Goal: Information Seeking & Learning: Learn about a topic

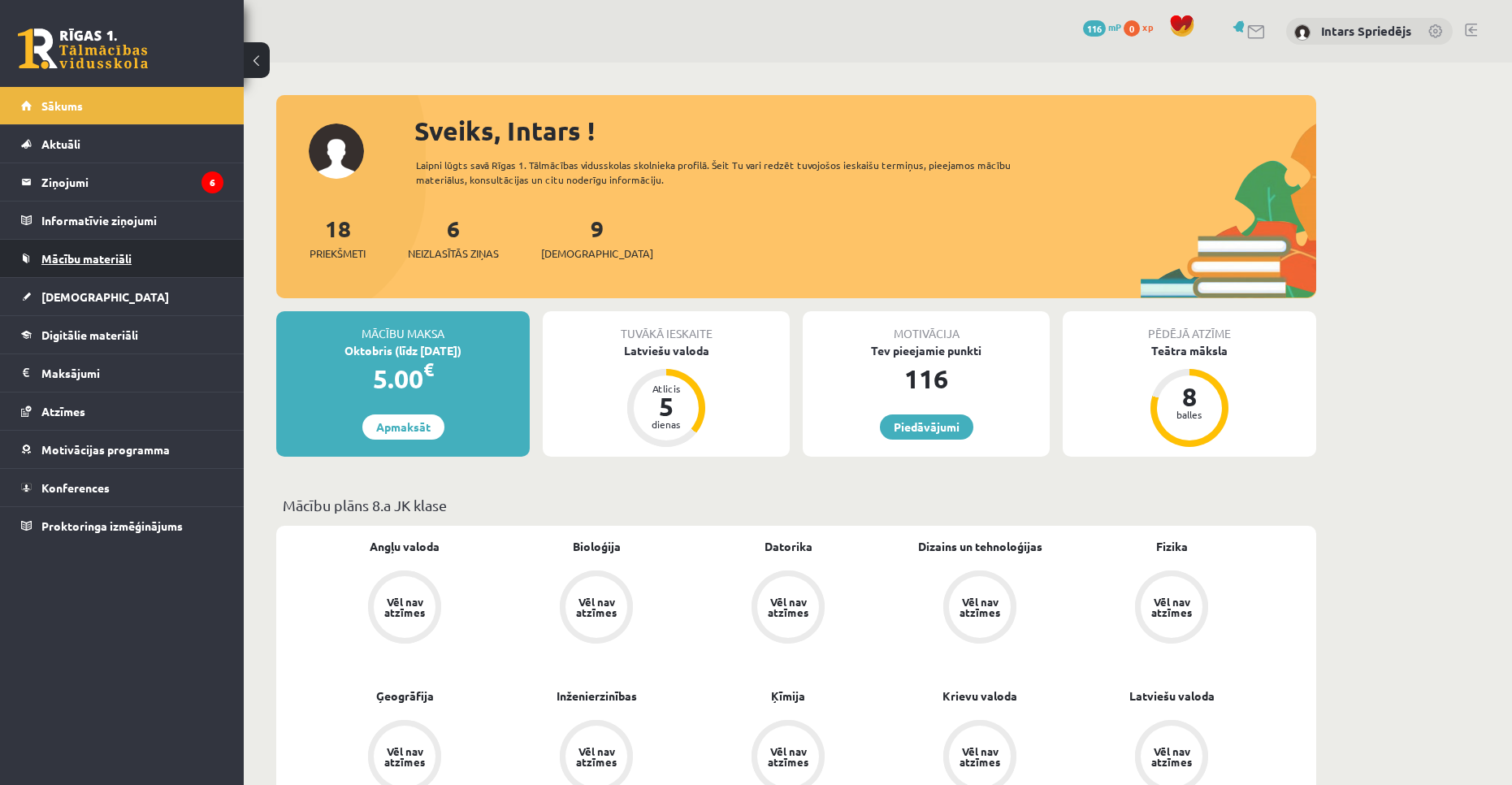
click at [97, 258] on span "Mācību materiāli" at bounding box center [86, 258] width 90 height 15
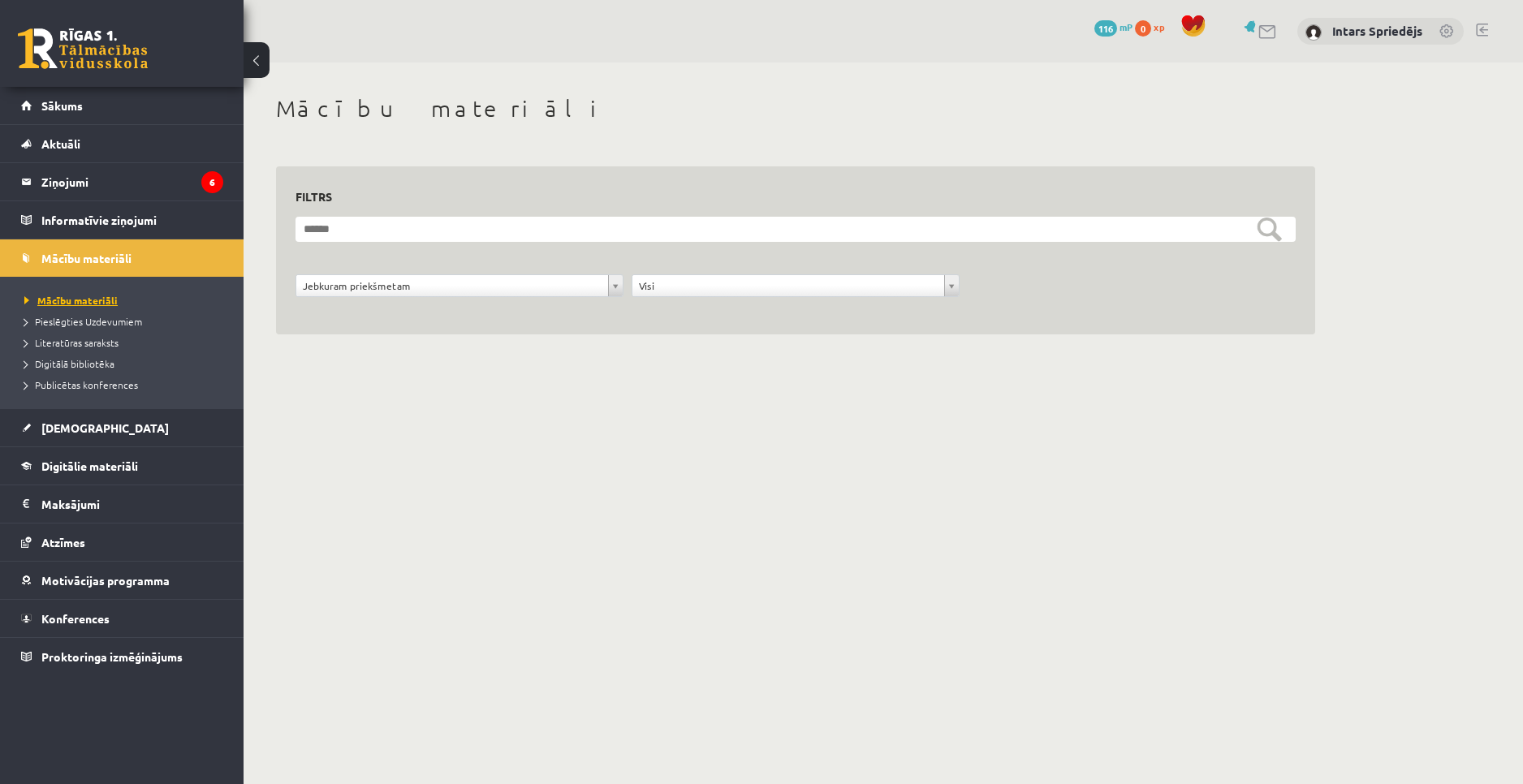
click at [92, 302] on span "Mācību materiāli" at bounding box center [71, 299] width 94 height 13
click at [85, 326] on link "Pieslēgties Uzdevumiem" at bounding box center [126, 321] width 203 height 14
click at [103, 341] on span "Literatūras saraksts" at bounding box center [71, 342] width 95 height 13
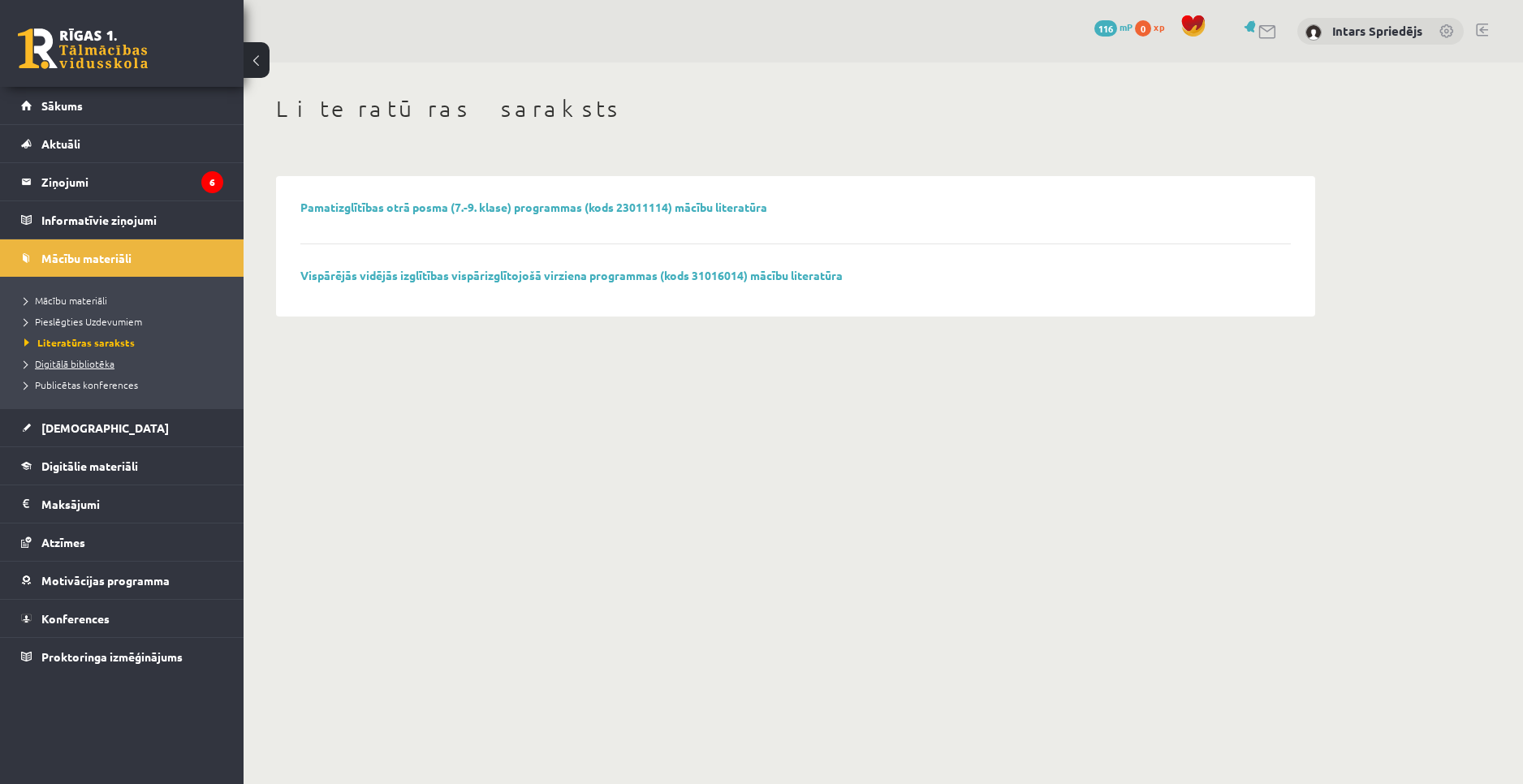
click at [90, 364] on span "Digitālā bibliotēka" at bounding box center [69, 363] width 90 height 13
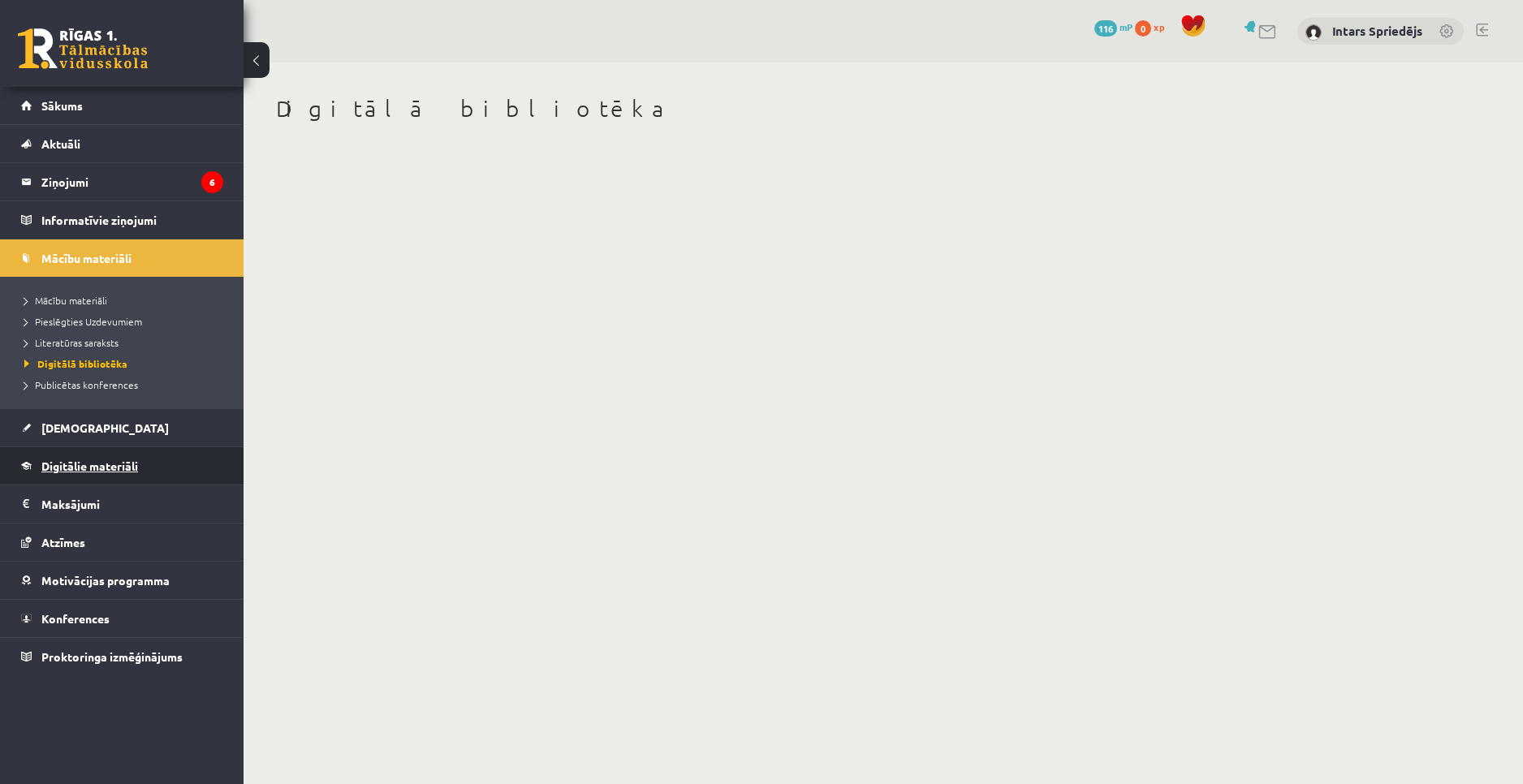
click at [125, 466] on span "Digitālie materiāli" at bounding box center [90, 465] width 97 height 14
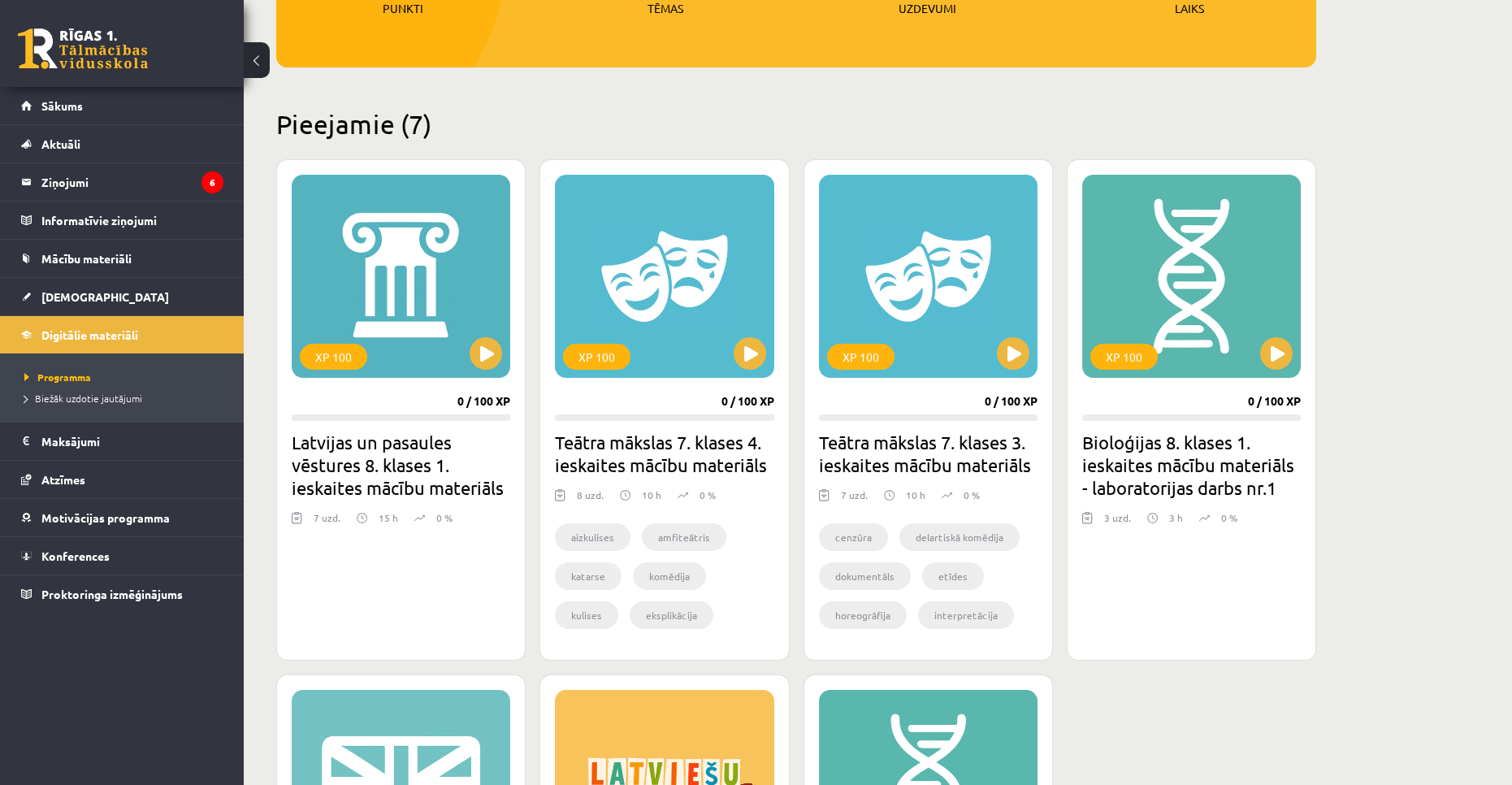
scroll to position [325, 0]
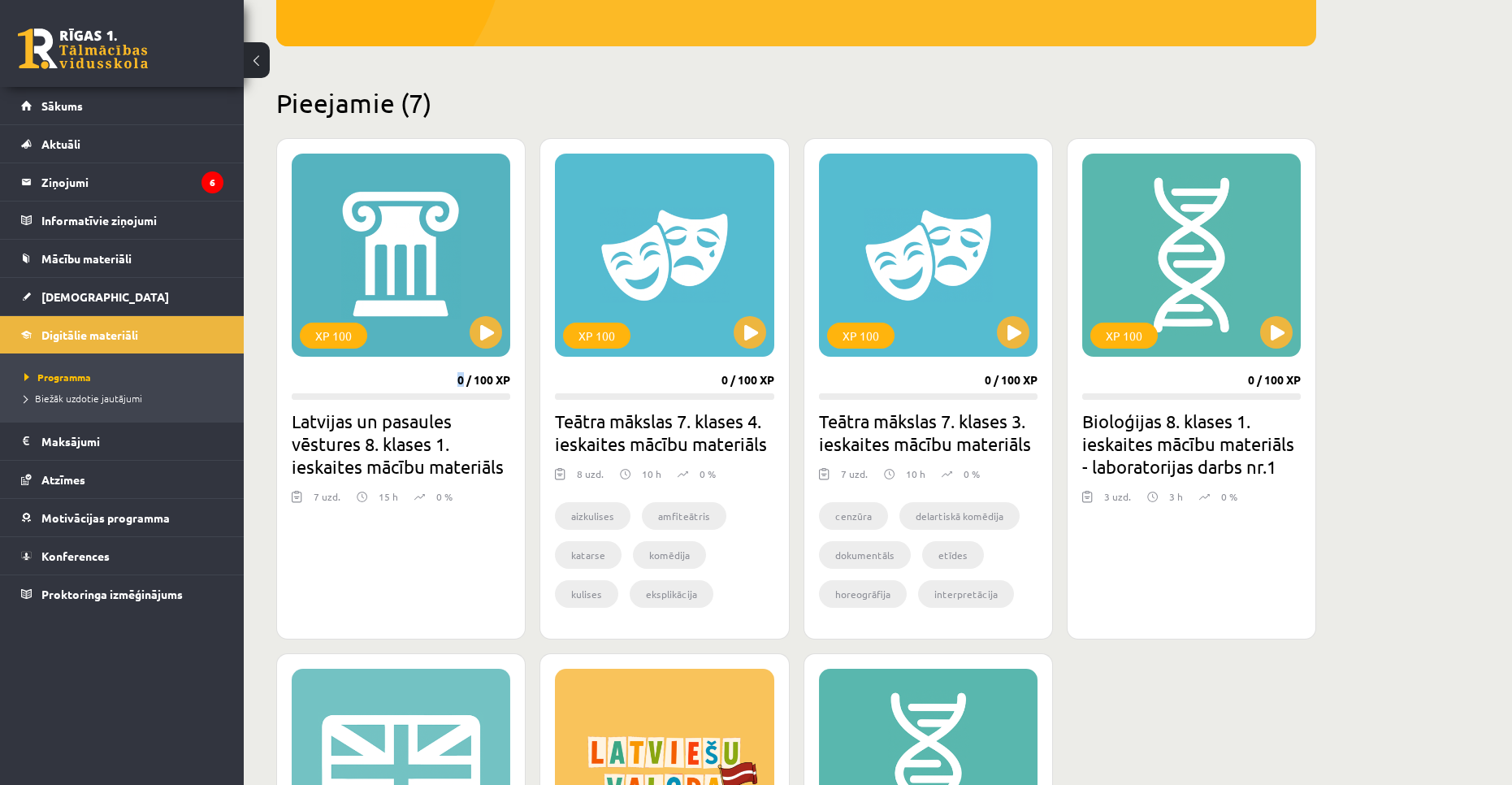
drag, startPoint x: 462, startPoint y: 376, endPoint x: 451, endPoint y: 376, distance: 11.0
click at [451, 376] on div "XP 100 0 / 100 XP Latvijas un pasaules vēstures 8. klases 1. ieskaites mācību m…" at bounding box center [401, 389] width 249 height 502
click at [445, 377] on div "XP 100 0 / 100 XP Latvijas un pasaules vēstures 8. klases 1. ieskaites mācību m…" at bounding box center [401, 389] width 249 height 502
click at [441, 270] on div "XP 100" at bounding box center [401, 255] width 218 height 203
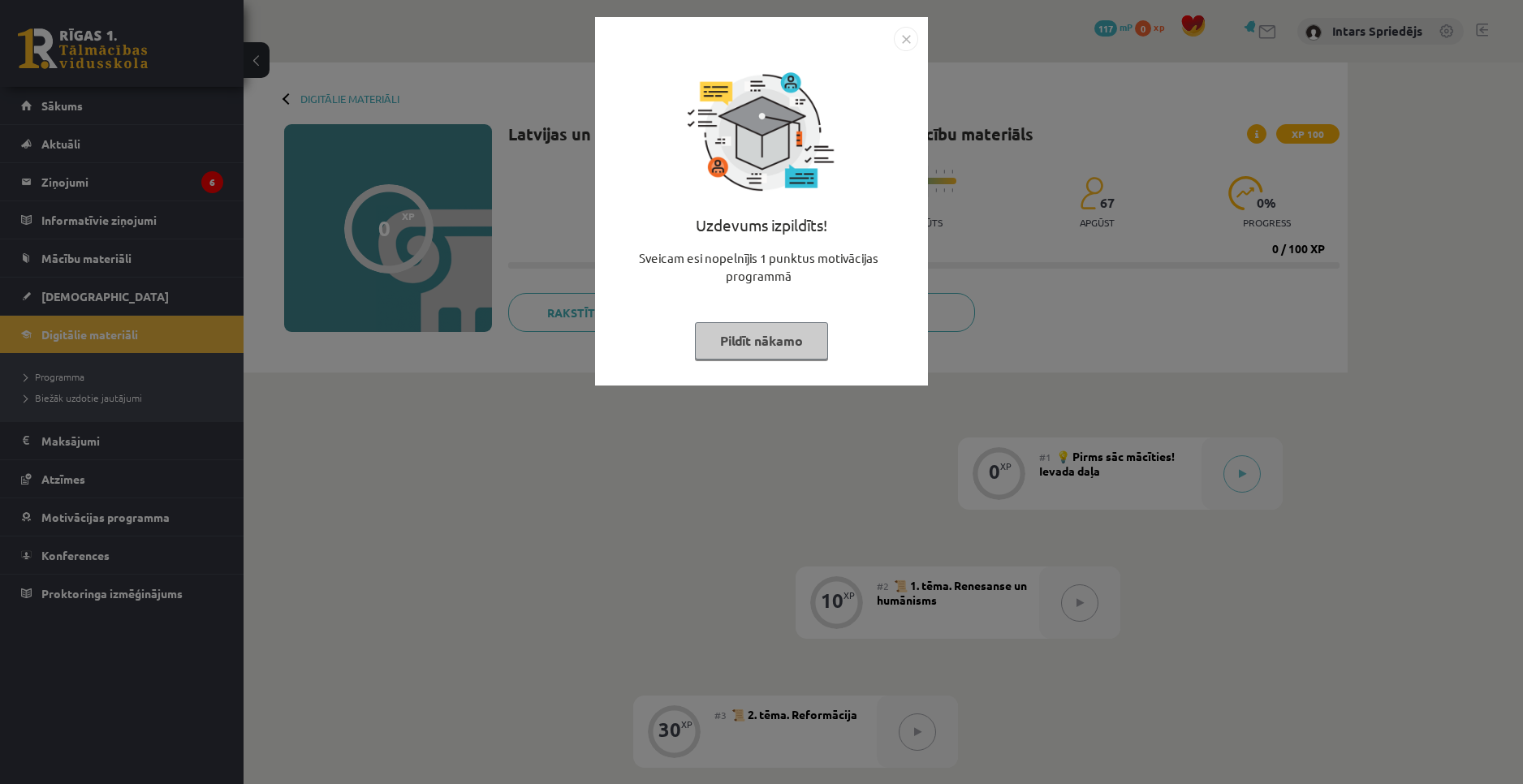
click at [792, 341] on button "Pildīt nākamo" at bounding box center [762, 341] width 133 height 38
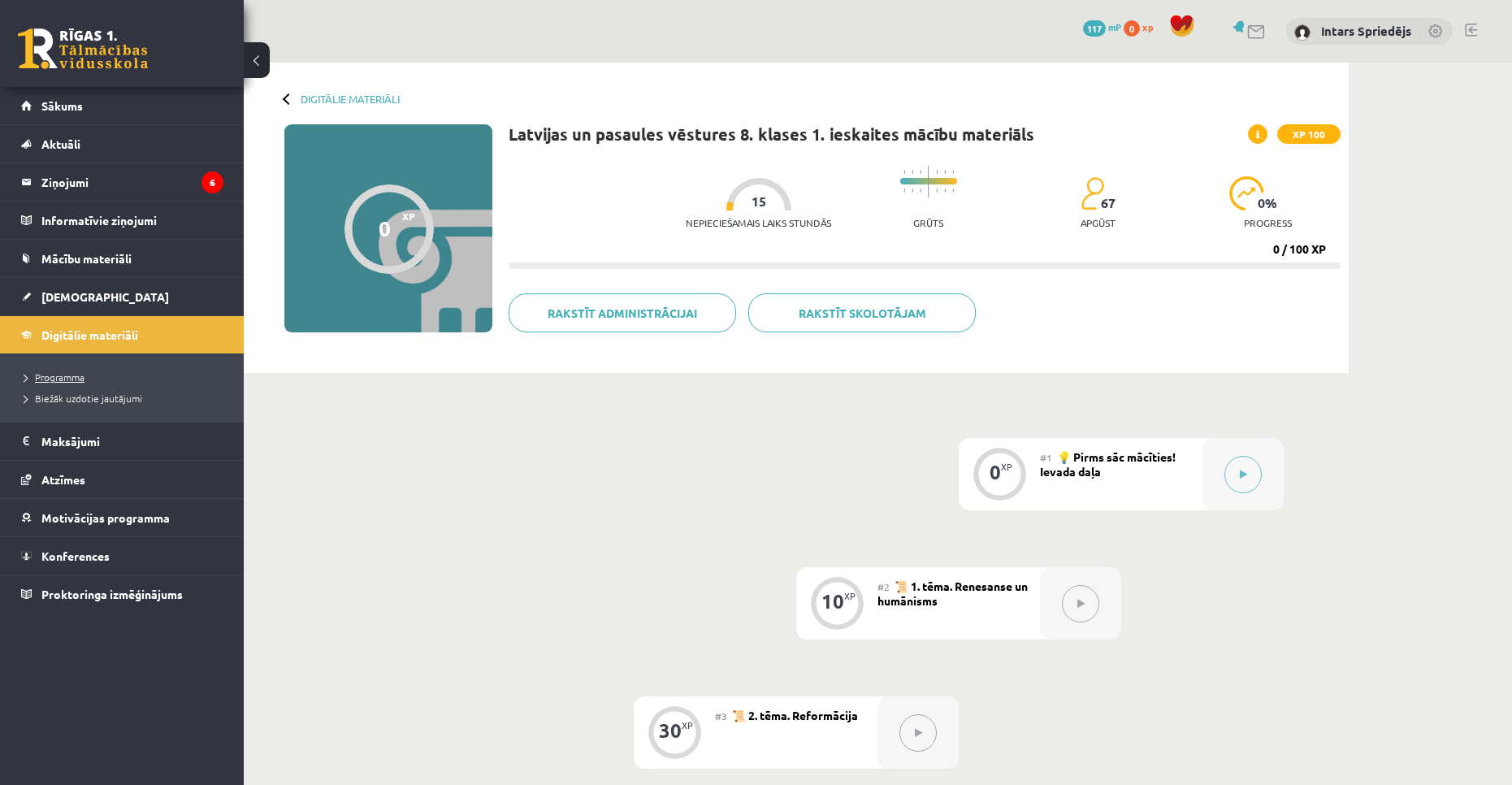
click at [57, 375] on span "Programma" at bounding box center [54, 376] width 60 height 13
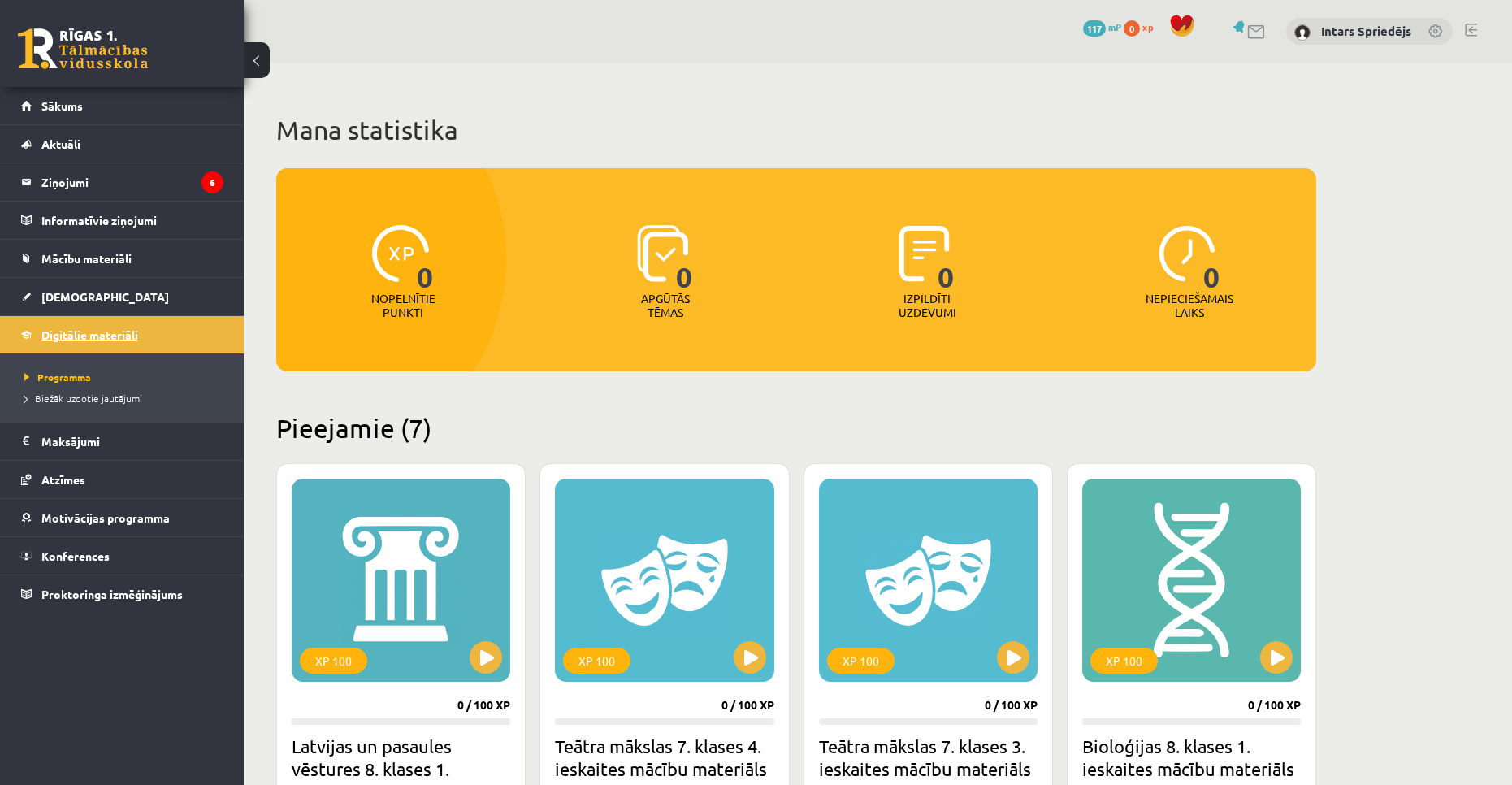
click at [81, 335] on span "Digitālie materiāli" at bounding box center [90, 334] width 97 height 15
click at [69, 372] on span "Programma" at bounding box center [57, 376] width 67 height 13
click at [64, 296] on span "[DEMOGRAPHIC_DATA]" at bounding box center [105, 296] width 128 height 15
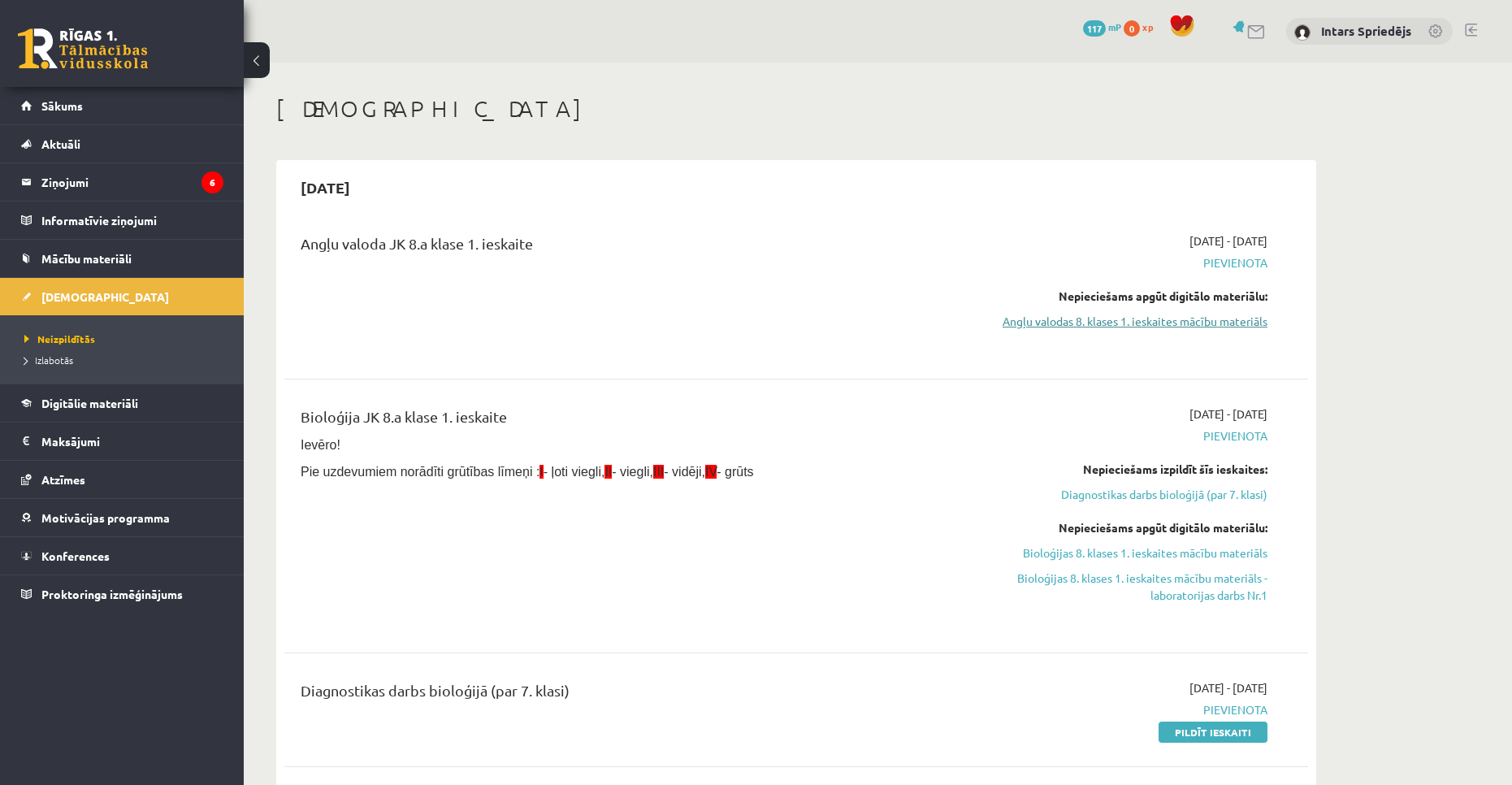
click at [1160, 327] on link "Angļu valodas 8. klases 1. ieskaites mācību materiāls" at bounding box center [1114, 322] width 306 height 17
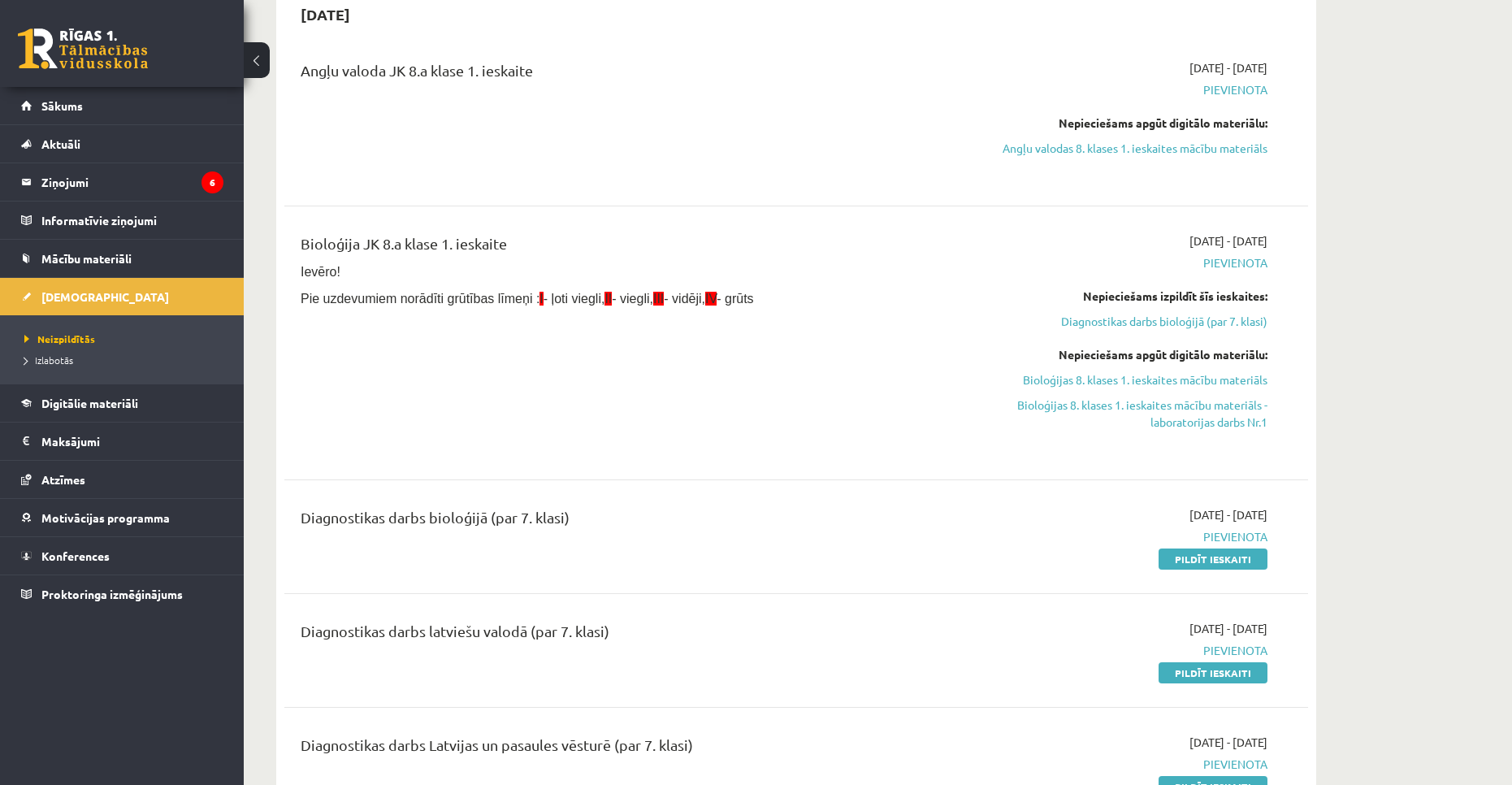
scroll to position [162, 0]
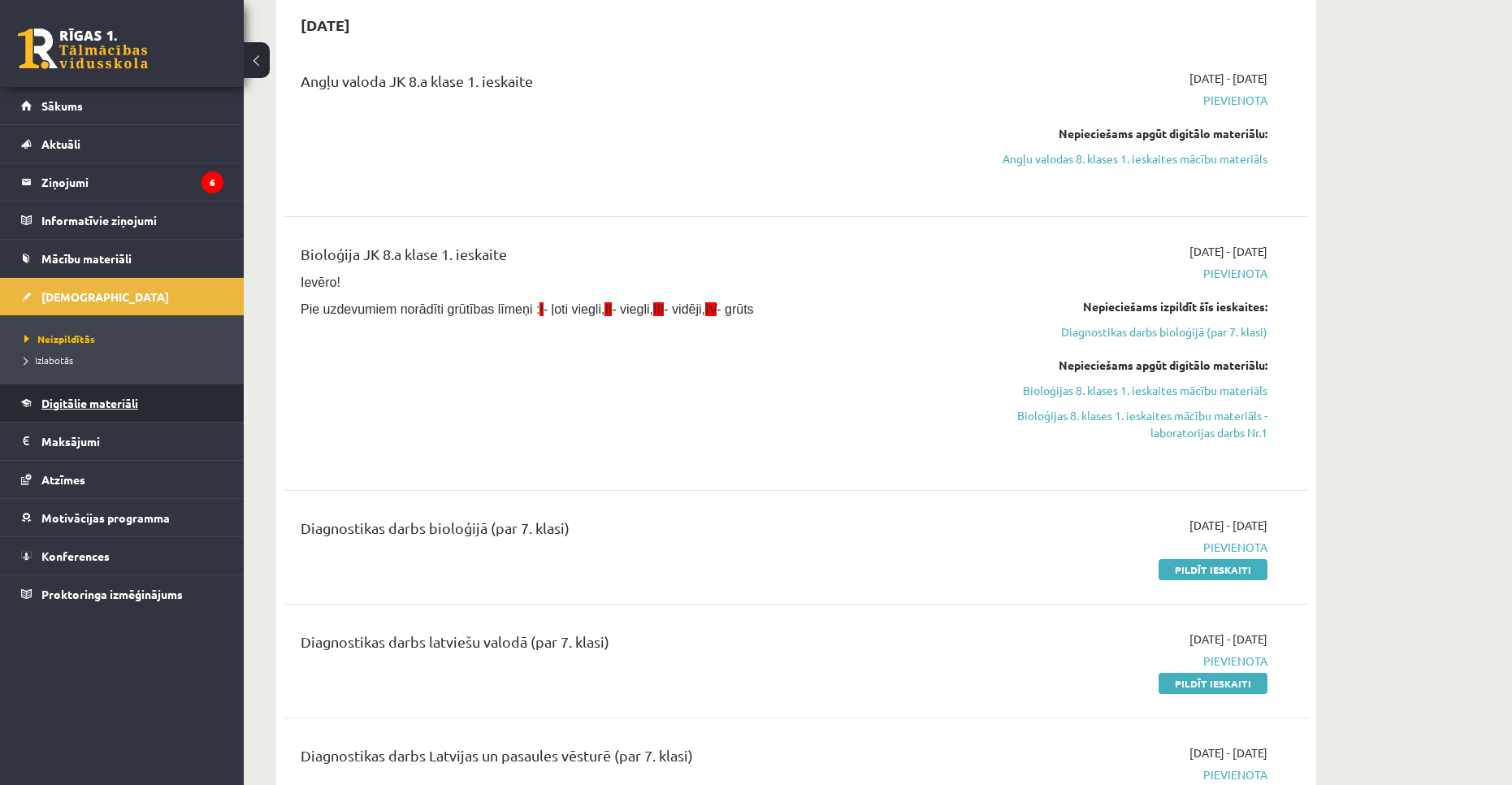
click at [74, 400] on span "Digitālie materiāli" at bounding box center [90, 402] width 97 height 15
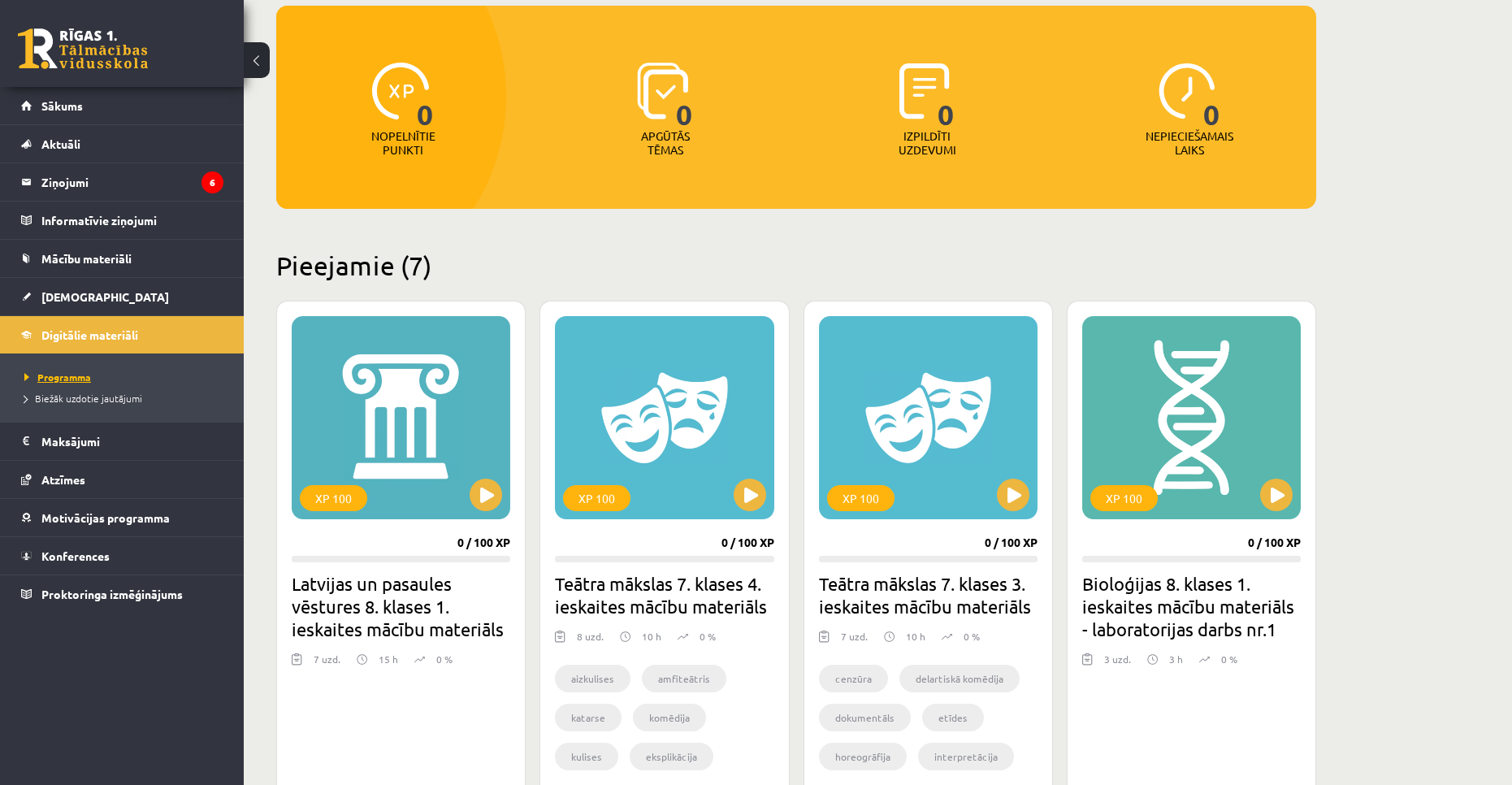
click at [70, 375] on span "Programma" at bounding box center [57, 376] width 67 height 13
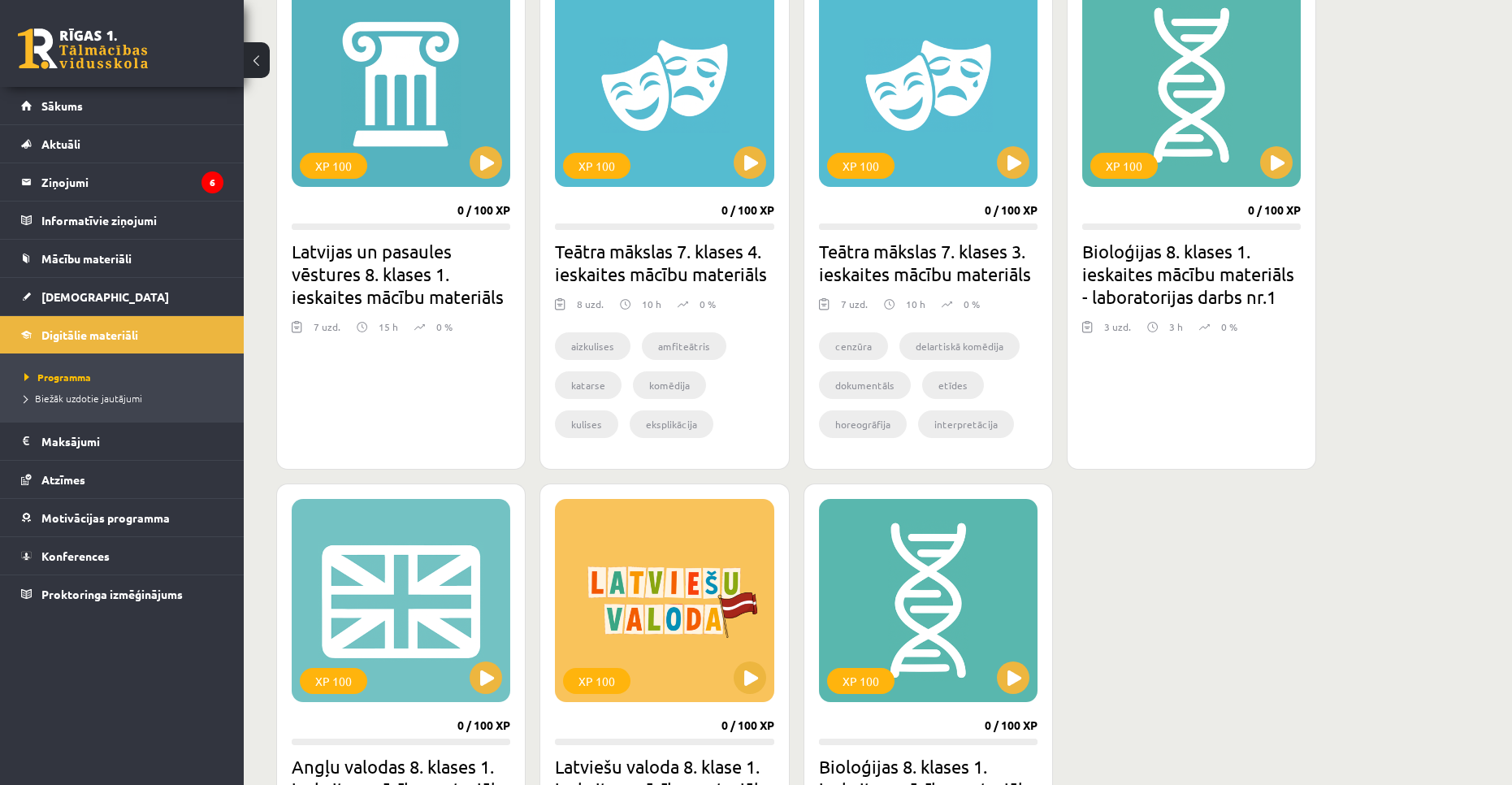
scroll to position [413, 0]
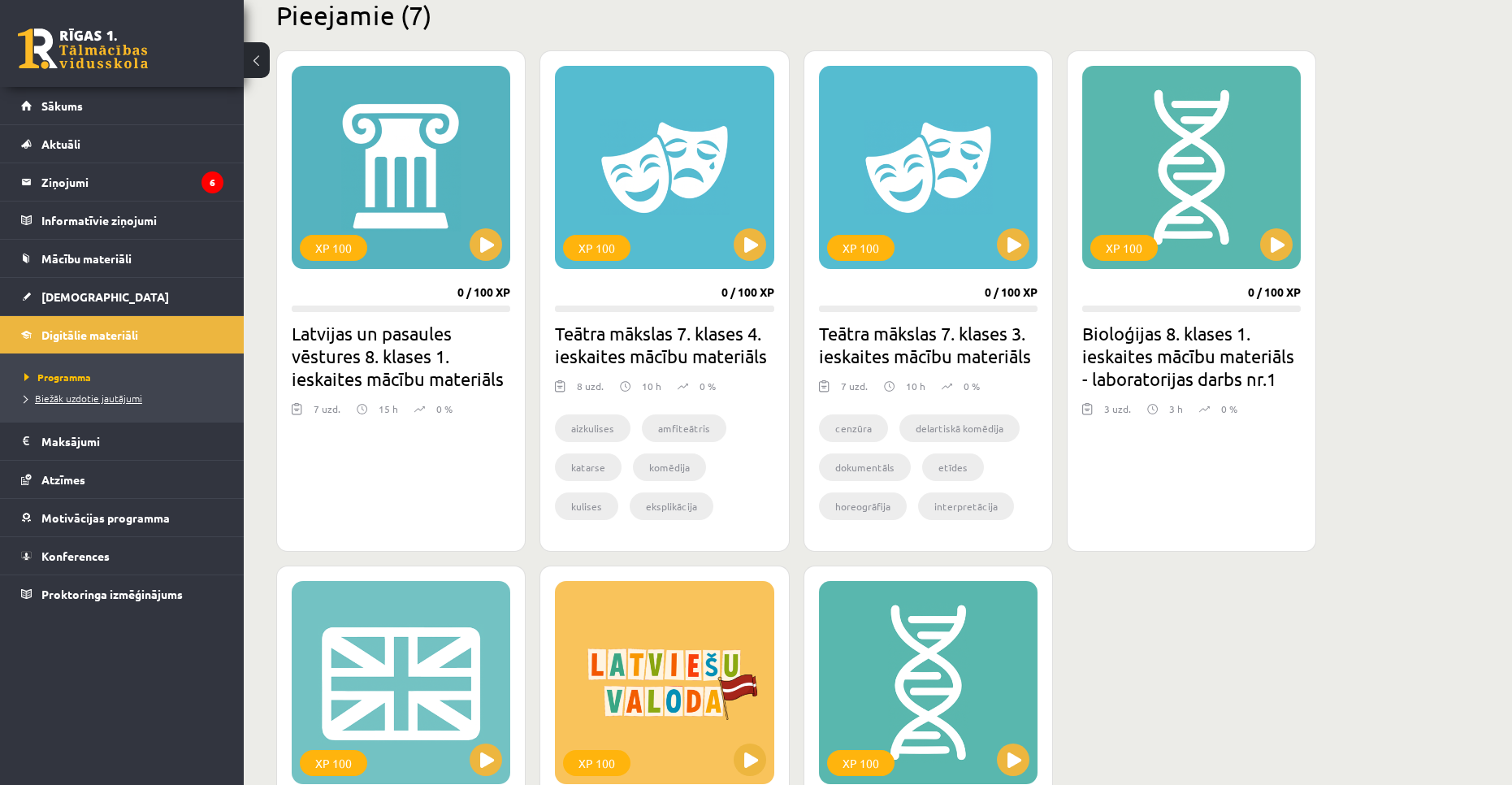
click at [96, 394] on span "Biežāk uzdotie jautājumi" at bounding box center [83, 397] width 118 height 13
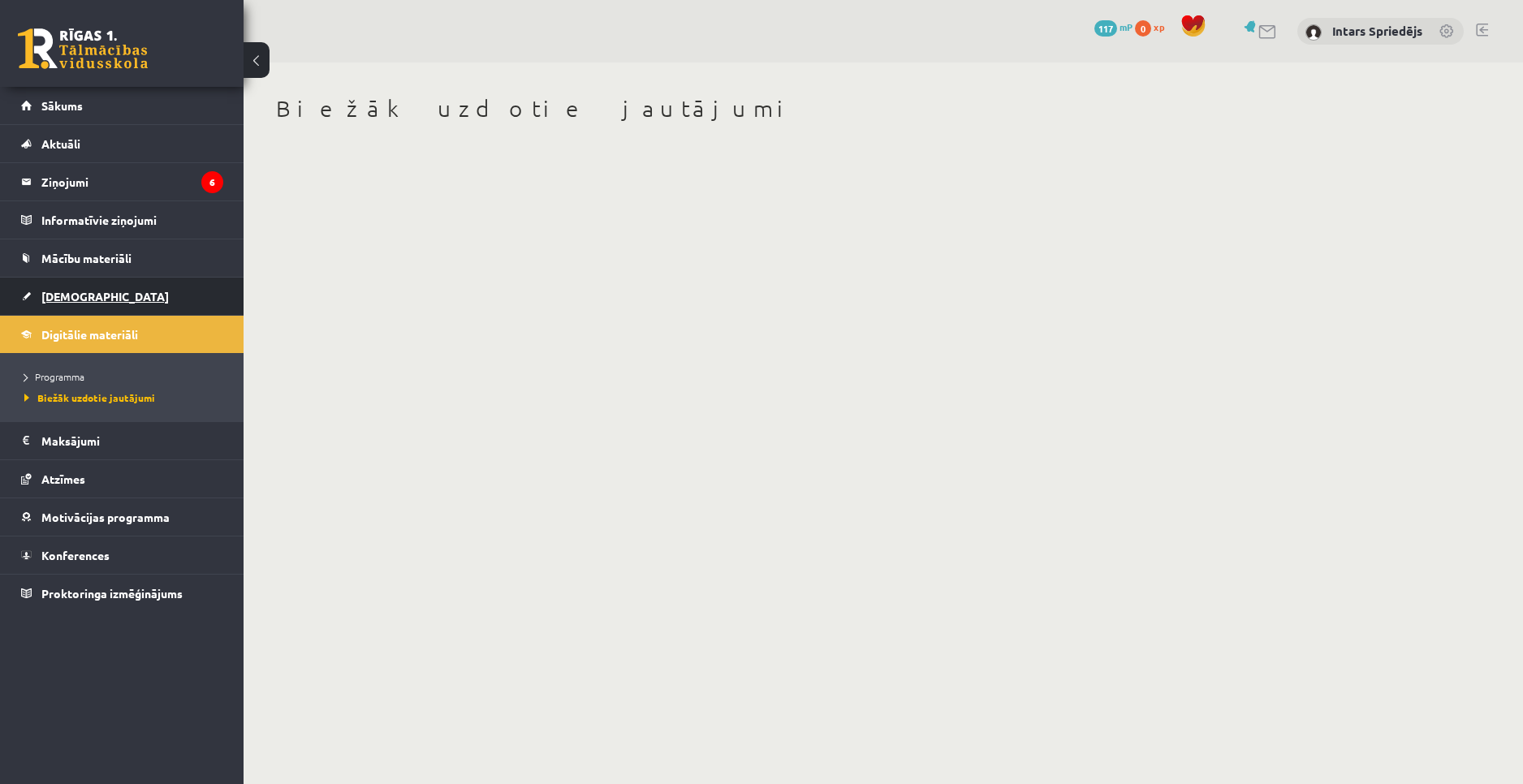
click at [71, 294] on span "[DEMOGRAPHIC_DATA]" at bounding box center [105, 295] width 127 height 14
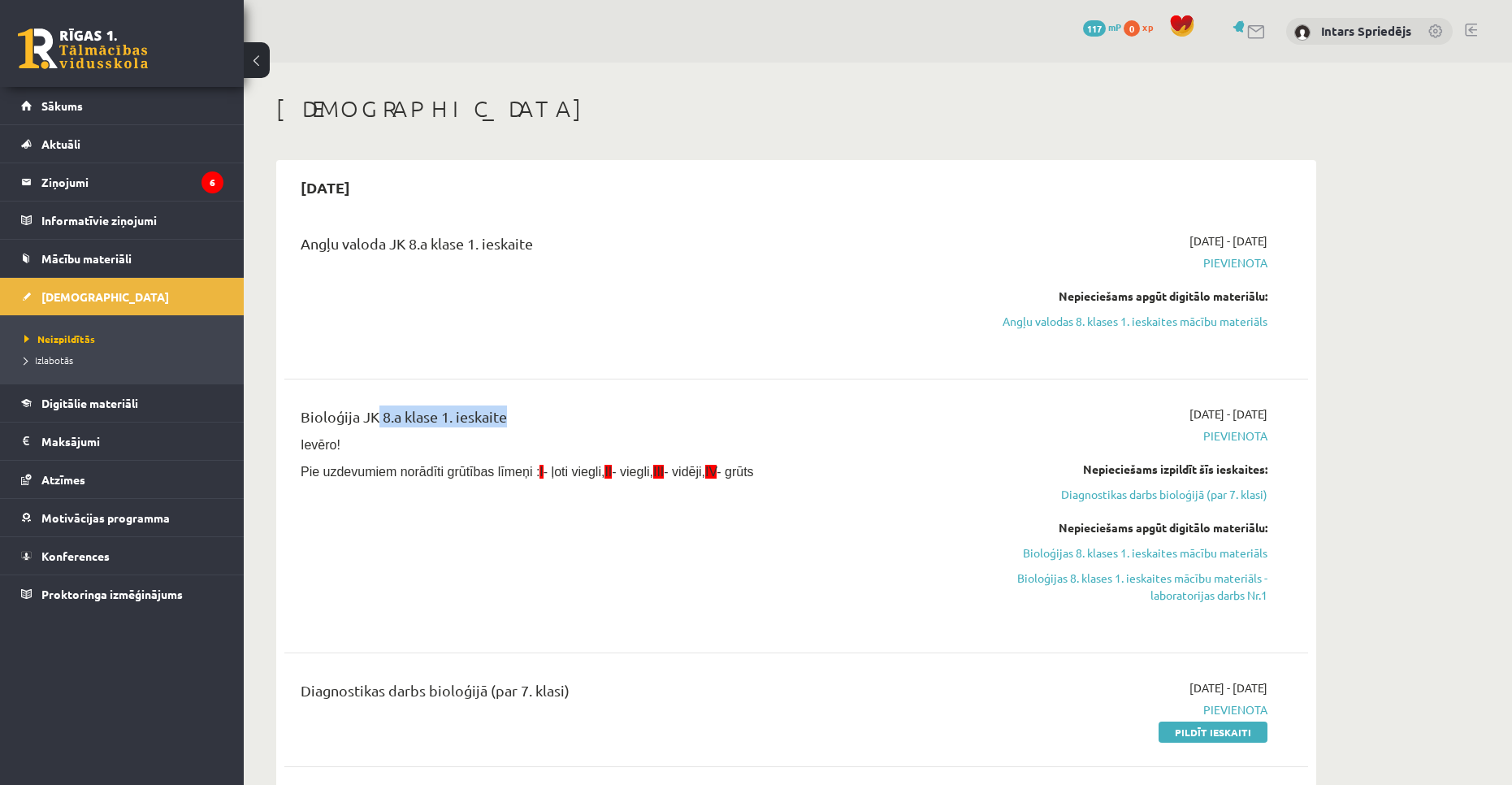
drag, startPoint x: 367, startPoint y: 422, endPoint x: 501, endPoint y: 422, distance: 134.0
click at [501, 422] on div "Bioloģija JK 8.a klase 1. ieskaite" at bounding box center [619, 420] width 636 height 30
click at [916, 283] on div "Angļu valoda JK 8.a klase 1. ieskaite" at bounding box center [618, 292] width 660 height 120
click at [1221, 262] on span "Pievienota" at bounding box center [1114, 263] width 306 height 17
click at [1240, 263] on span "Pievienota" at bounding box center [1114, 263] width 306 height 17
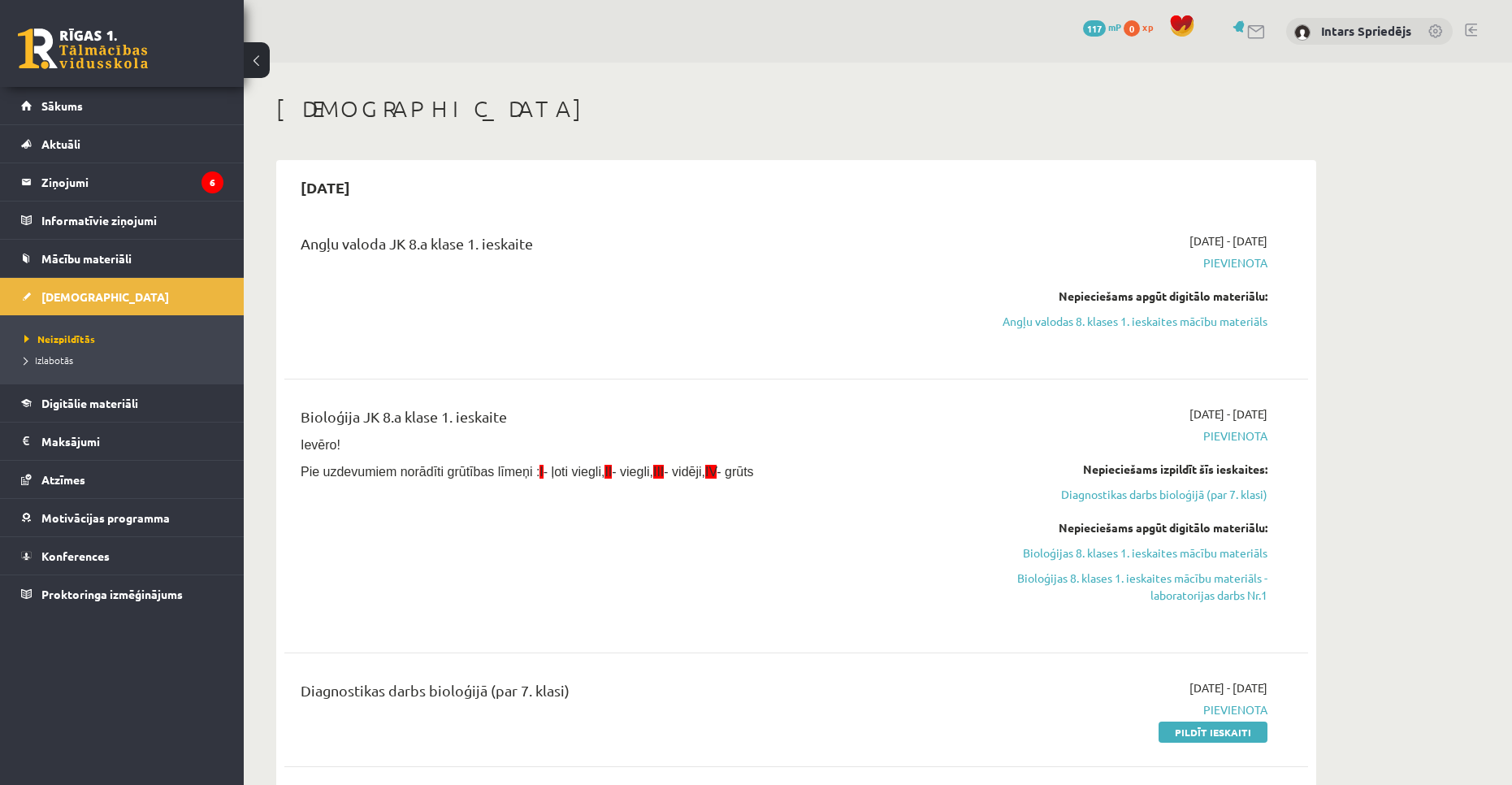
click at [1251, 263] on span "Pievienota" at bounding box center [1114, 263] width 306 height 17
drag, startPoint x: 364, startPoint y: 237, endPoint x: 587, endPoint y: 254, distance: 223.6
click at [587, 254] on div "Angļu valoda JK 8.a klase 1. ieskaite" at bounding box center [619, 247] width 636 height 30
click at [594, 254] on div "Angļu valoda JK 8.a klase 1. ieskaite" at bounding box center [619, 247] width 636 height 30
click at [1180, 23] on span at bounding box center [1181, 25] width 24 height 24
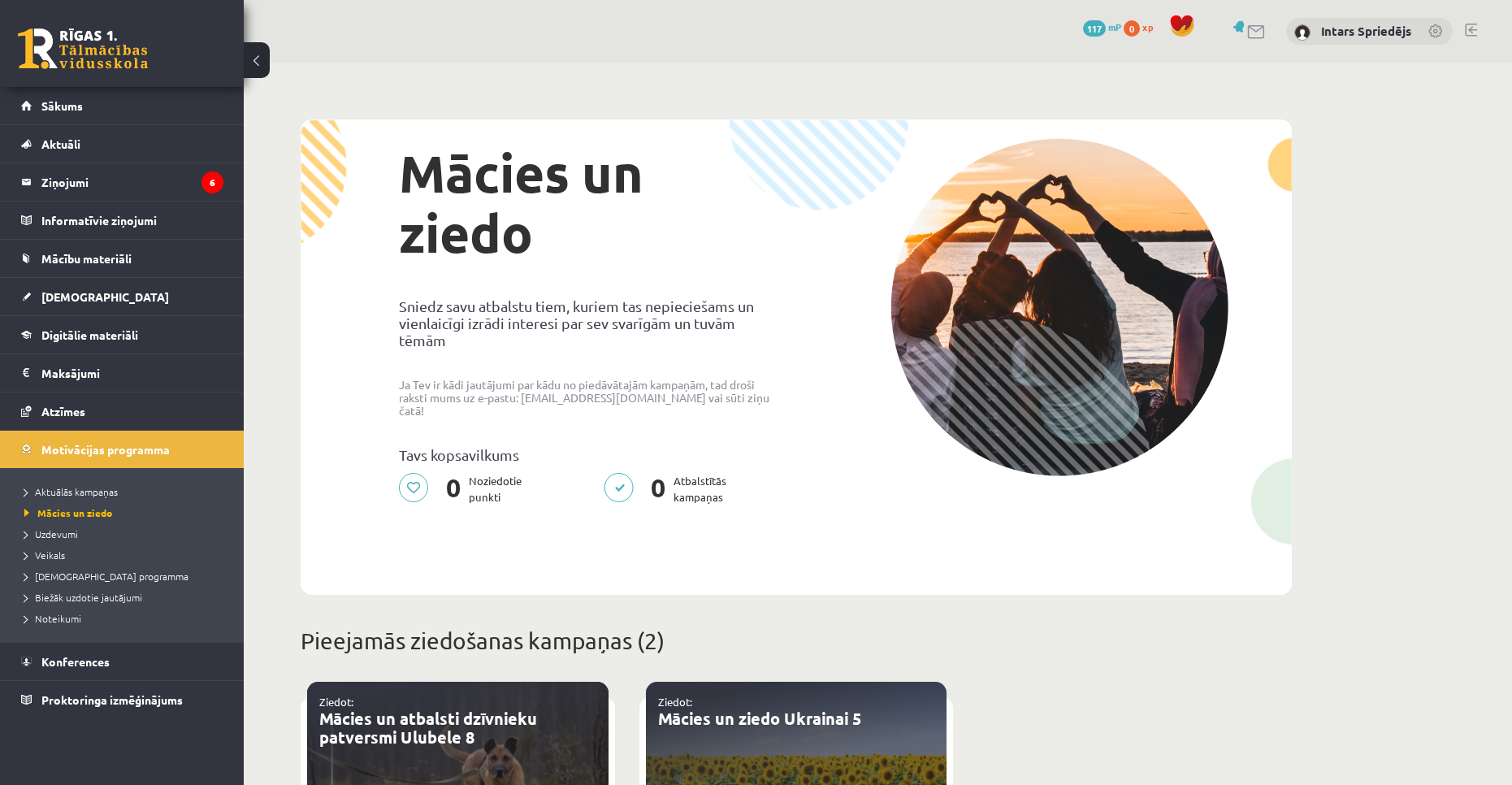
click at [1255, 33] on link at bounding box center [1257, 32] width 19 height 14
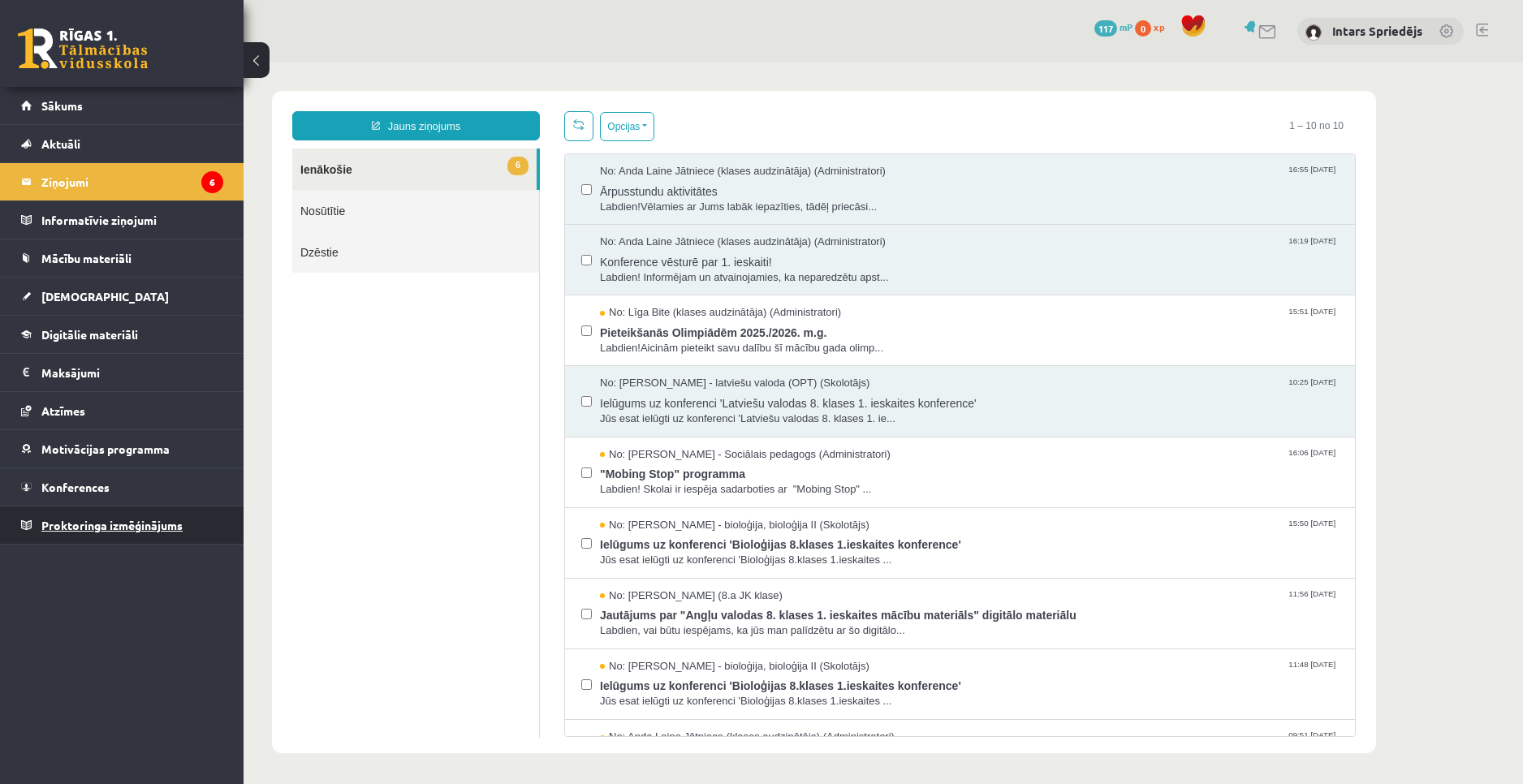
click at [99, 527] on span "Proktoringa izmēģinājums" at bounding box center [112, 524] width 141 height 14
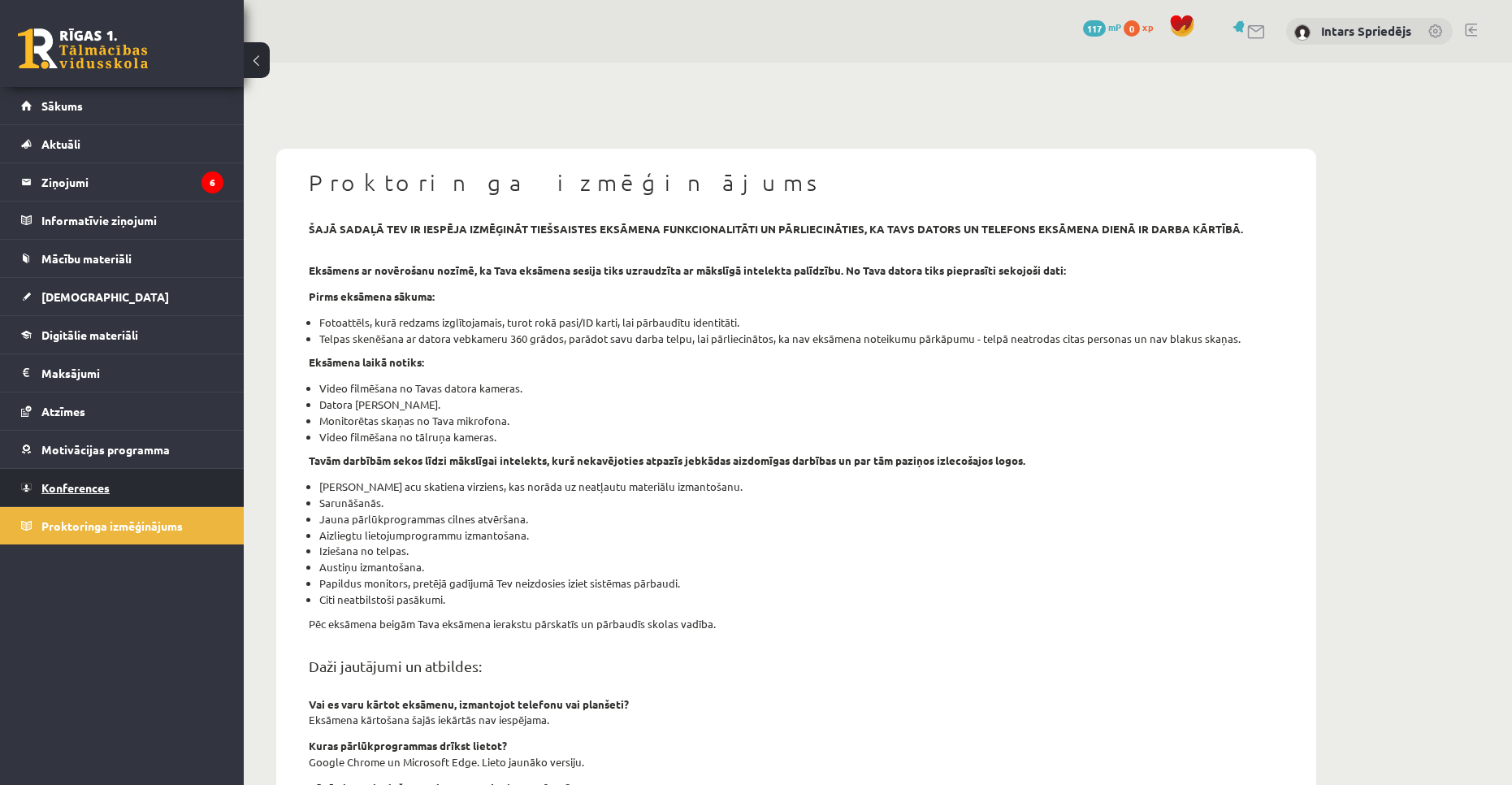
click at [86, 493] on span "Konferences" at bounding box center [75, 487] width 69 height 15
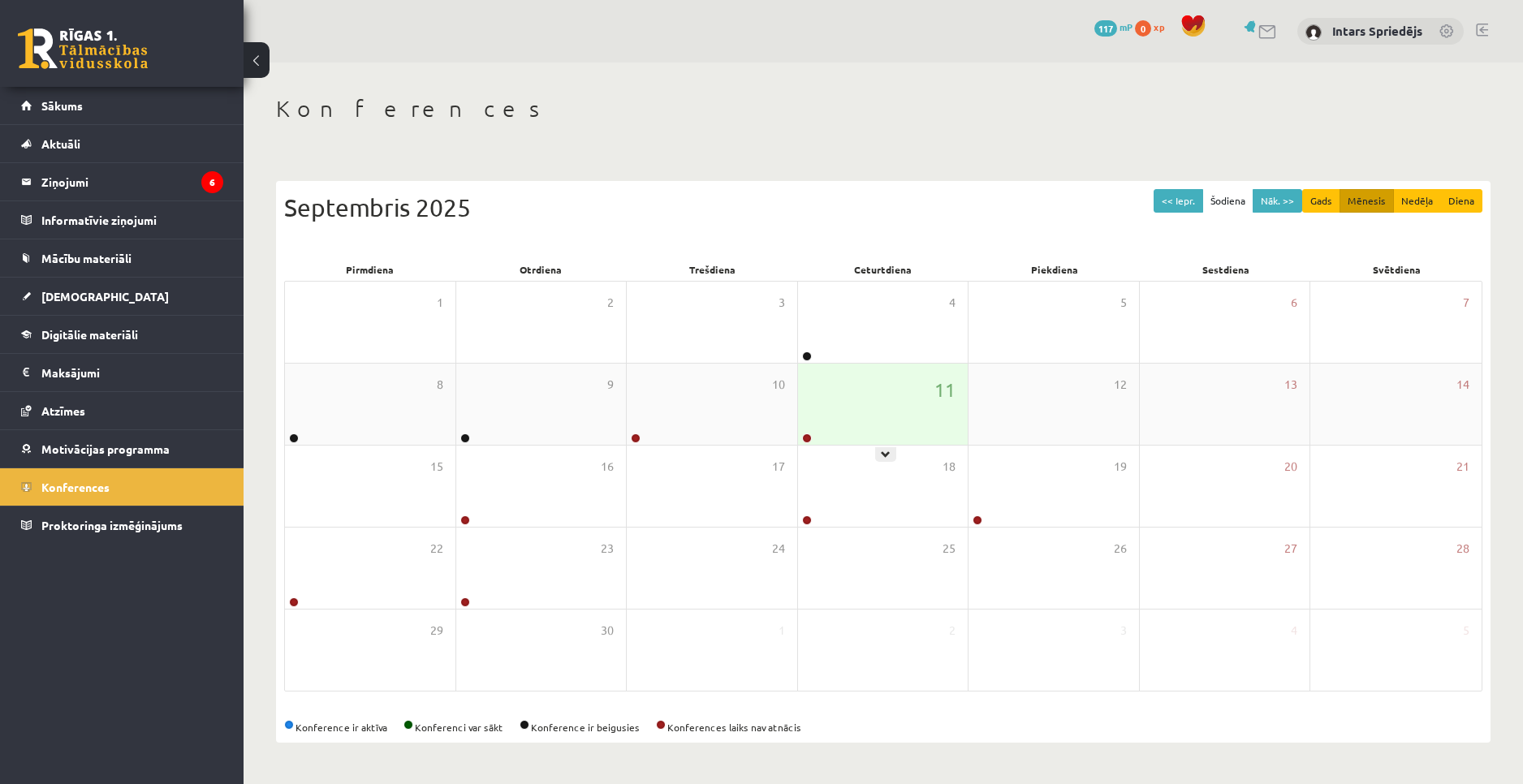
click at [940, 410] on div "11" at bounding box center [883, 405] width 171 height 81
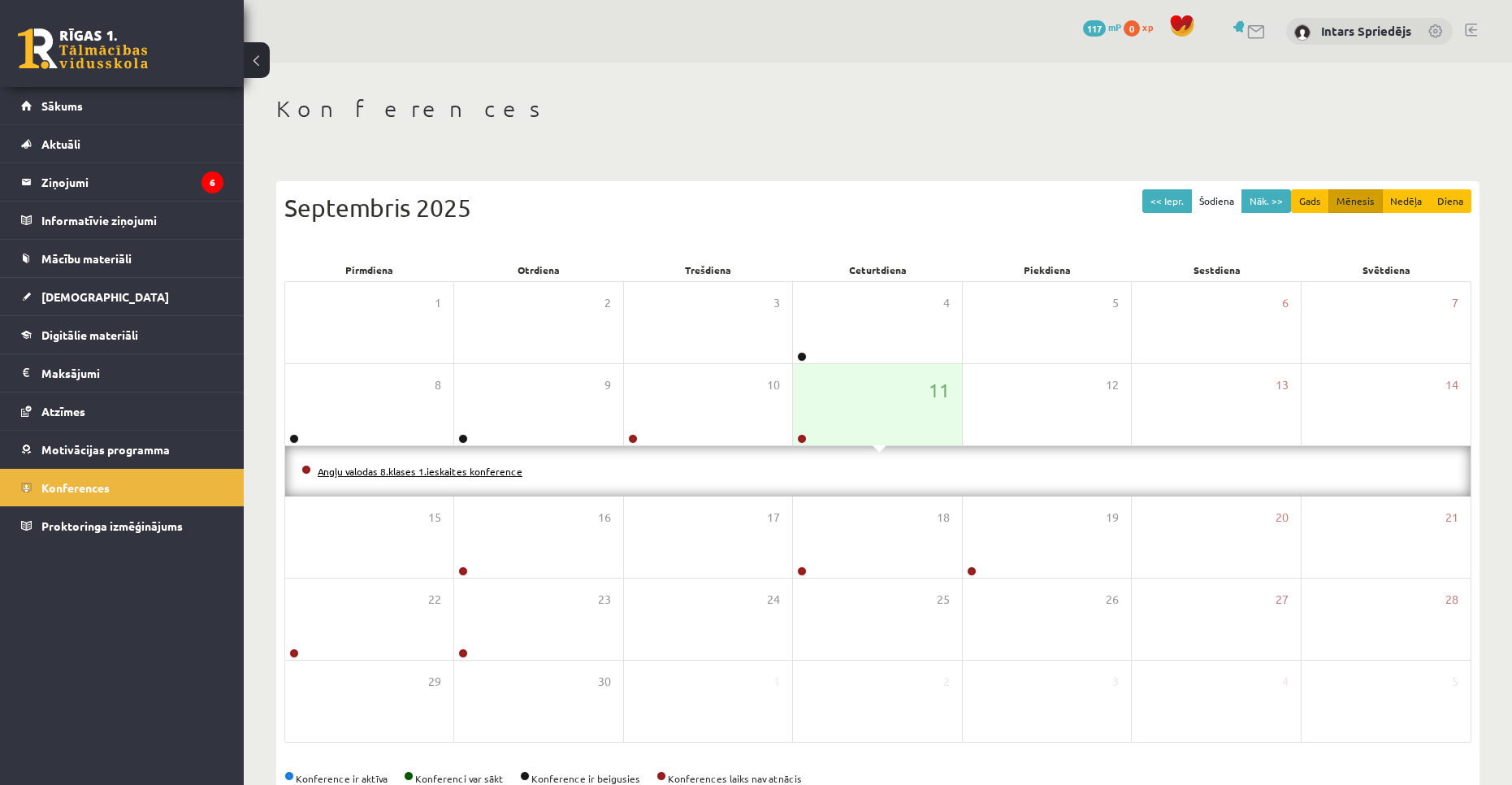
click at [440, 475] on link "Angļu valodas 8.klases 1.ieskaites konference" at bounding box center [421, 471] width 205 height 13
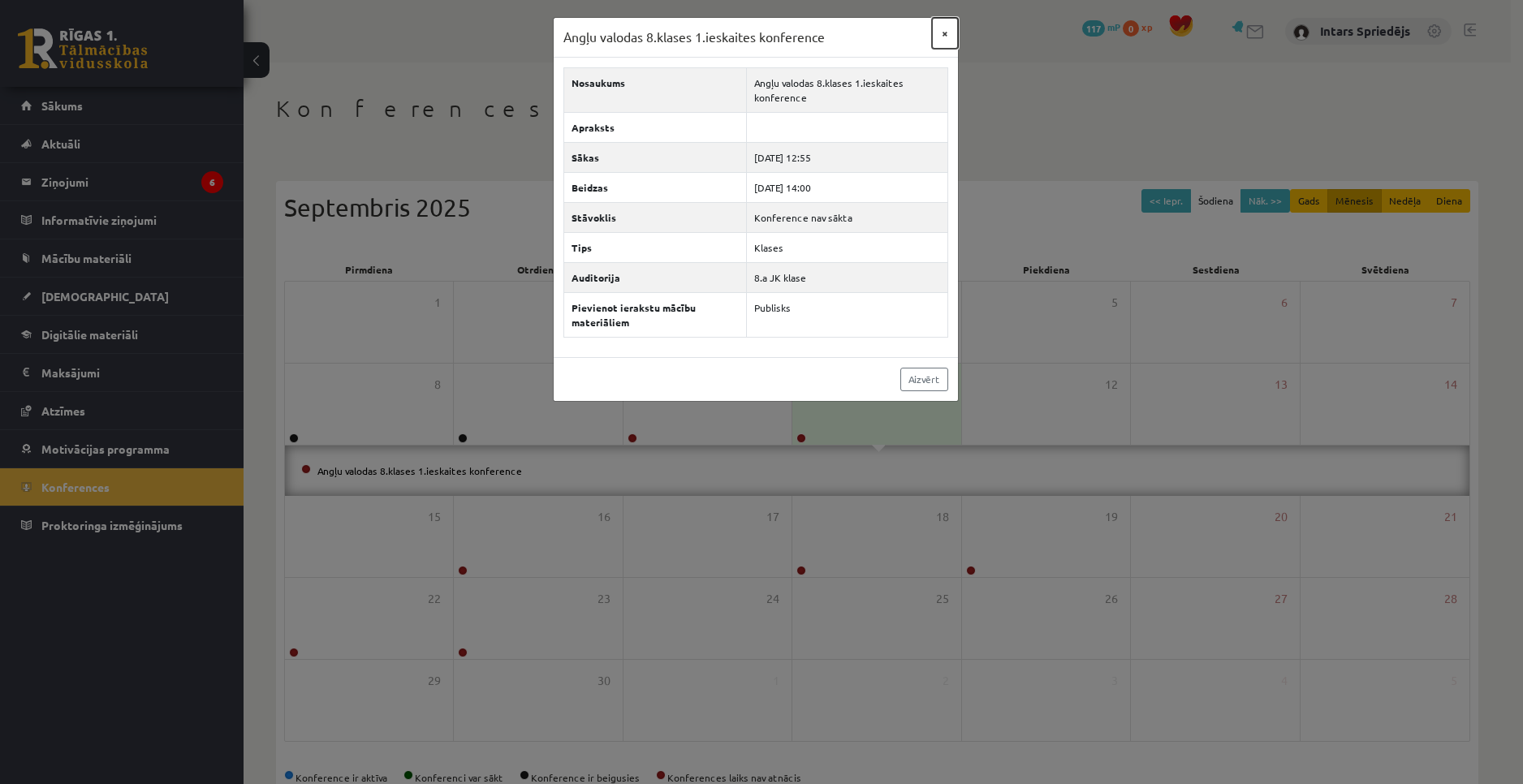
click at [946, 33] on button "×" at bounding box center [945, 33] width 26 height 31
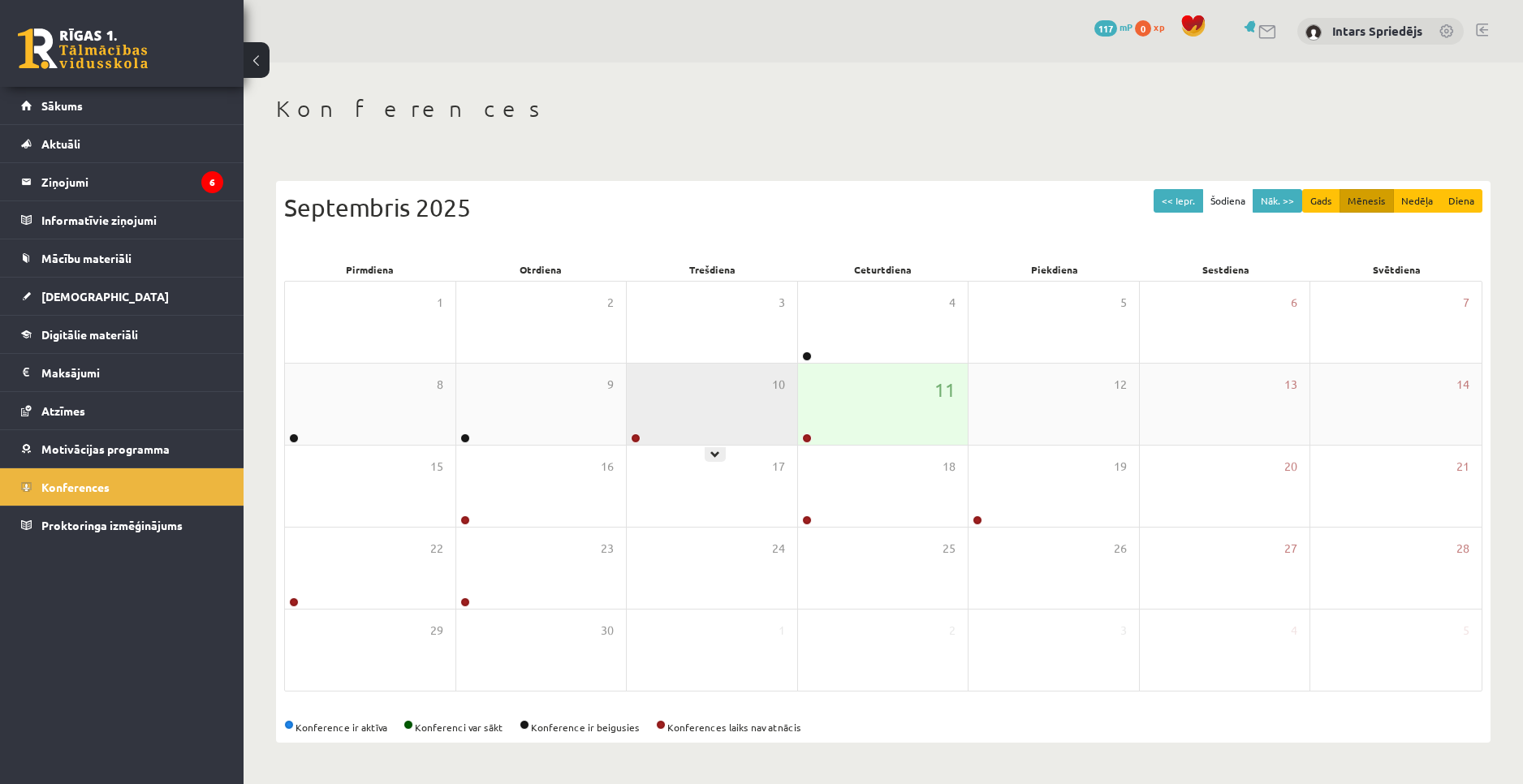
click at [694, 391] on div "10" at bounding box center [712, 405] width 171 height 81
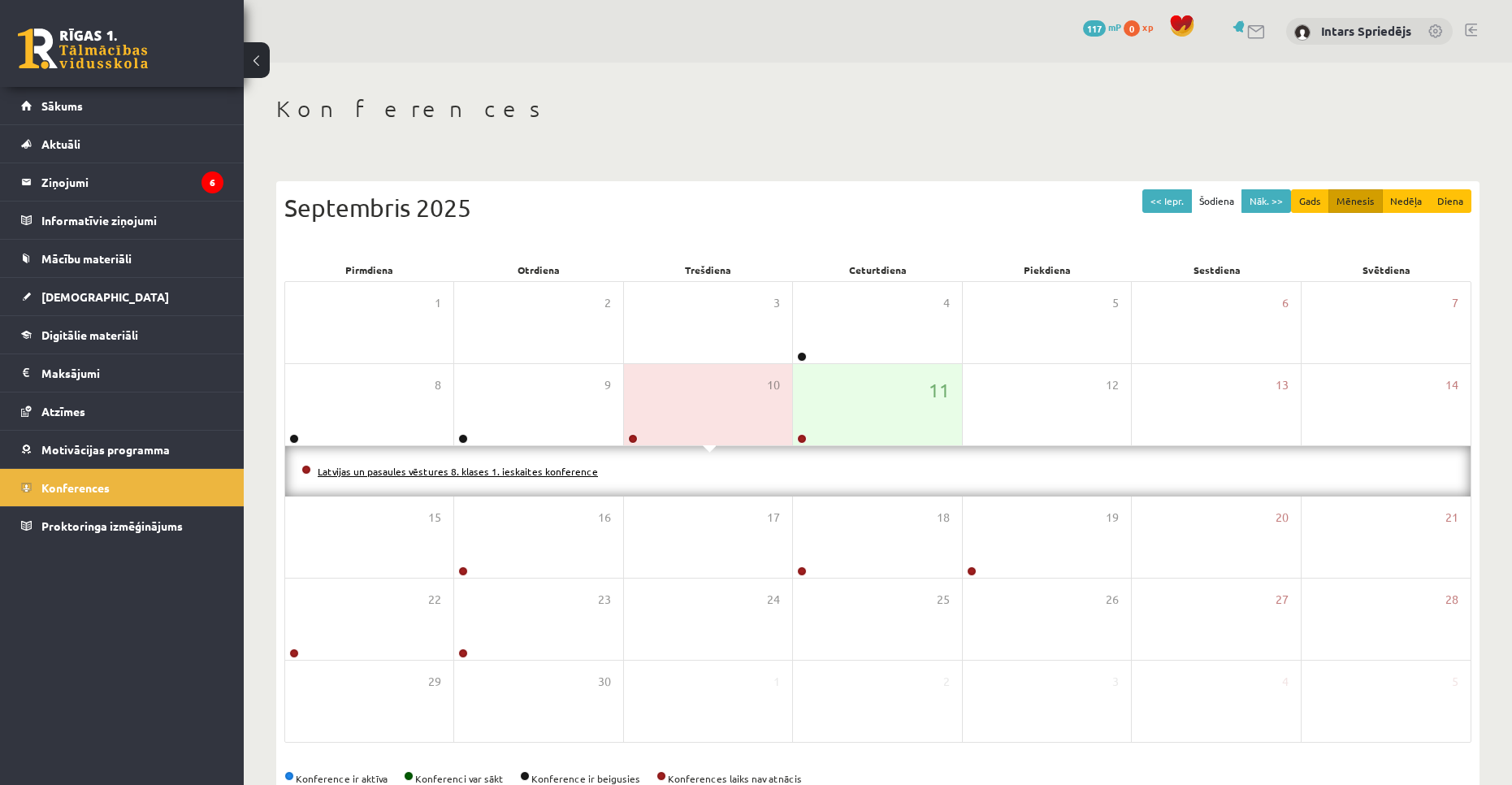
click at [472, 470] on link "Latvijas un pasaules vēstures 8. klases 1. ieskaites konference" at bounding box center [458, 471] width 280 height 13
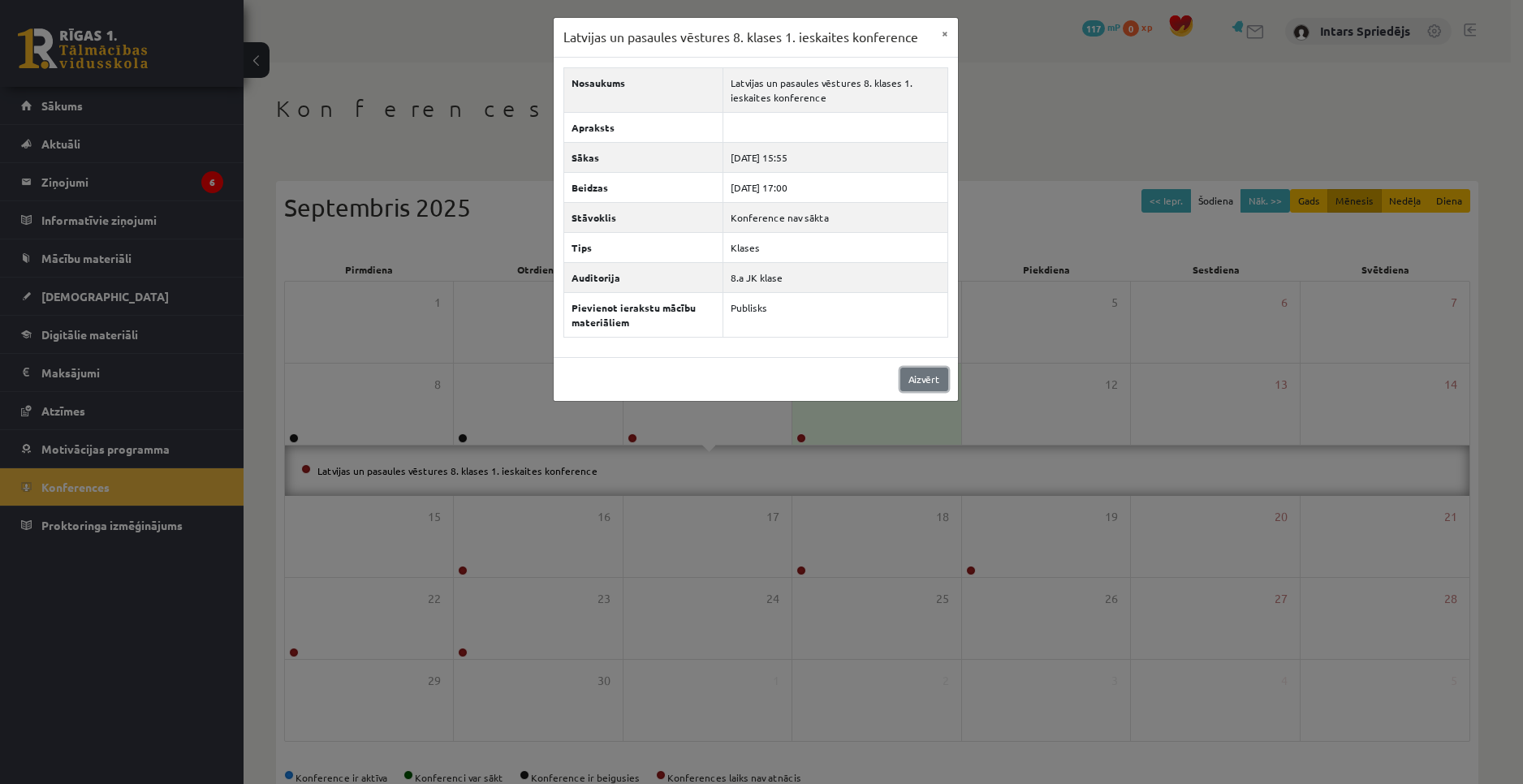
click at [937, 375] on link "Aizvērt" at bounding box center [924, 379] width 48 height 23
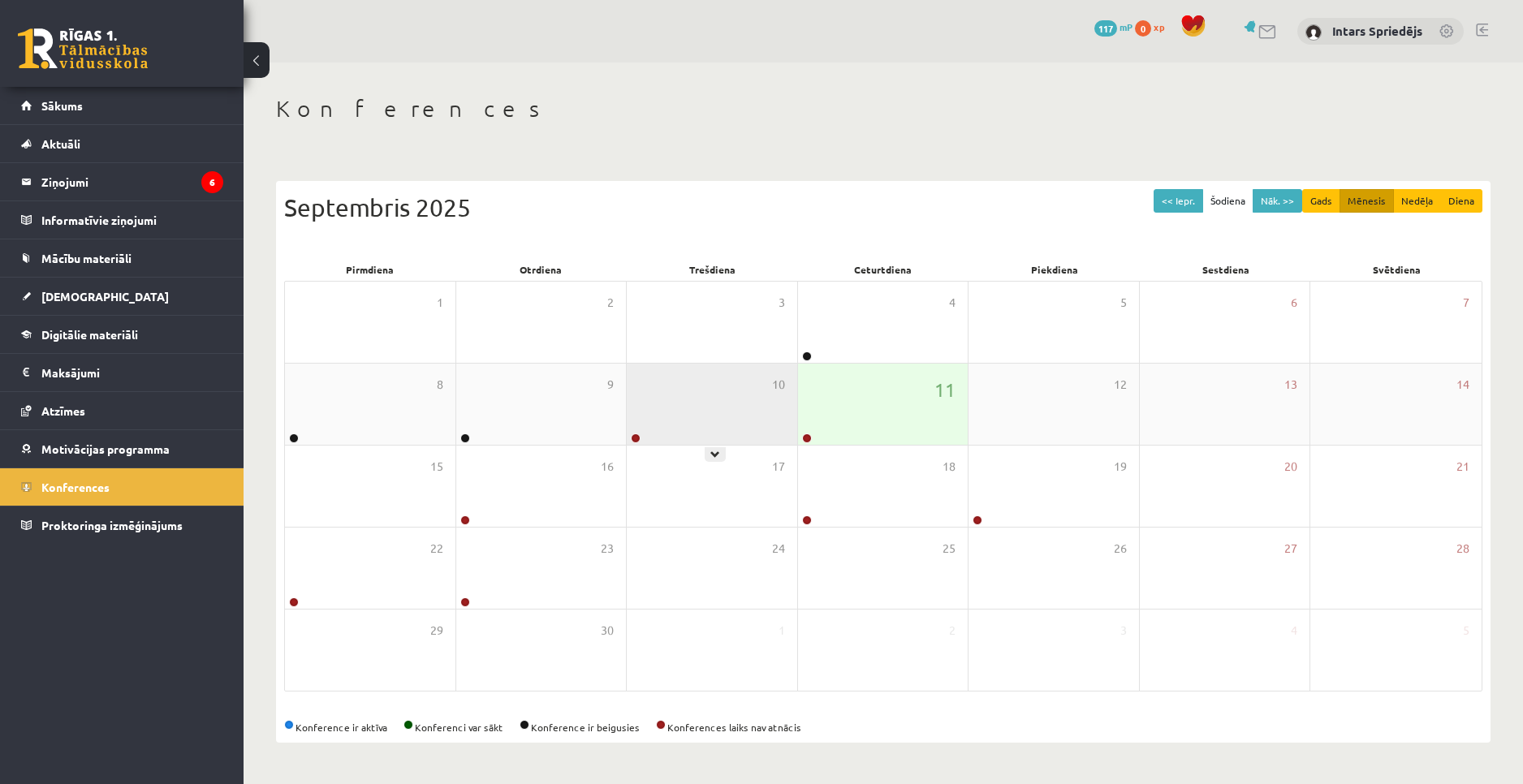
click at [696, 406] on div "10" at bounding box center [712, 405] width 171 height 81
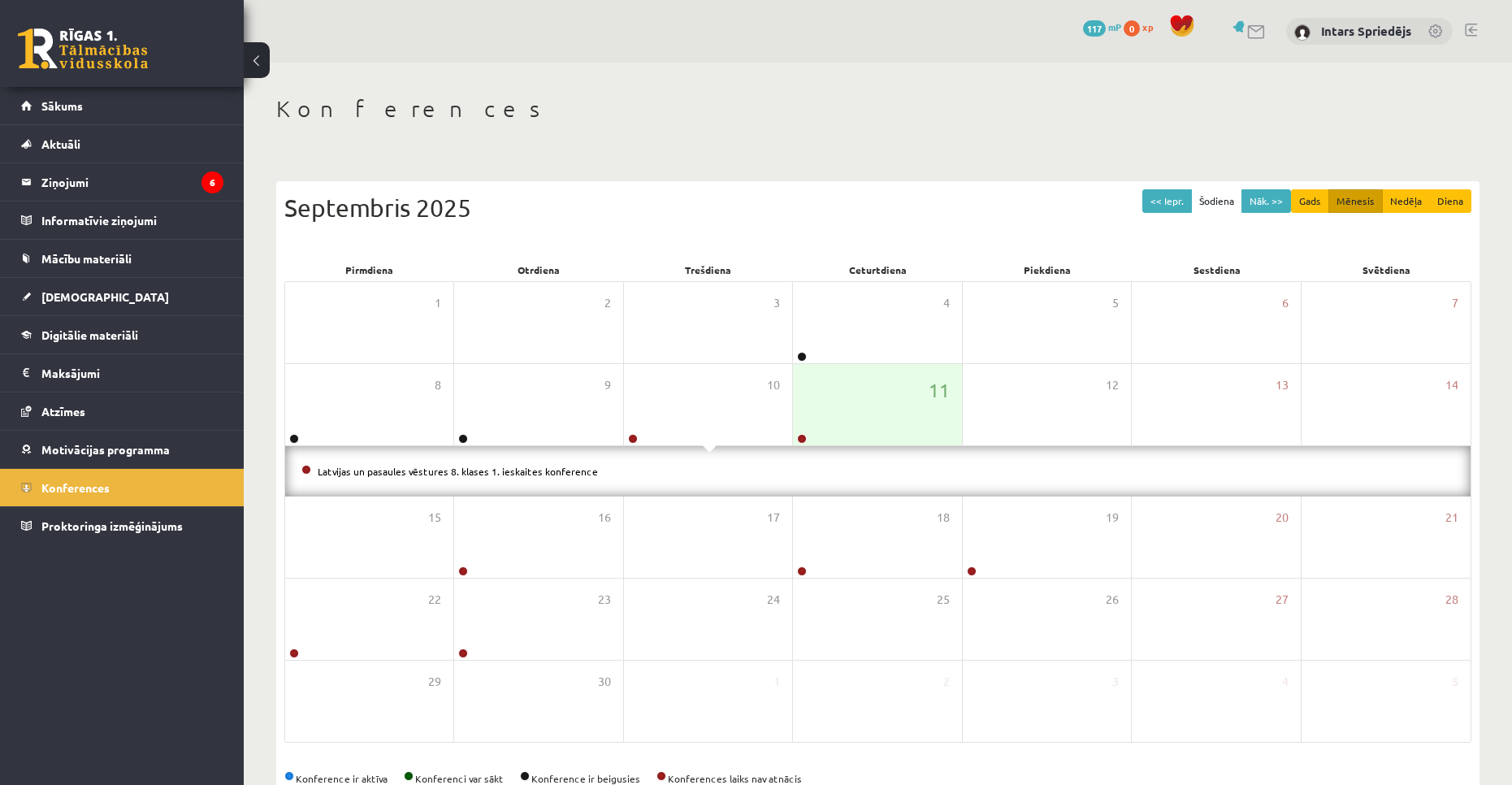
click at [305, 471] on span at bounding box center [306, 470] width 10 height 10
click at [528, 431] on div "9" at bounding box center [538, 405] width 168 height 81
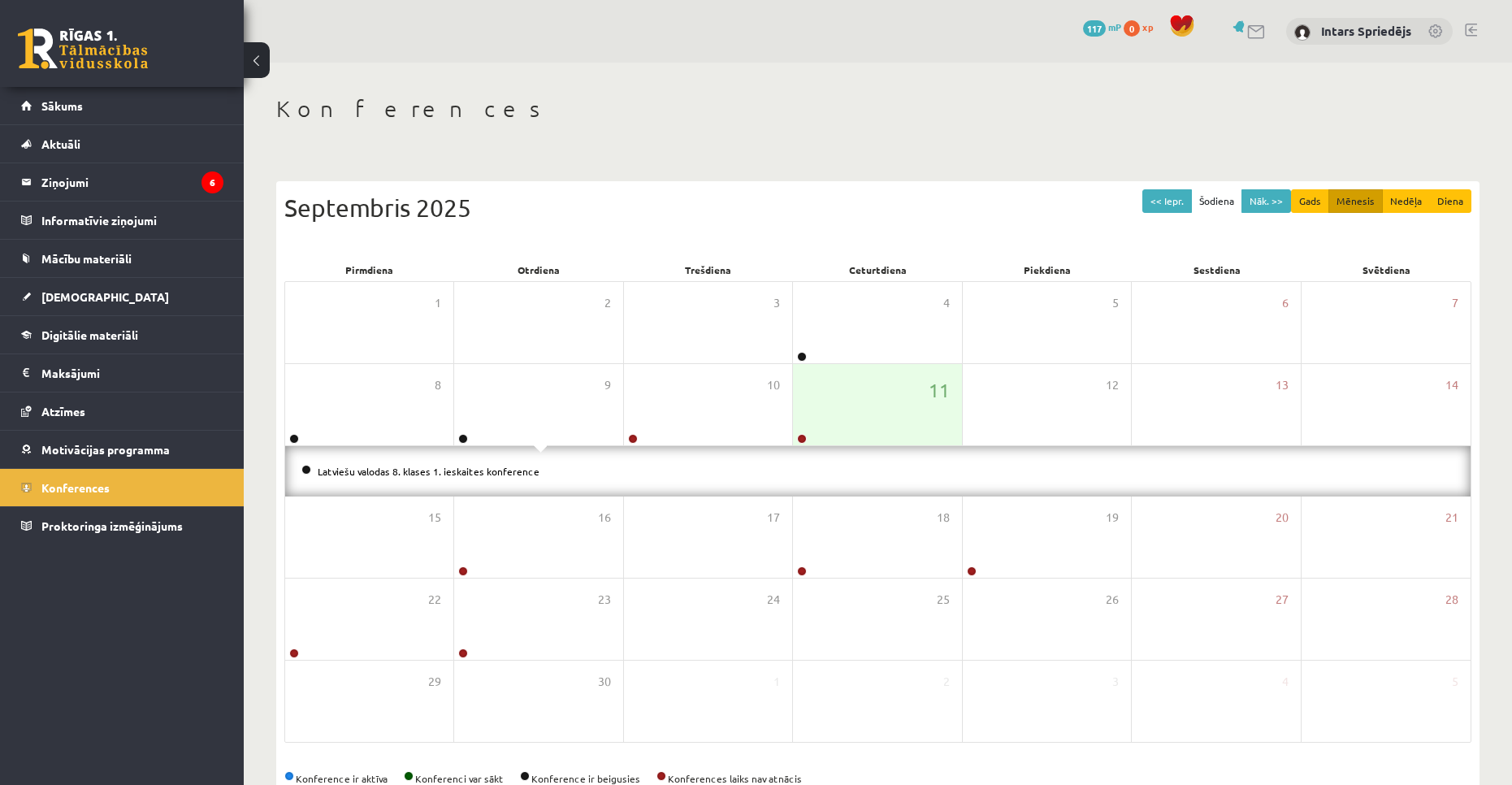
click at [304, 471] on span at bounding box center [306, 470] width 10 height 10
click at [305, 471] on span at bounding box center [306, 470] width 10 height 10
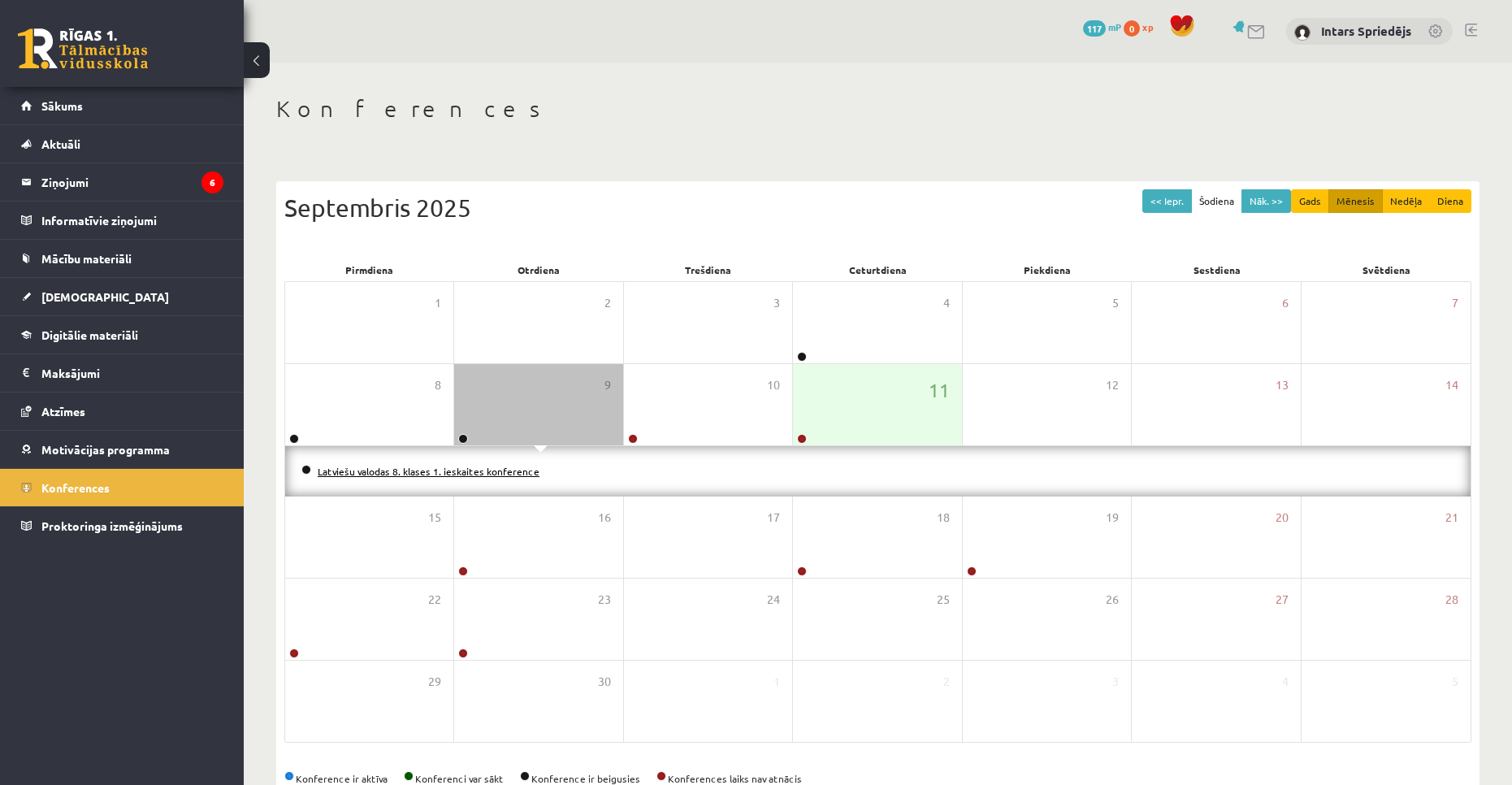
click at [372, 472] on link "Latviešu valodas 8. klases 1. ieskaites konference" at bounding box center [428, 471] width 221 height 13
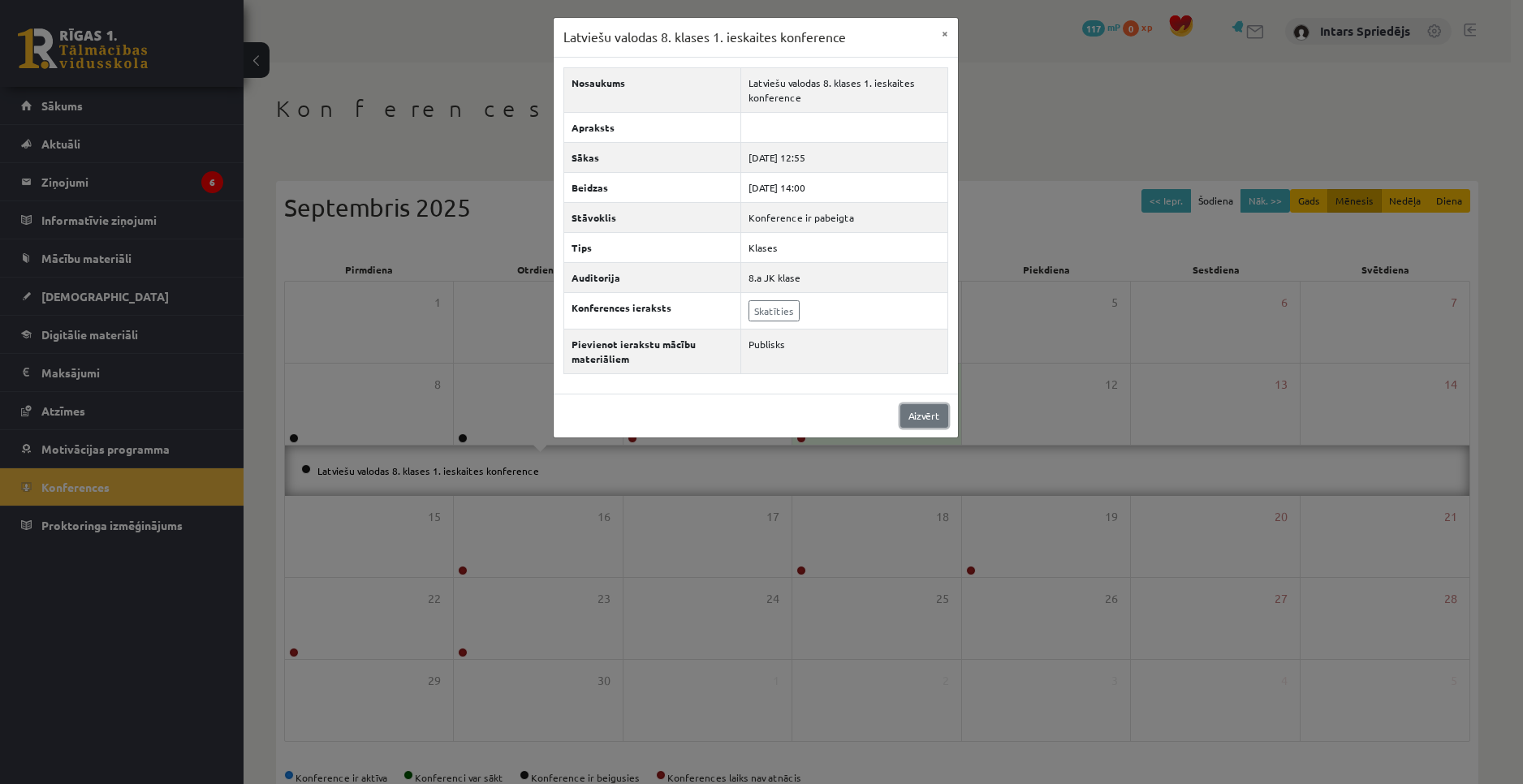
click at [914, 409] on link "Aizvērt" at bounding box center [924, 416] width 48 height 23
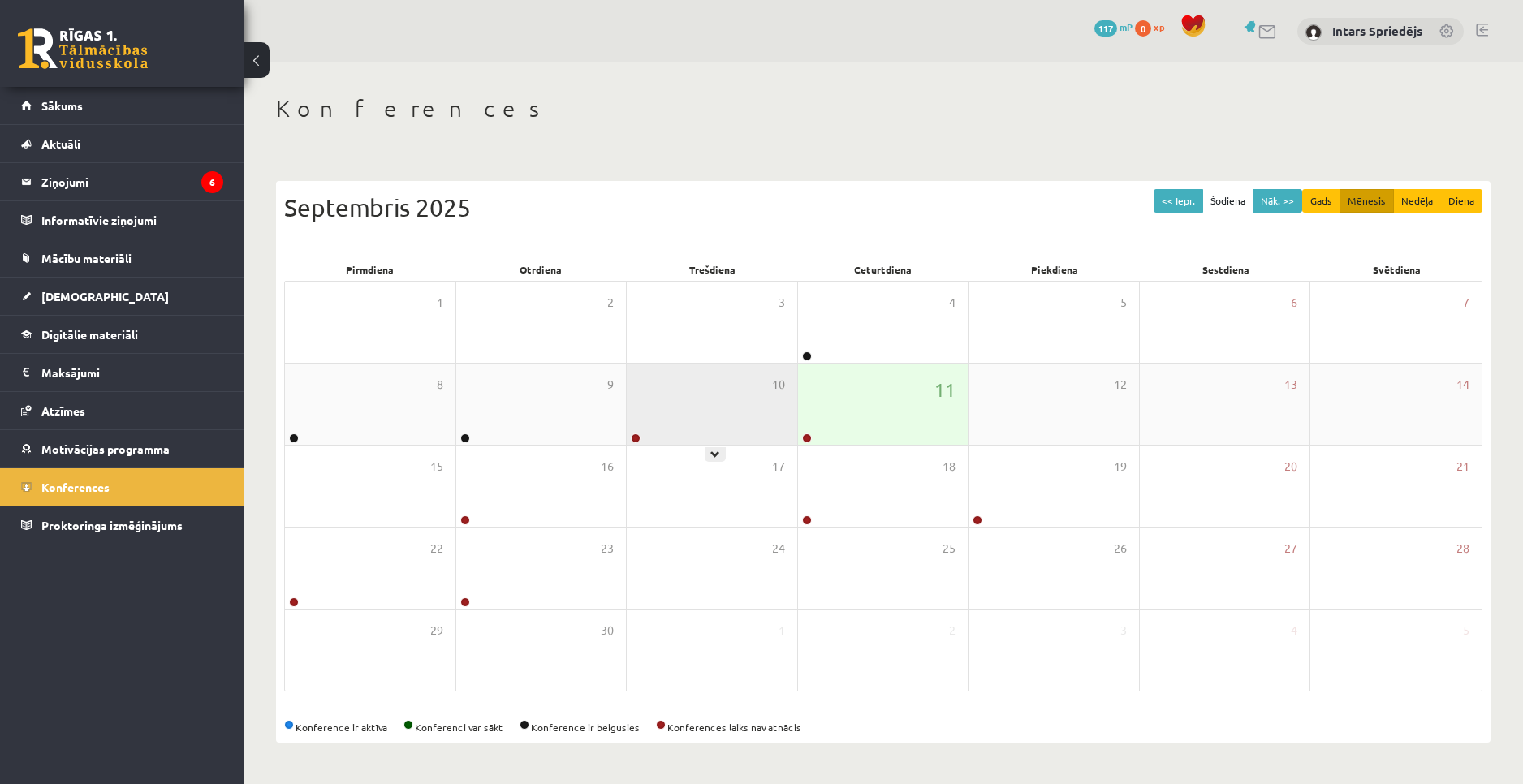
click at [727, 405] on div "10" at bounding box center [712, 405] width 171 height 81
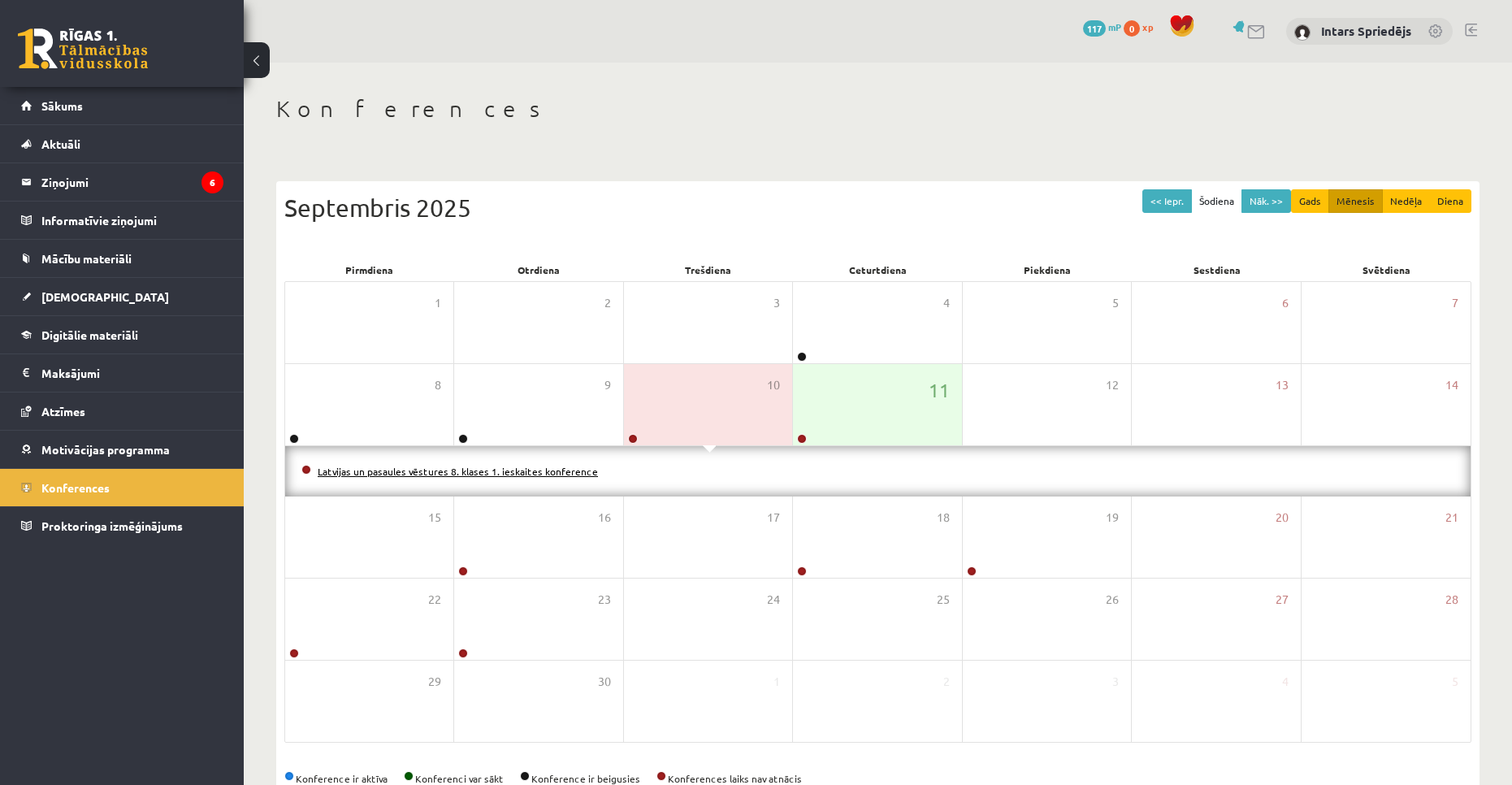
click at [460, 466] on link "Latvijas un pasaules vēstures 8. klases 1. ieskaites konference" at bounding box center [458, 471] width 280 height 13
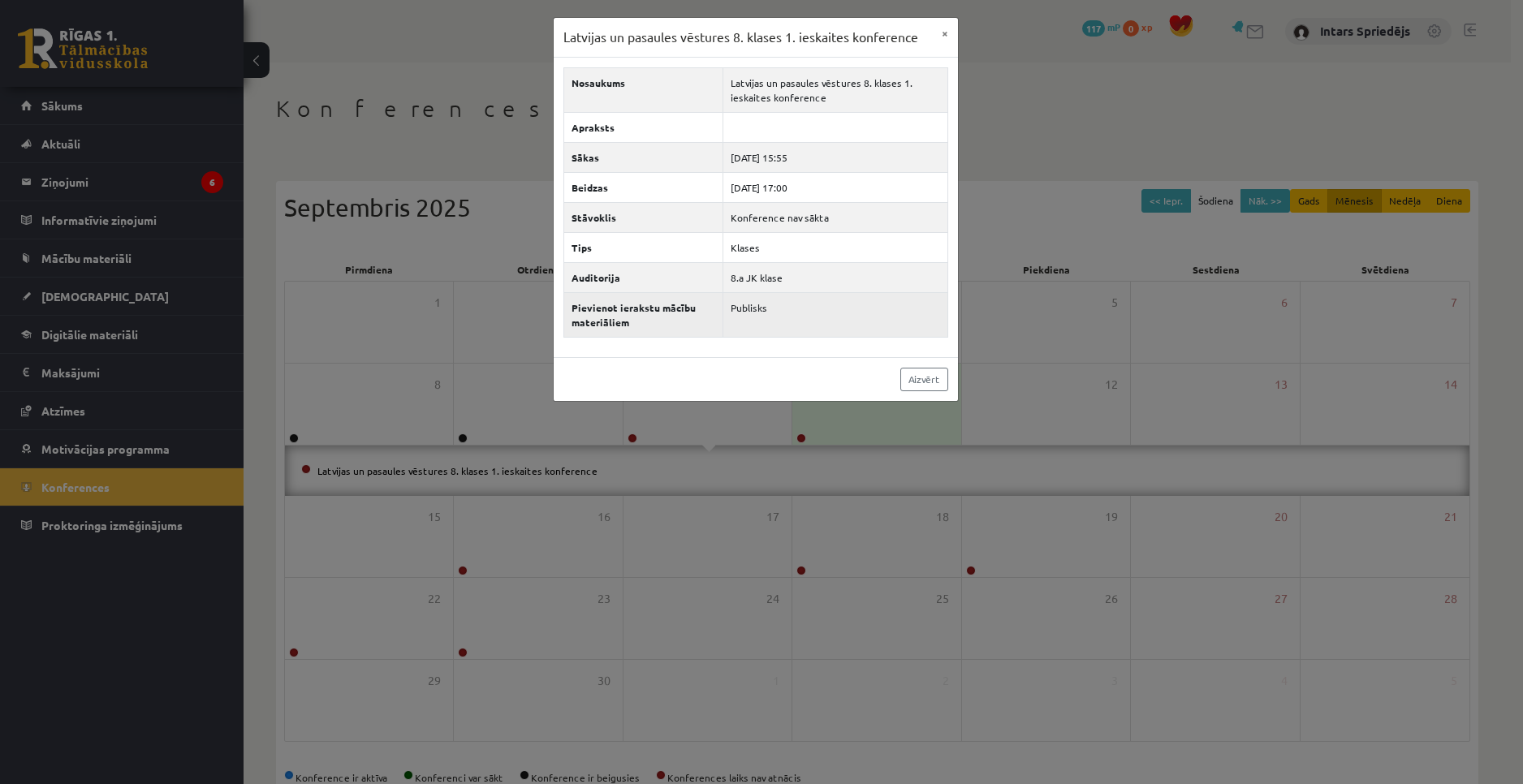
click at [762, 311] on td "Publisks" at bounding box center [835, 315] width 224 height 44
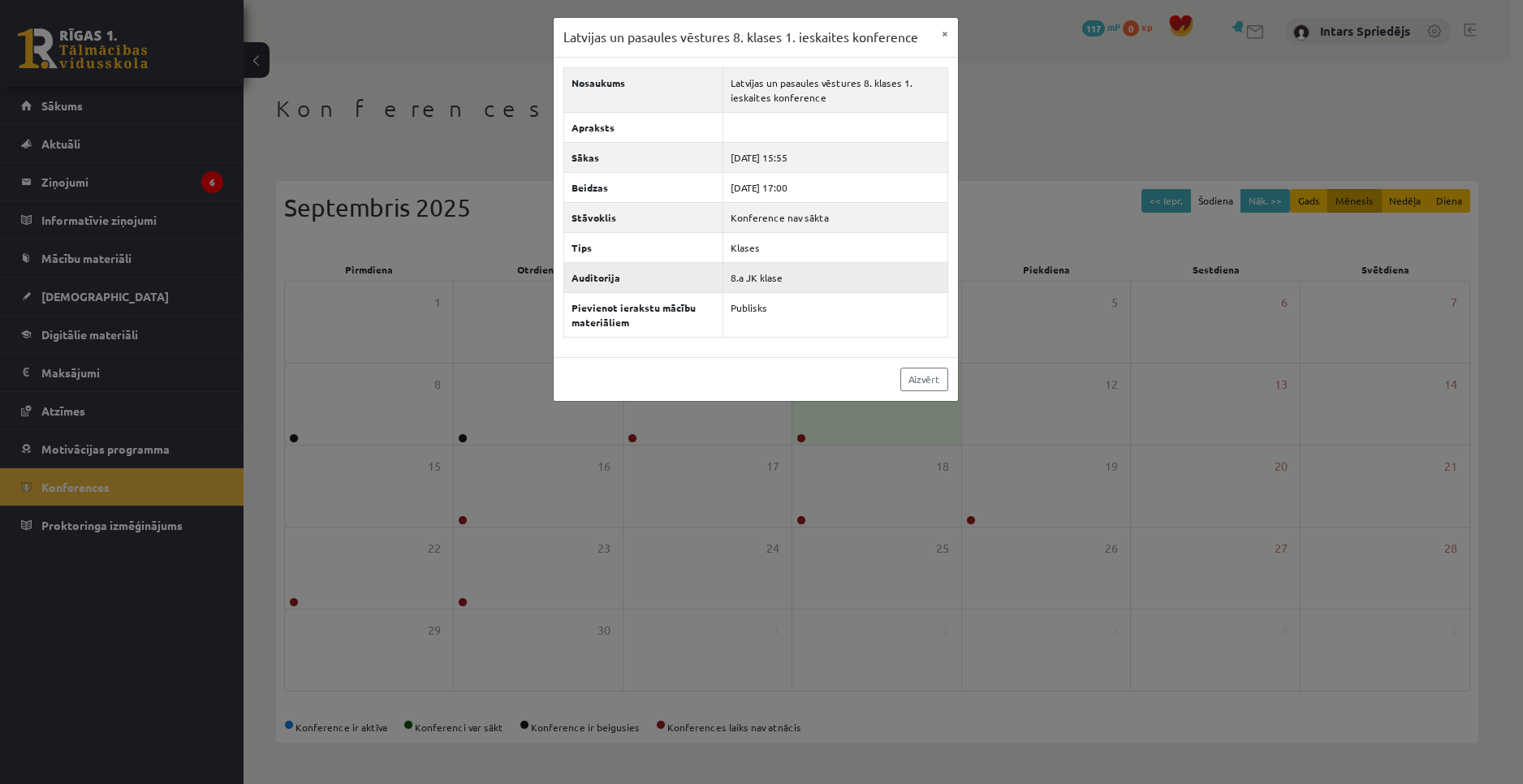
click at [779, 272] on td "8.a JK klase" at bounding box center [835, 277] width 224 height 30
click at [780, 247] on td "Klases" at bounding box center [835, 246] width 224 height 30
click at [785, 151] on td "2025-09-10 15:55" at bounding box center [835, 156] width 224 height 30
click at [790, 107] on td "Latvijas un pasaules vēstures 8. klases 1. ieskaites konference" at bounding box center [835, 90] width 224 height 44
click at [797, 82] on td "Latvijas un pasaules vēstures 8. klases 1. ieskaites konference" at bounding box center [835, 90] width 224 height 44
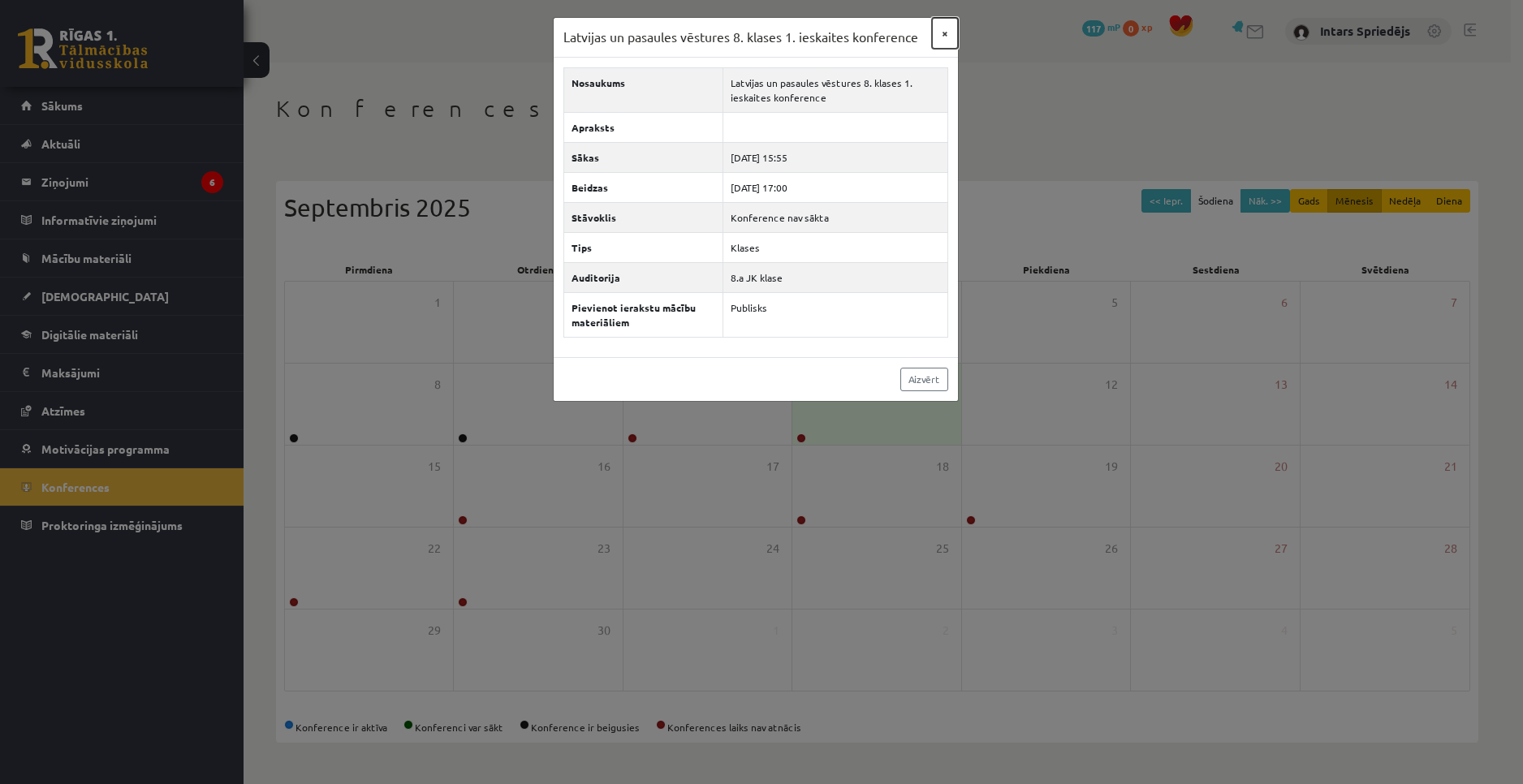
click at [945, 34] on button "×" at bounding box center [945, 33] width 26 height 31
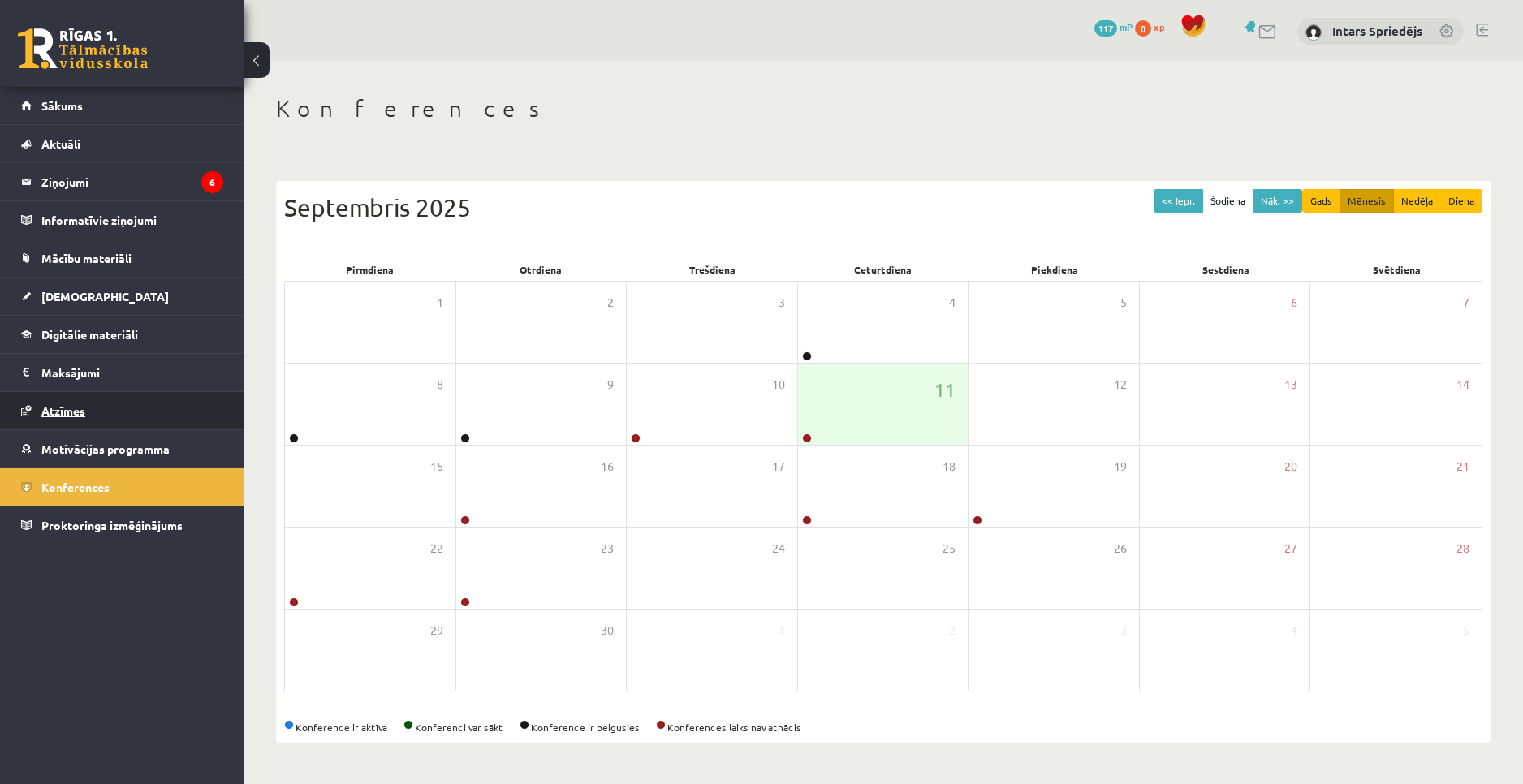
click at [70, 405] on span "Atzīmes" at bounding box center [63, 410] width 43 height 14
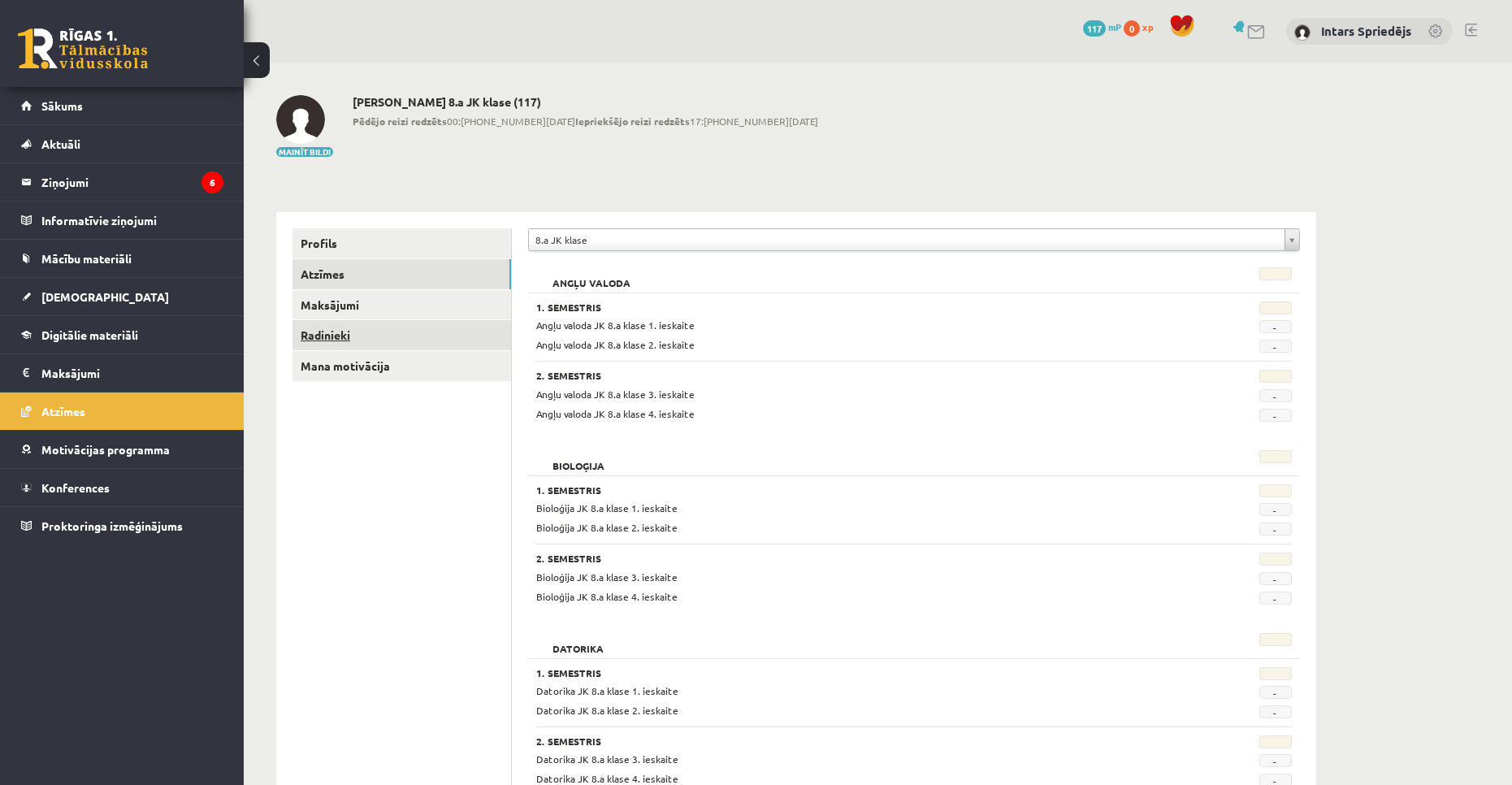
click at [349, 334] on link "Radinieki" at bounding box center [402, 334] width 218 height 30
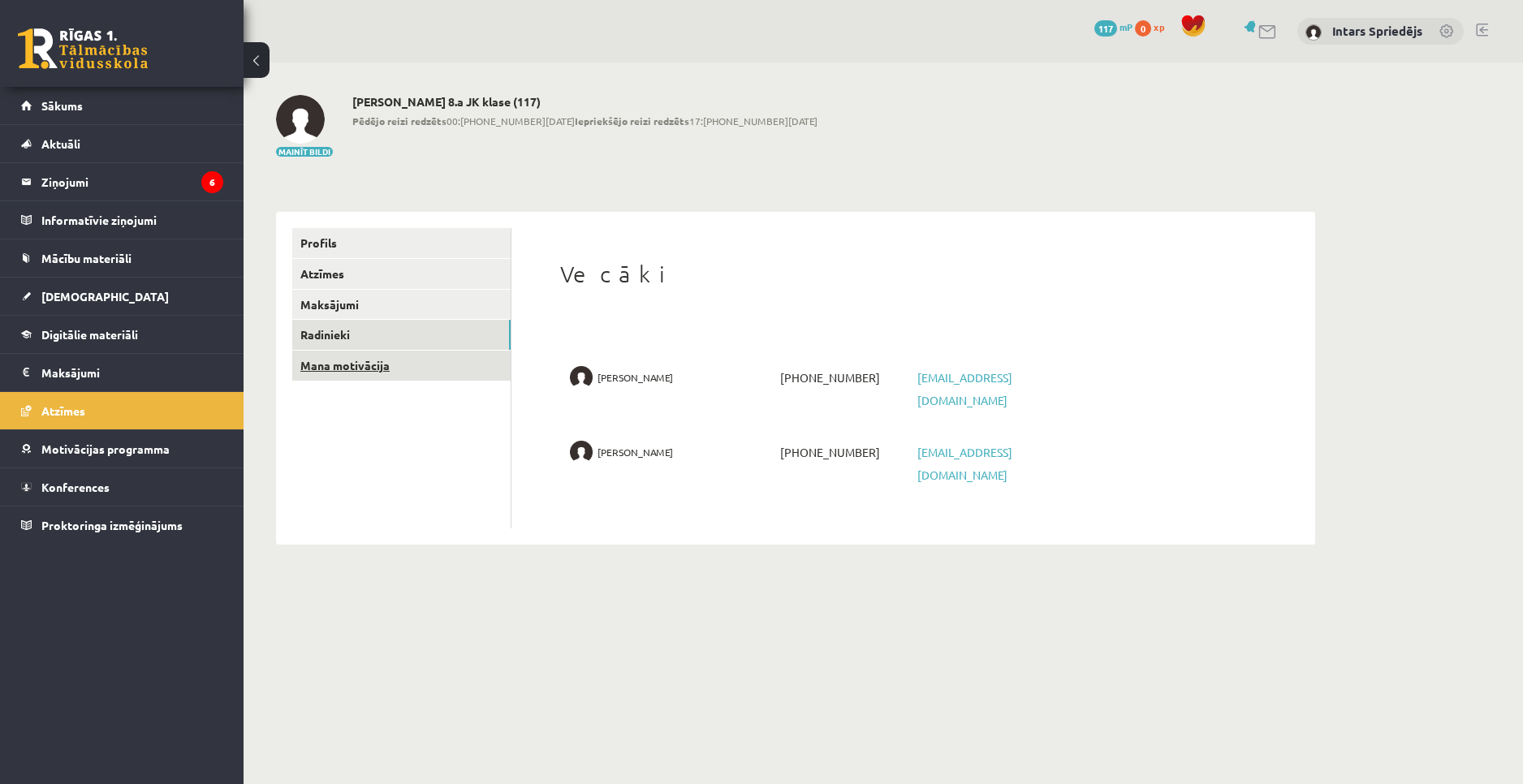
click at [333, 363] on link "Mana motivācija" at bounding box center [402, 365] width 218 height 30
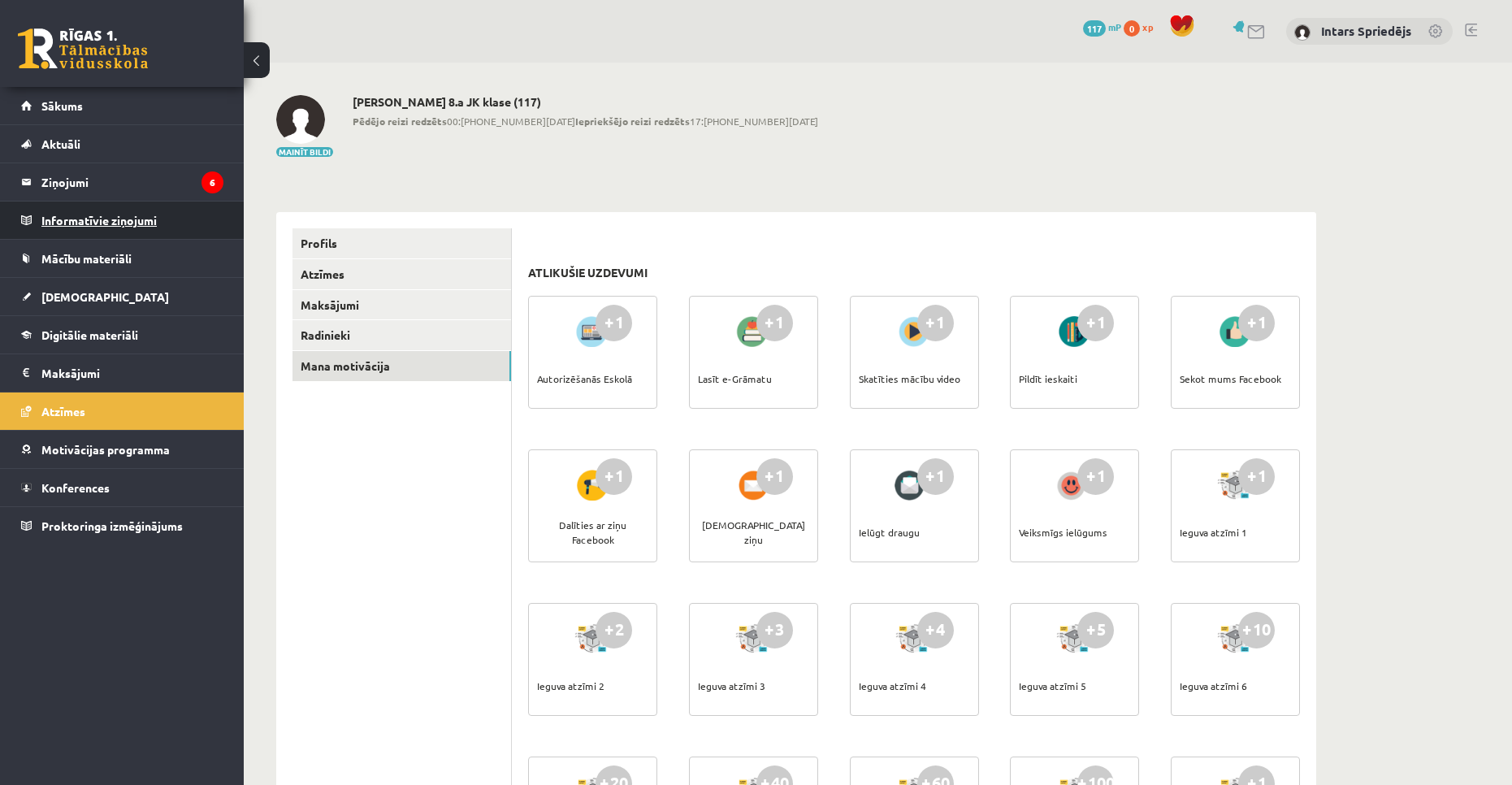
click at [89, 213] on legend "Informatīvie ziņojumi 0" at bounding box center [132, 219] width 182 height 38
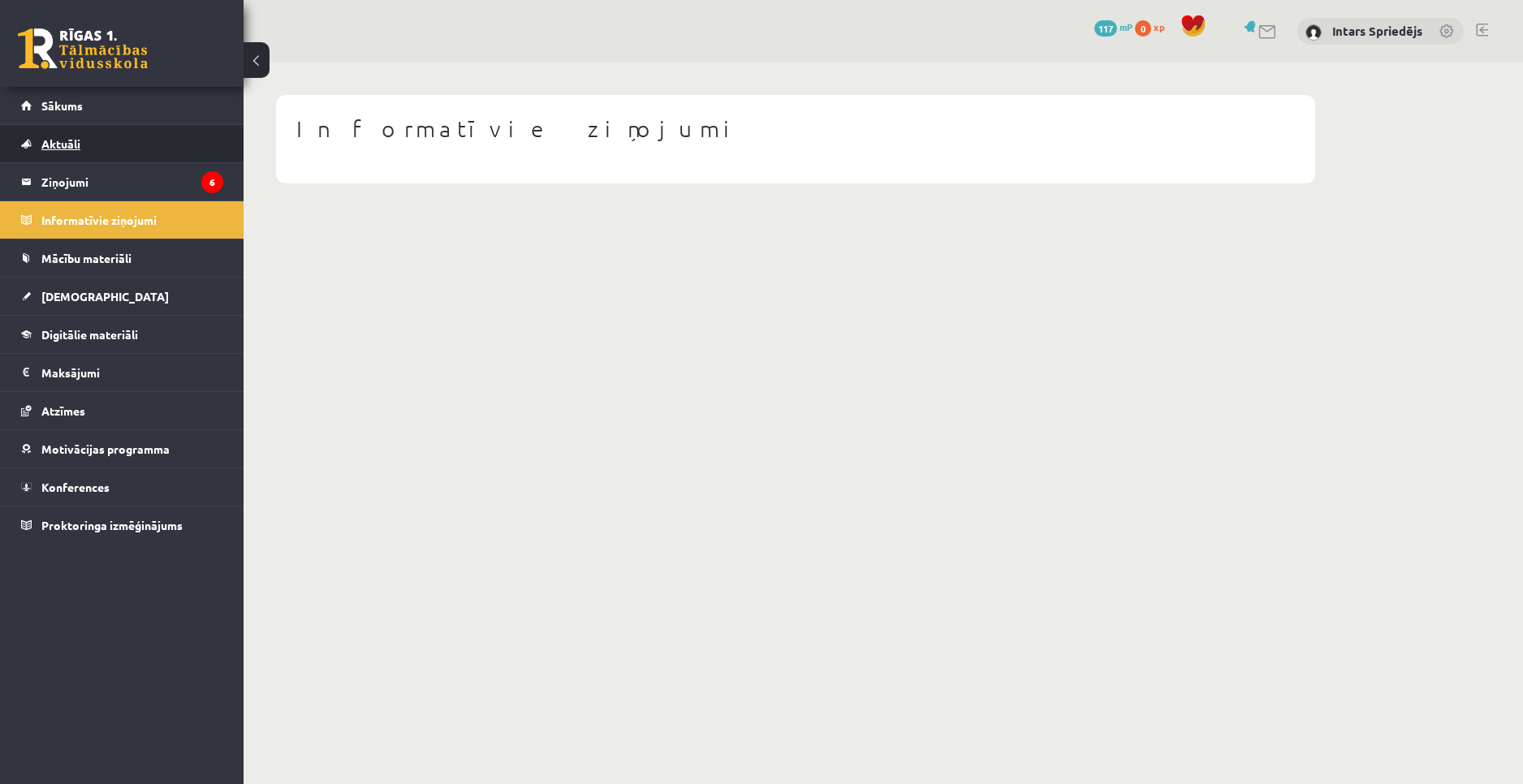
click at [47, 154] on link "Aktuāli" at bounding box center [122, 143] width 202 height 38
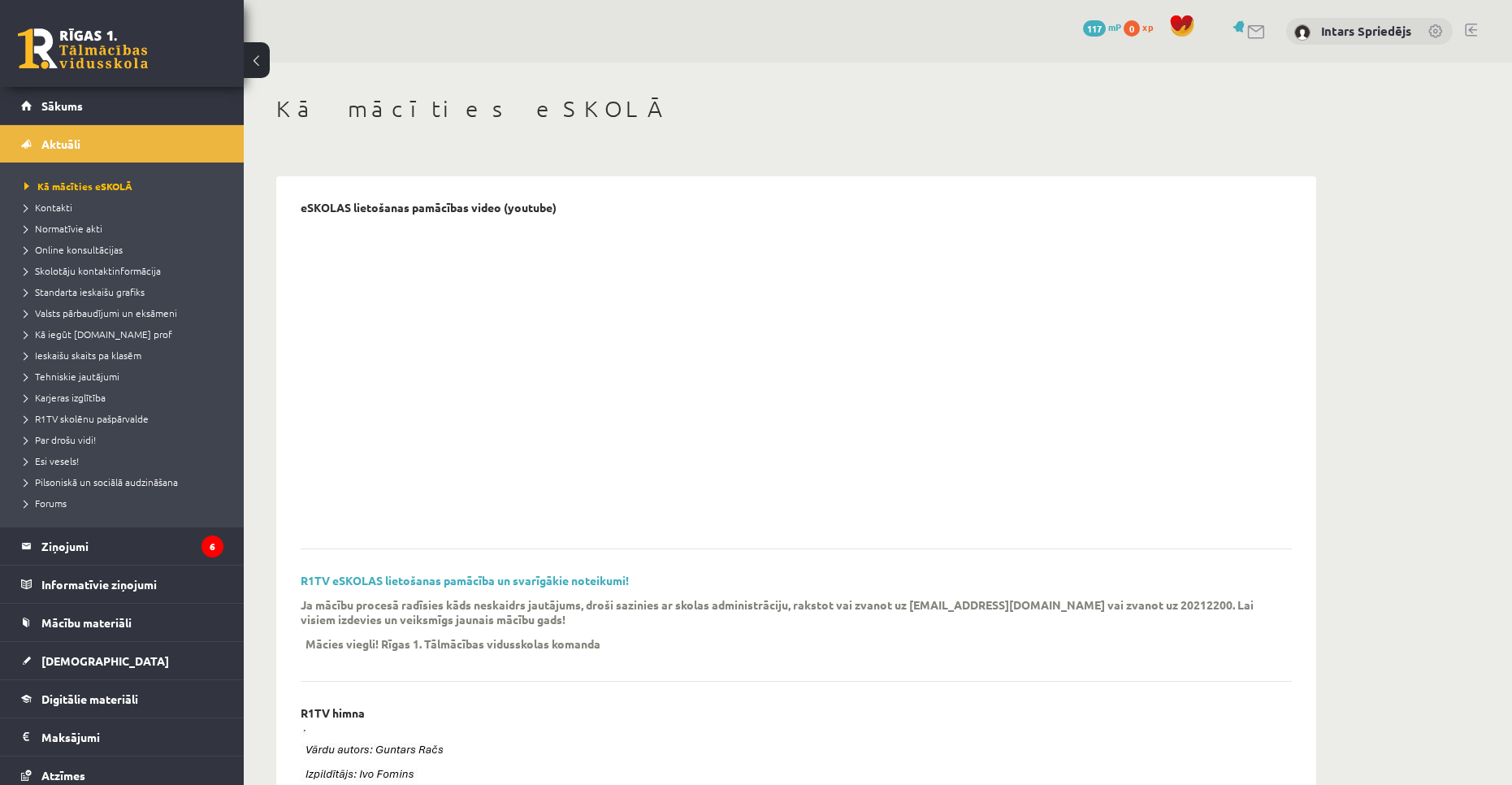
click at [1031, 305] on div at bounding box center [784, 375] width 967 height 305
click at [77, 400] on span "Karjeras izglītība" at bounding box center [65, 396] width 81 height 13
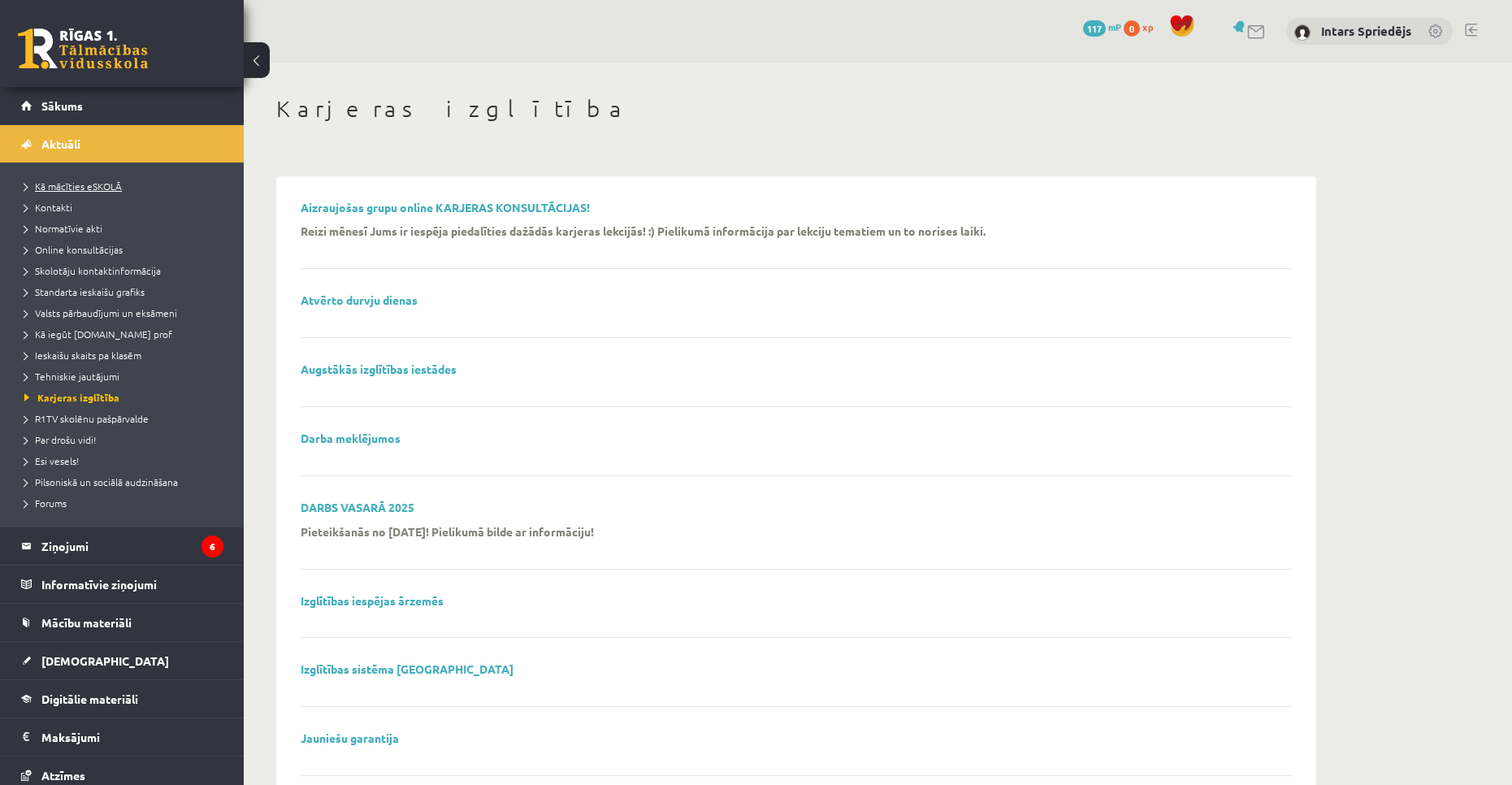
click at [66, 185] on span "Kā mācīties eSKOLĀ" at bounding box center [73, 186] width 98 height 13
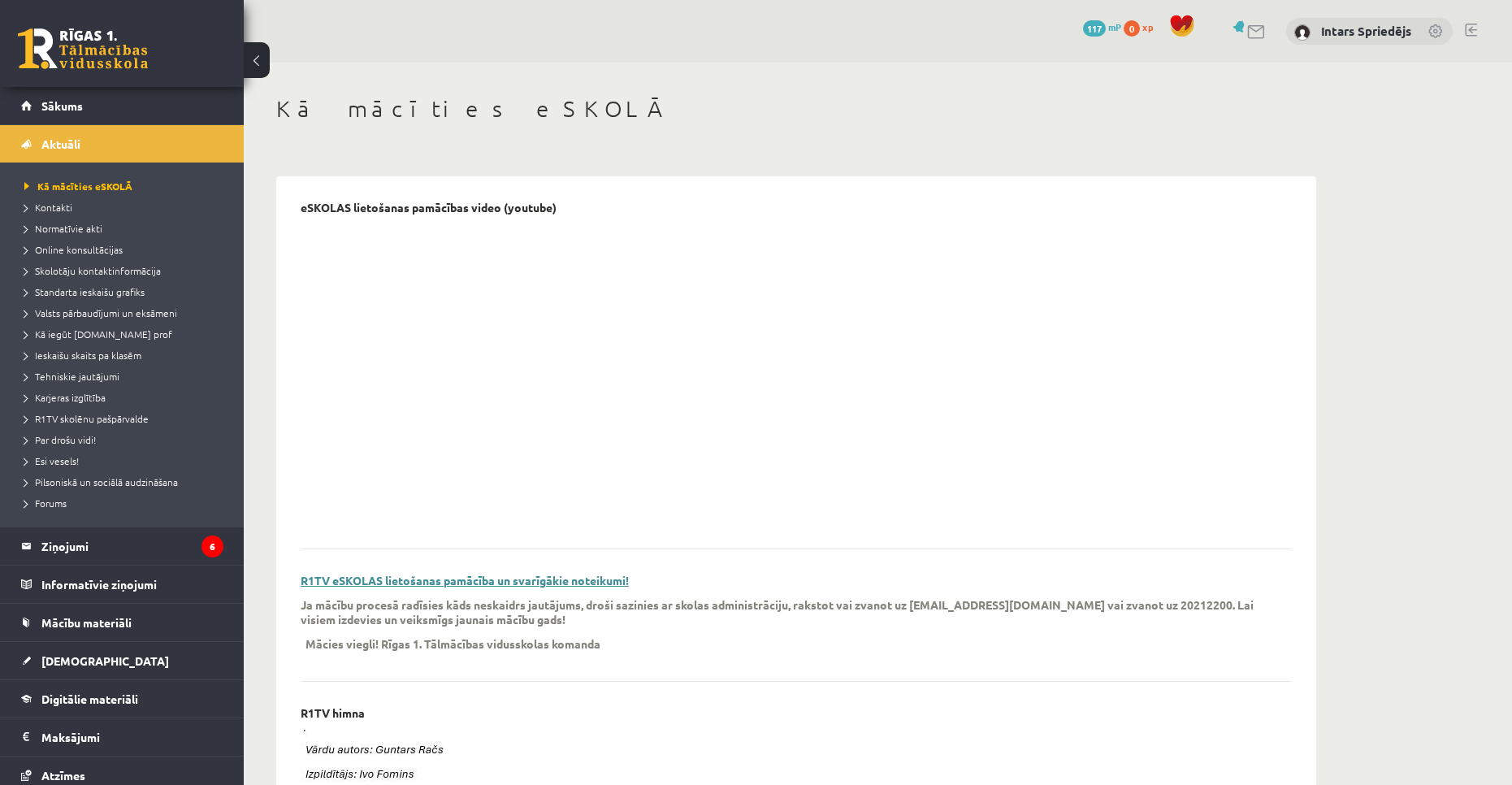
click at [562, 575] on link "R1TV eSKOLAS lietošanas pamācība un svarīgākie noteikumi!" at bounding box center [465, 580] width 329 height 15
click at [50, 104] on span "Sākums" at bounding box center [62, 105] width 42 height 15
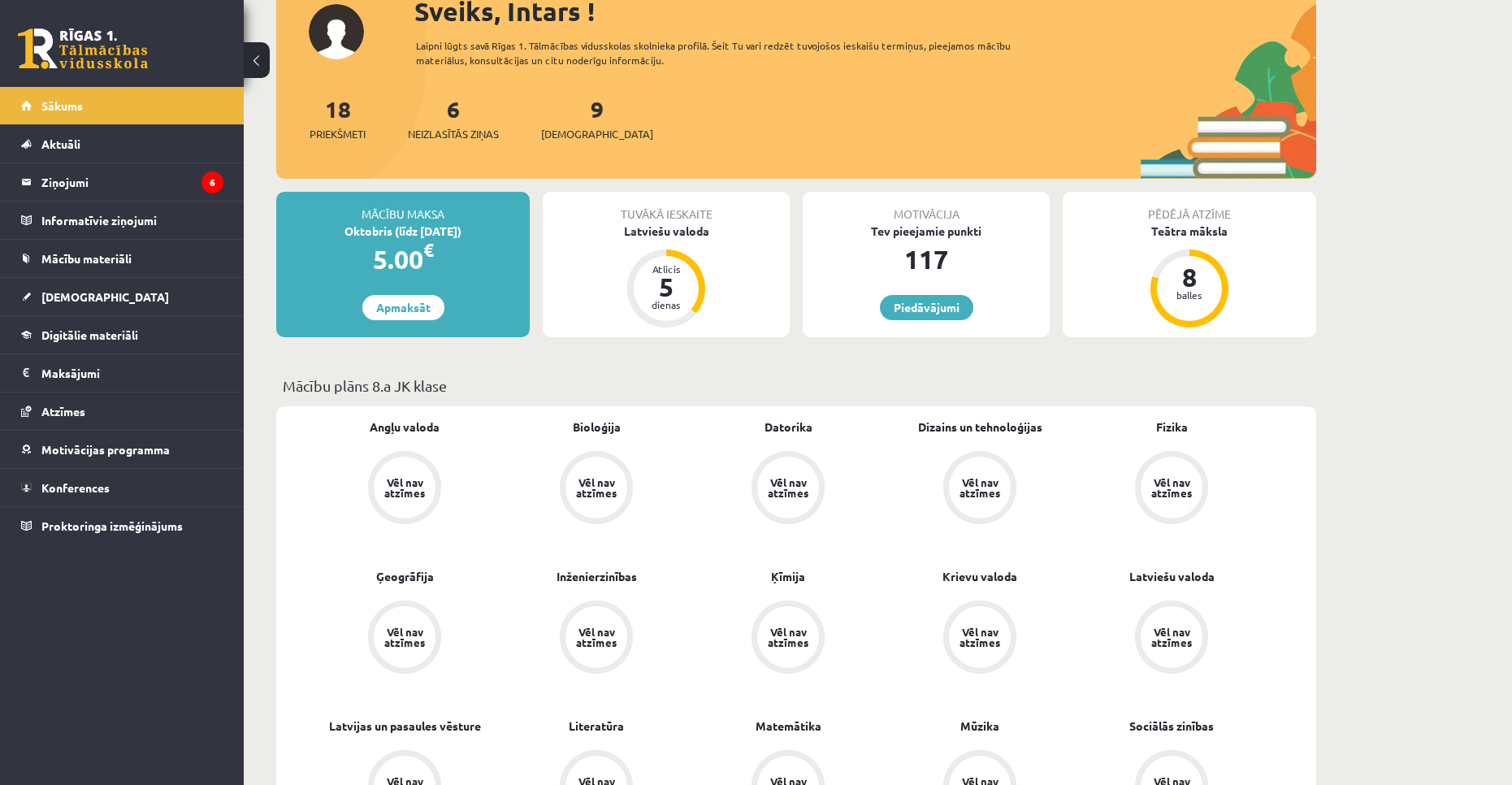
scroll to position [162, 0]
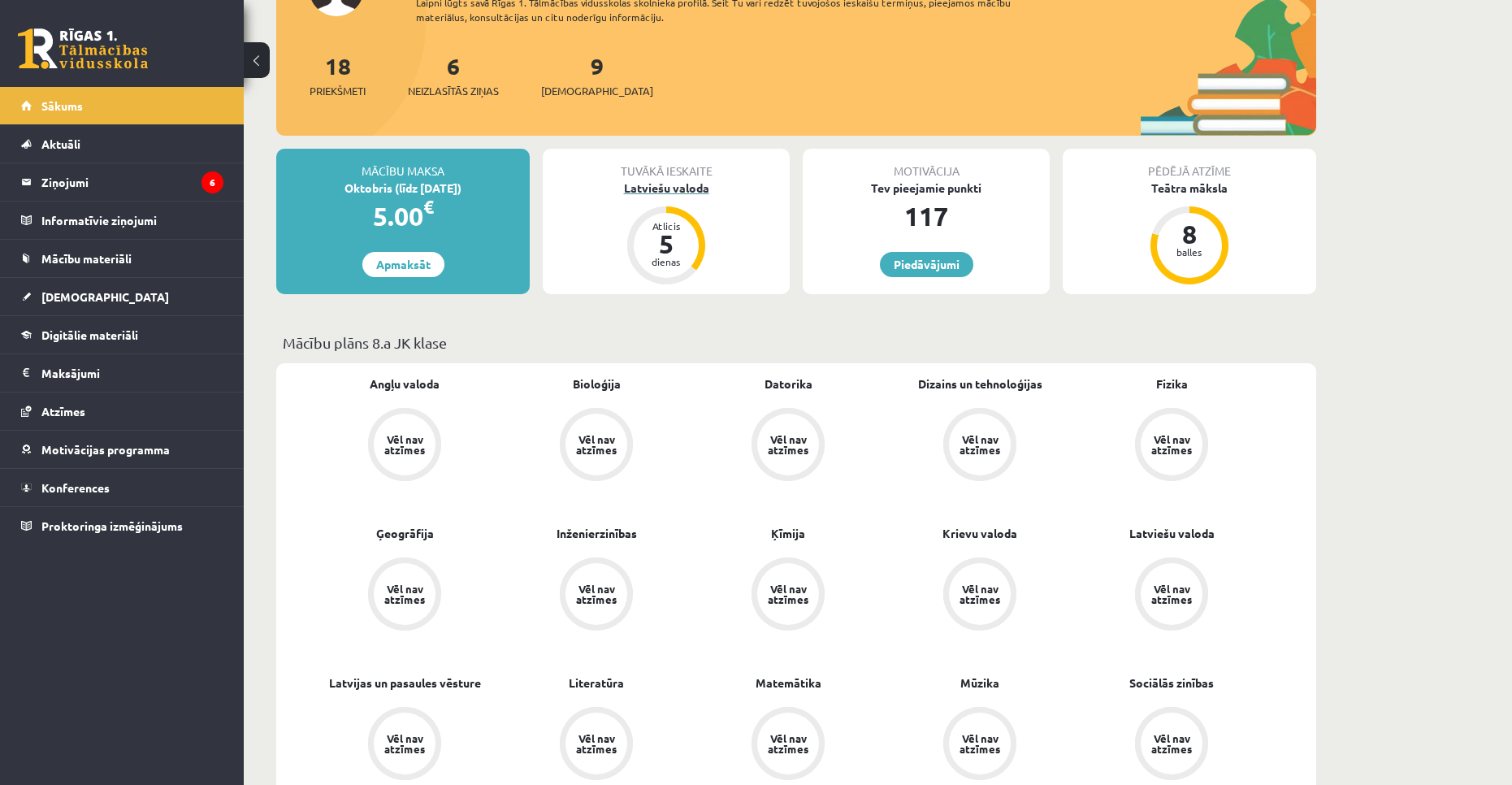
click at [669, 221] on div "Atlicis" at bounding box center [666, 226] width 48 height 10
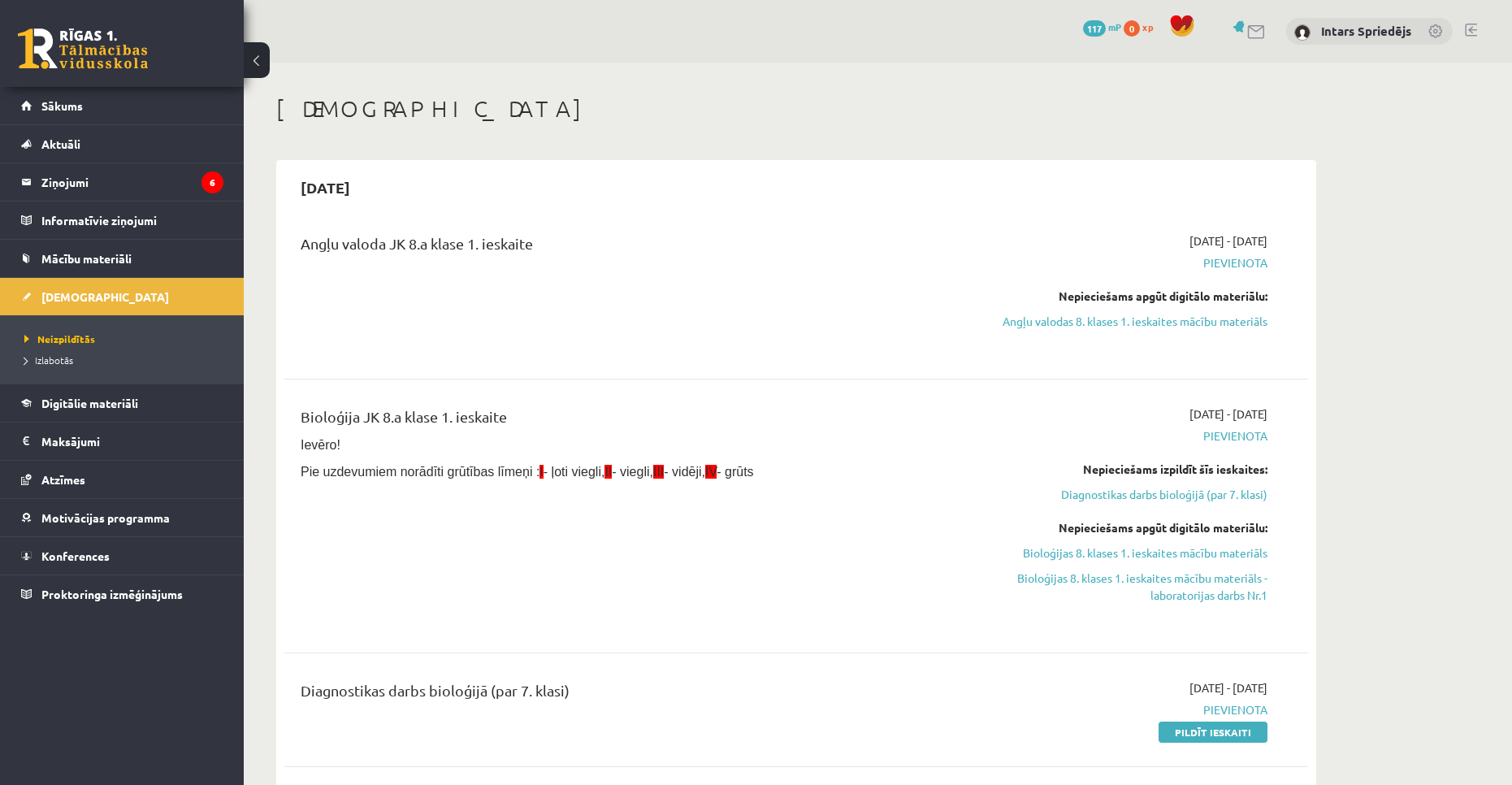
click at [1227, 262] on span "Pievienota" at bounding box center [1114, 263] width 306 height 17
click at [1241, 263] on span "Pievienota" at bounding box center [1114, 263] width 306 height 17
click at [1266, 269] on span "Pievienota" at bounding box center [1114, 263] width 306 height 17
drag, startPoint x: 1271, startPoint y: 261, endPoint x: 1163, endPoint y: 263, distance: 108.0
click at [1163, 263] on div "2025-09-01 - 2025-09-15 Pievienota Nepieciešams apgūt digitālo materiālu: Angļu…" at bounding box center [1115, 292] width 331 height 120
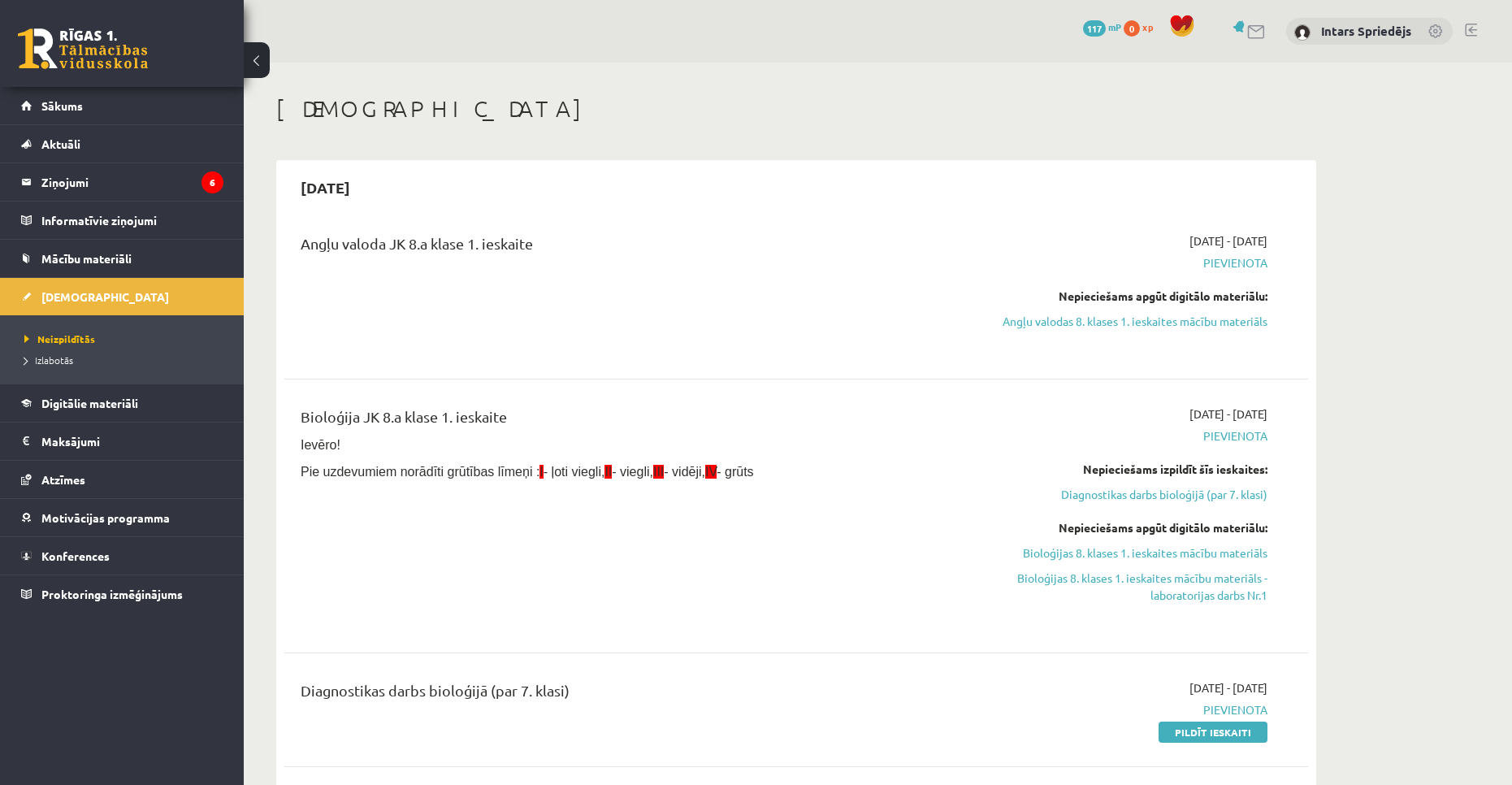
click at [1132, 265] on span "Pievienota" at bounding box center [1114, 263] width 306 height 17
click span "Pievienota"
click link "Angļu valodas 8. klases 1. ieskaites mācību materiāls"
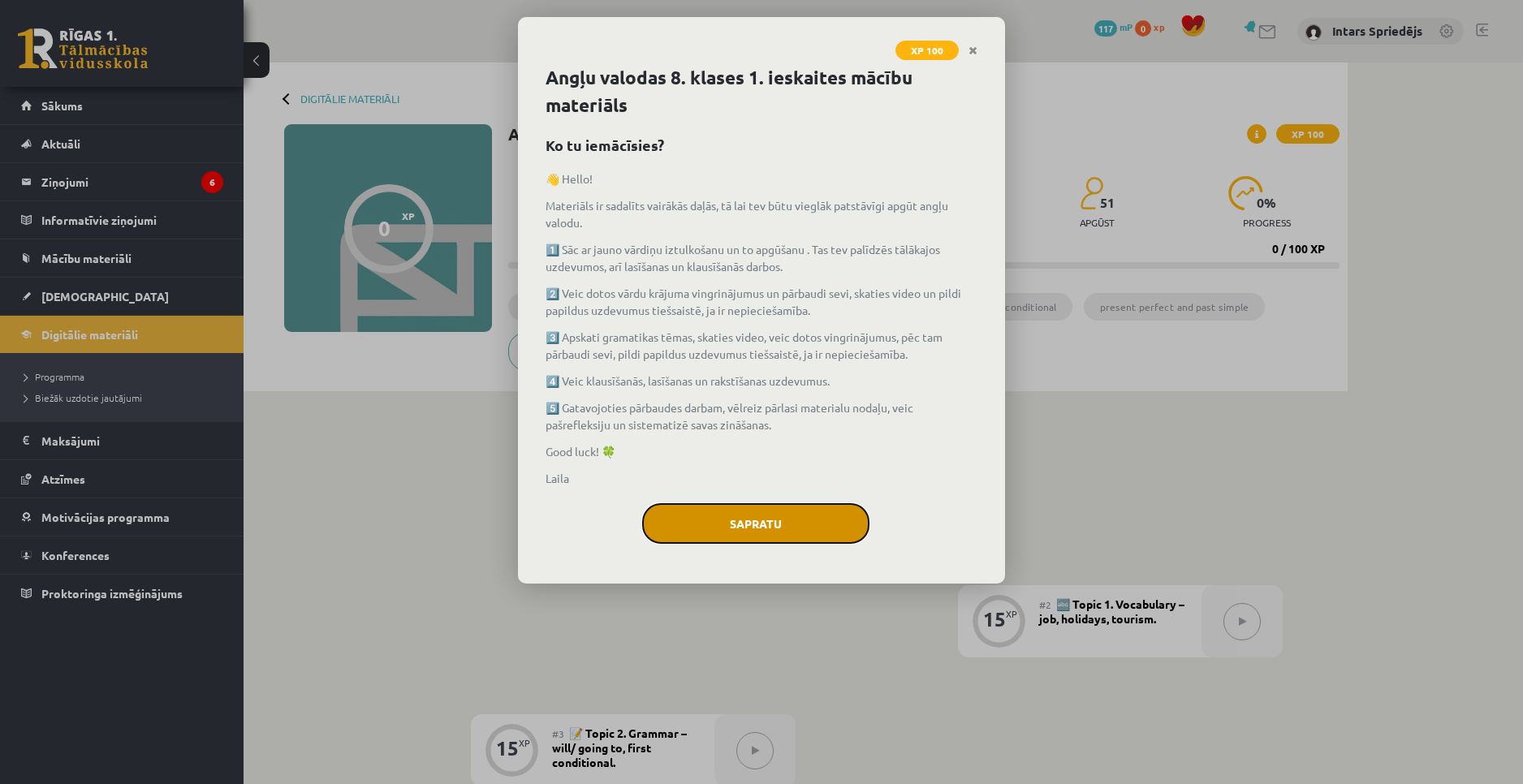
click at [787, 517] on button "Sapratu" at bounding box center [755, 523] width 227 height 41
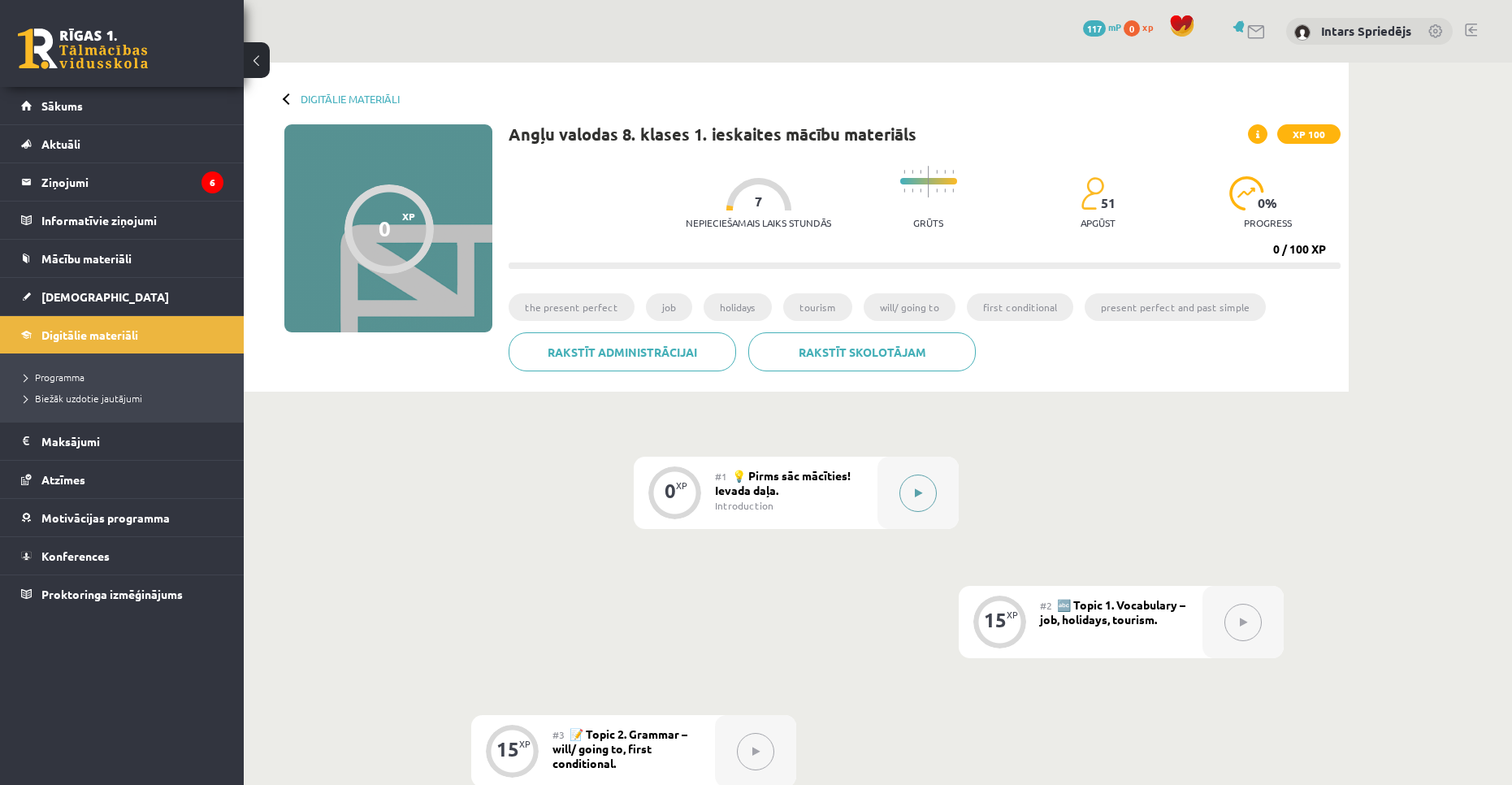
click at [924, 497] on button at bounding box center [918, 493] width 38 height 38
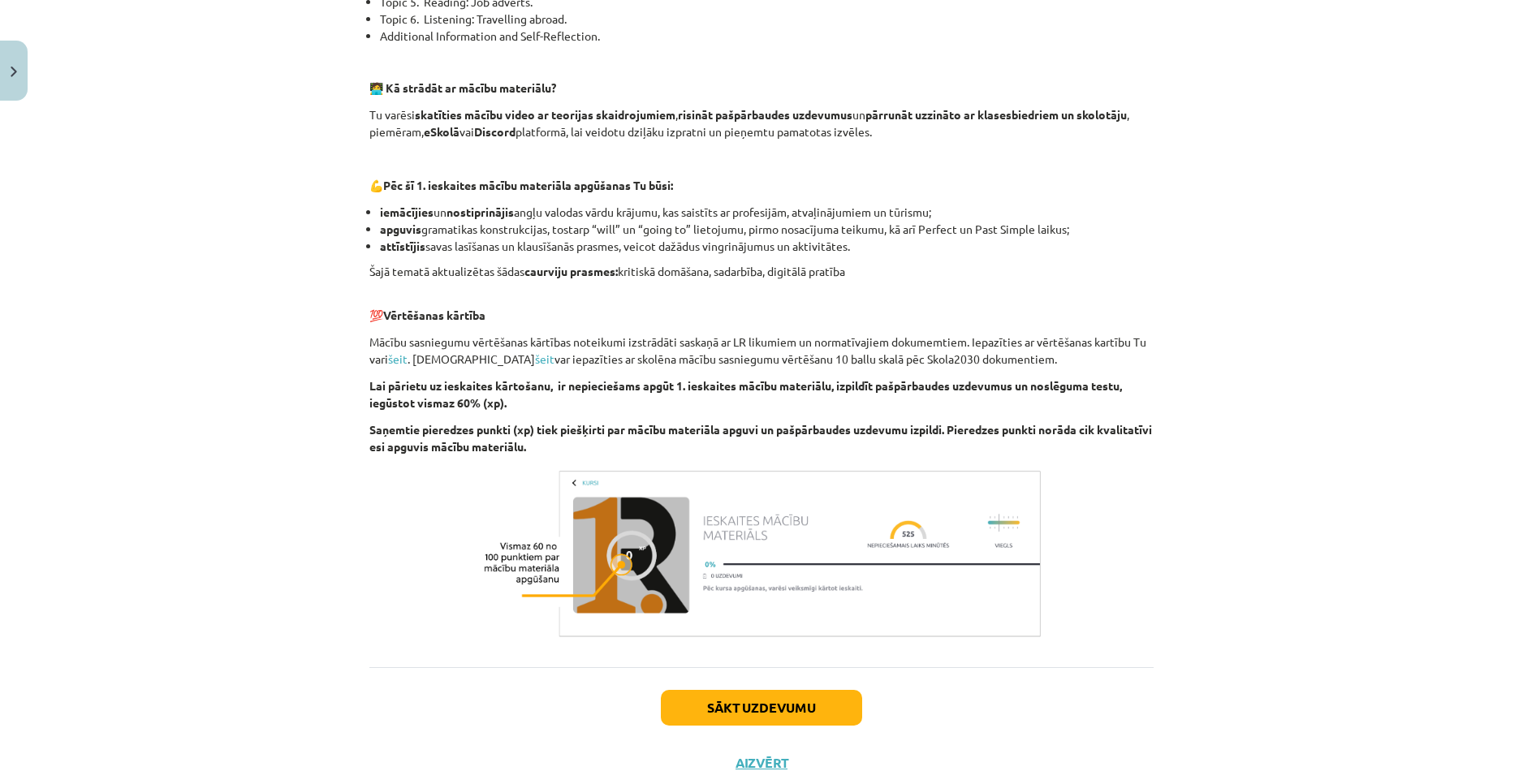
scroll to position [945, 0]
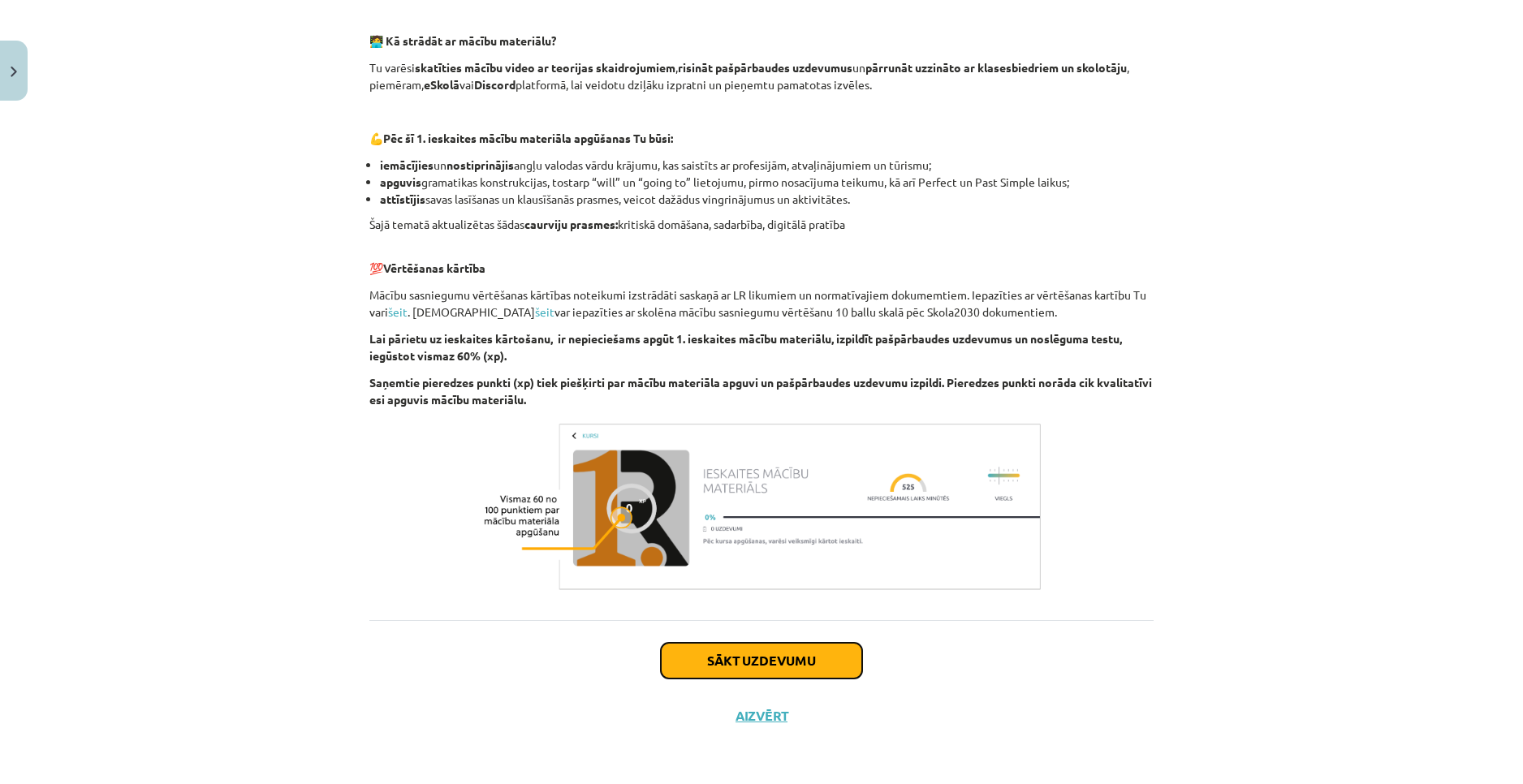
click at [719, 659] on button "Sākt uzdevumu" at bounding box center [761, 660] width 201 height 36
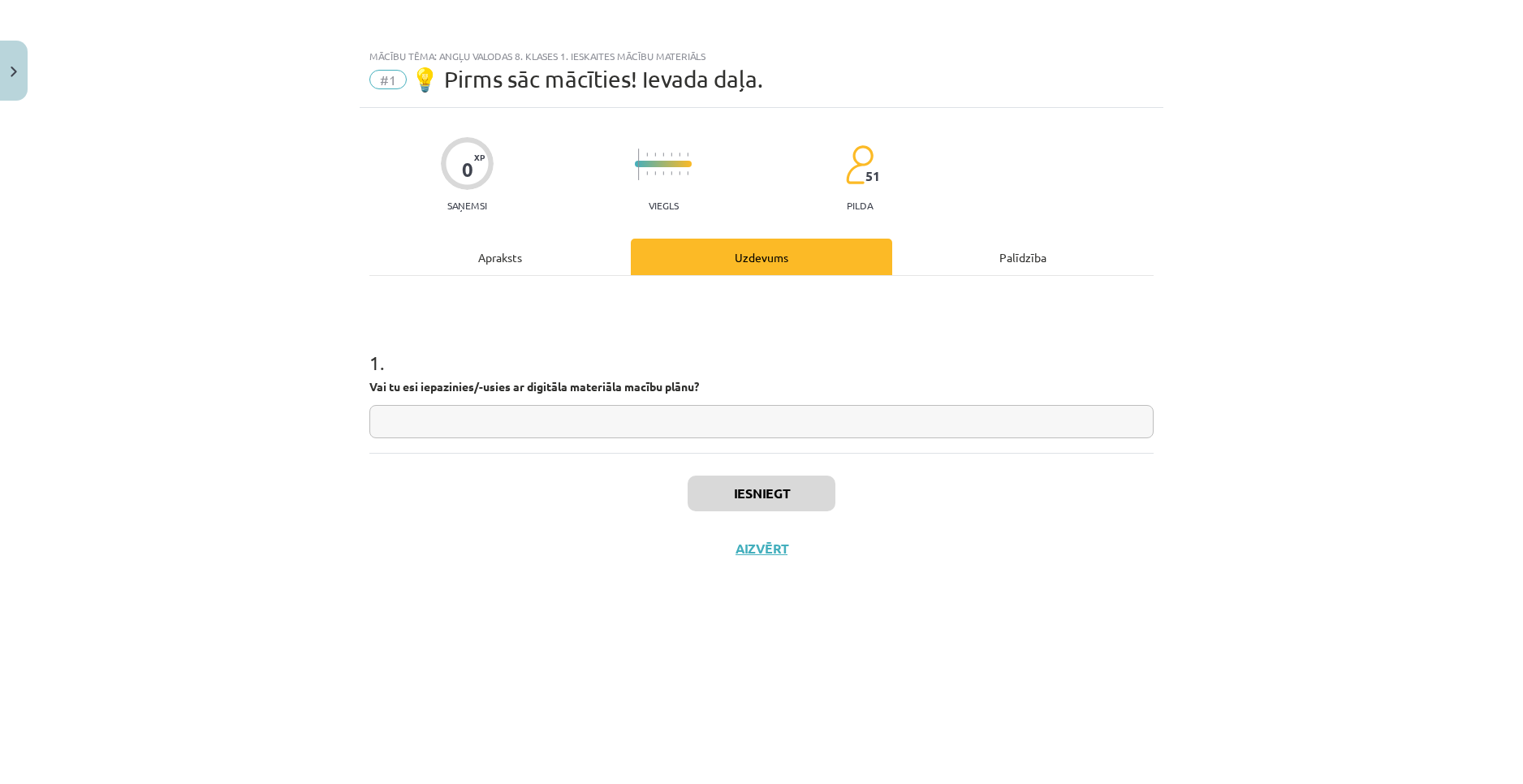
click at [642, 420] on input "text" at bounding box center [761, 421] width 784 height 33
click at [496, 256] on div "Apraksts" at bounding box center [499, 257] width 262 height 37
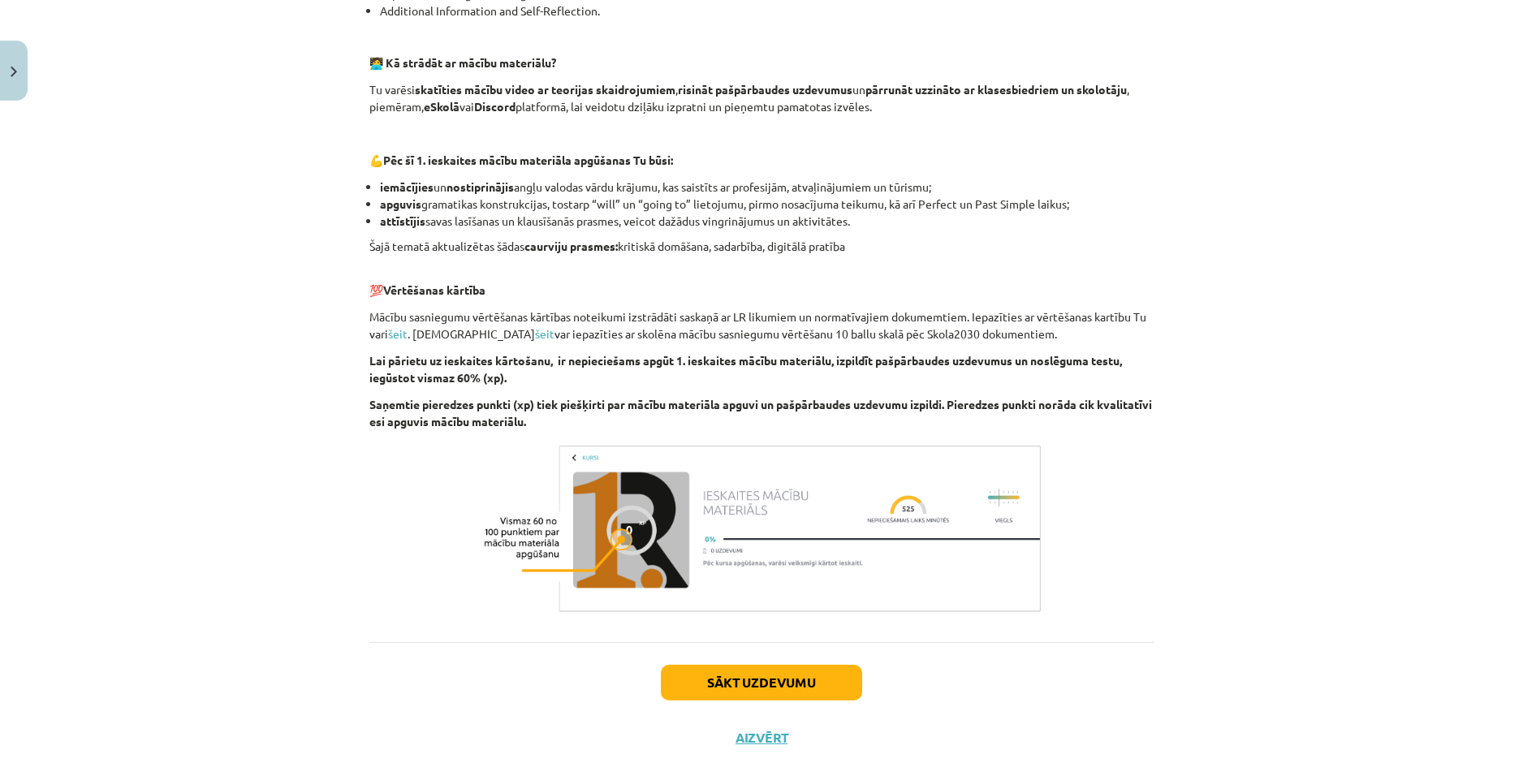
scroll to position [945, 0]
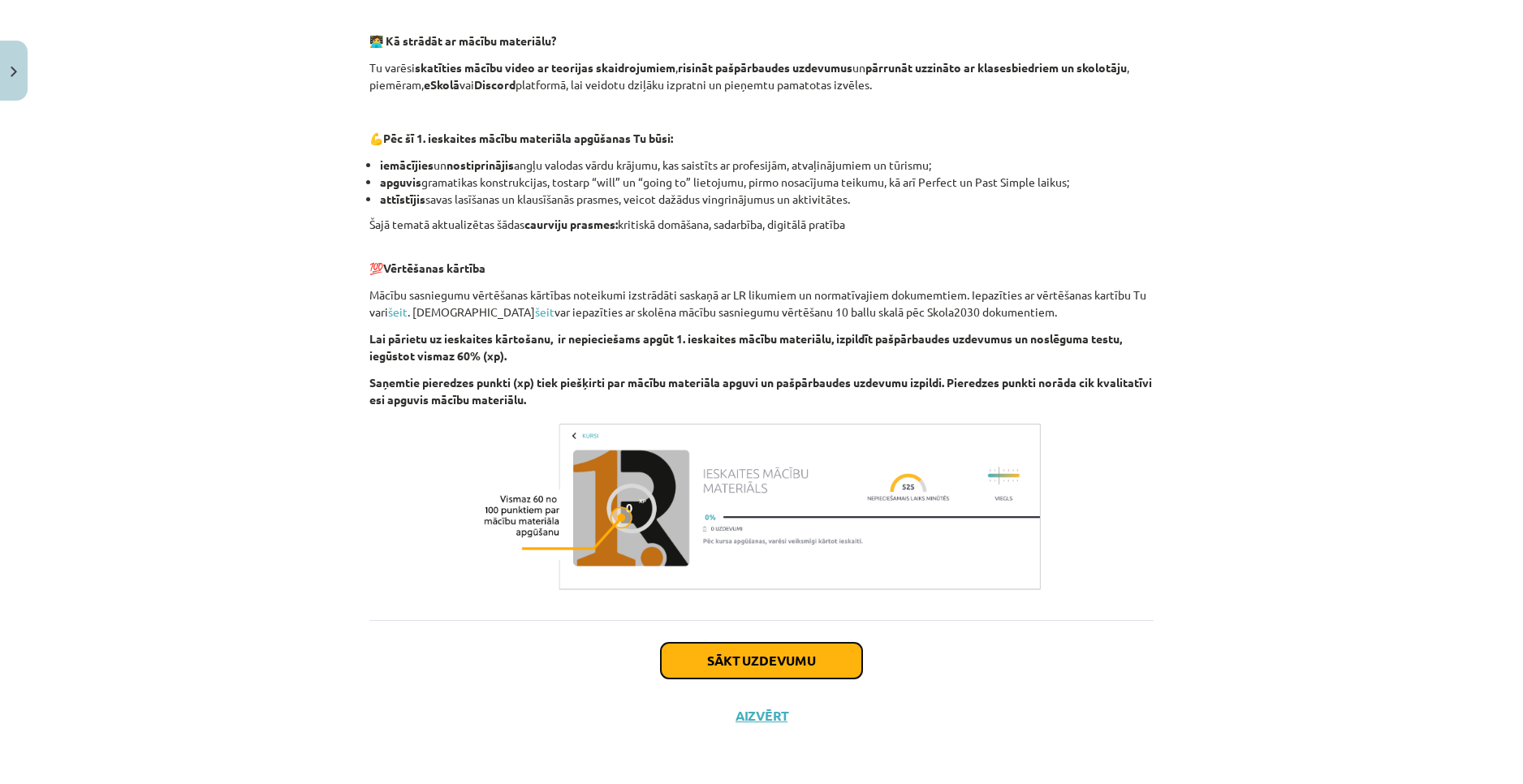
click at [785, 661] on button "Sākt uzdevumu" at bounding box center [761, 660] width 201 height 36
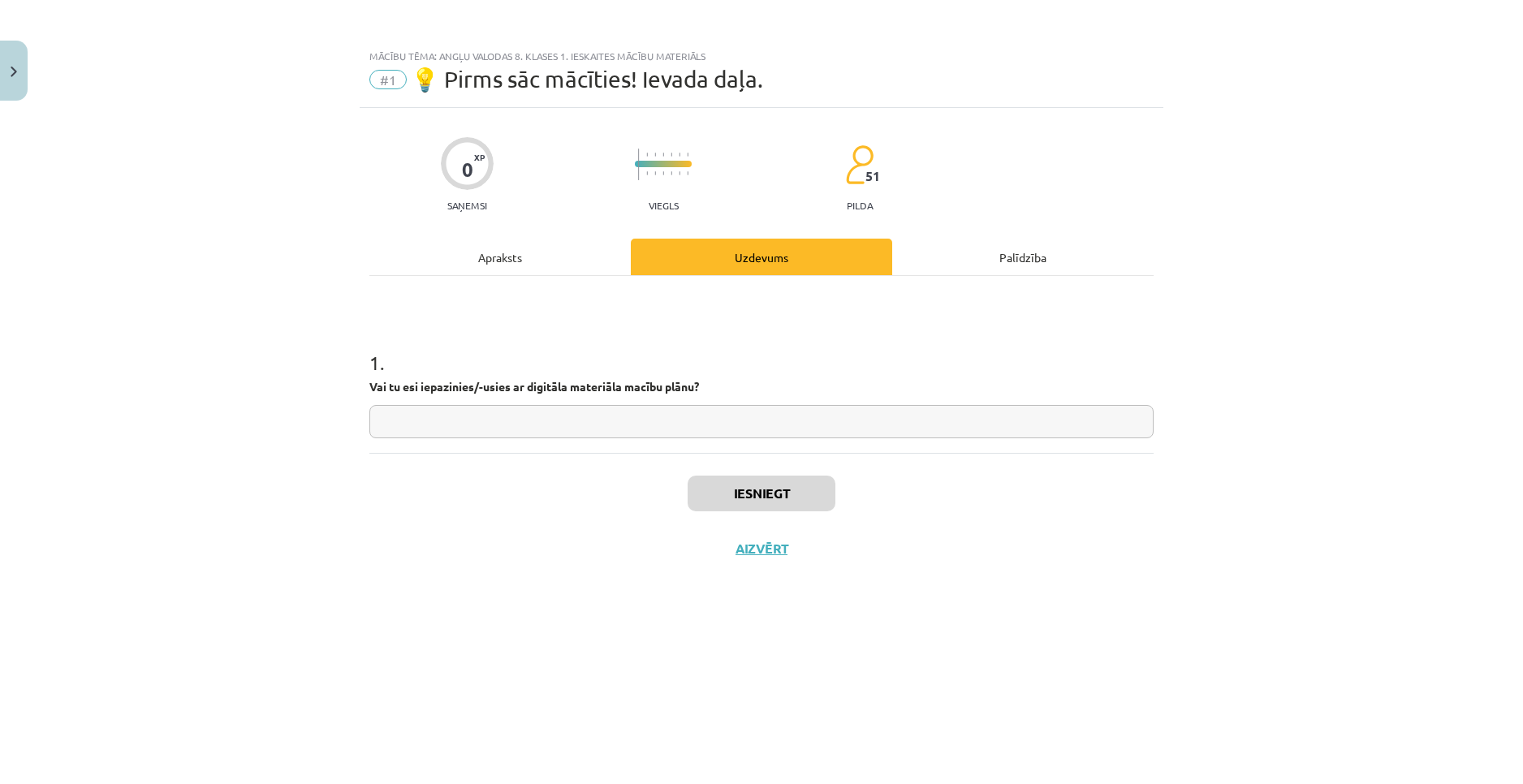
click at [539, 428] on input "text" at bounding box center [761, 421] width 784 height 33
click at [771, 549] on button "Aizvērt" at bounding box center [762, 548] width 62 height 16
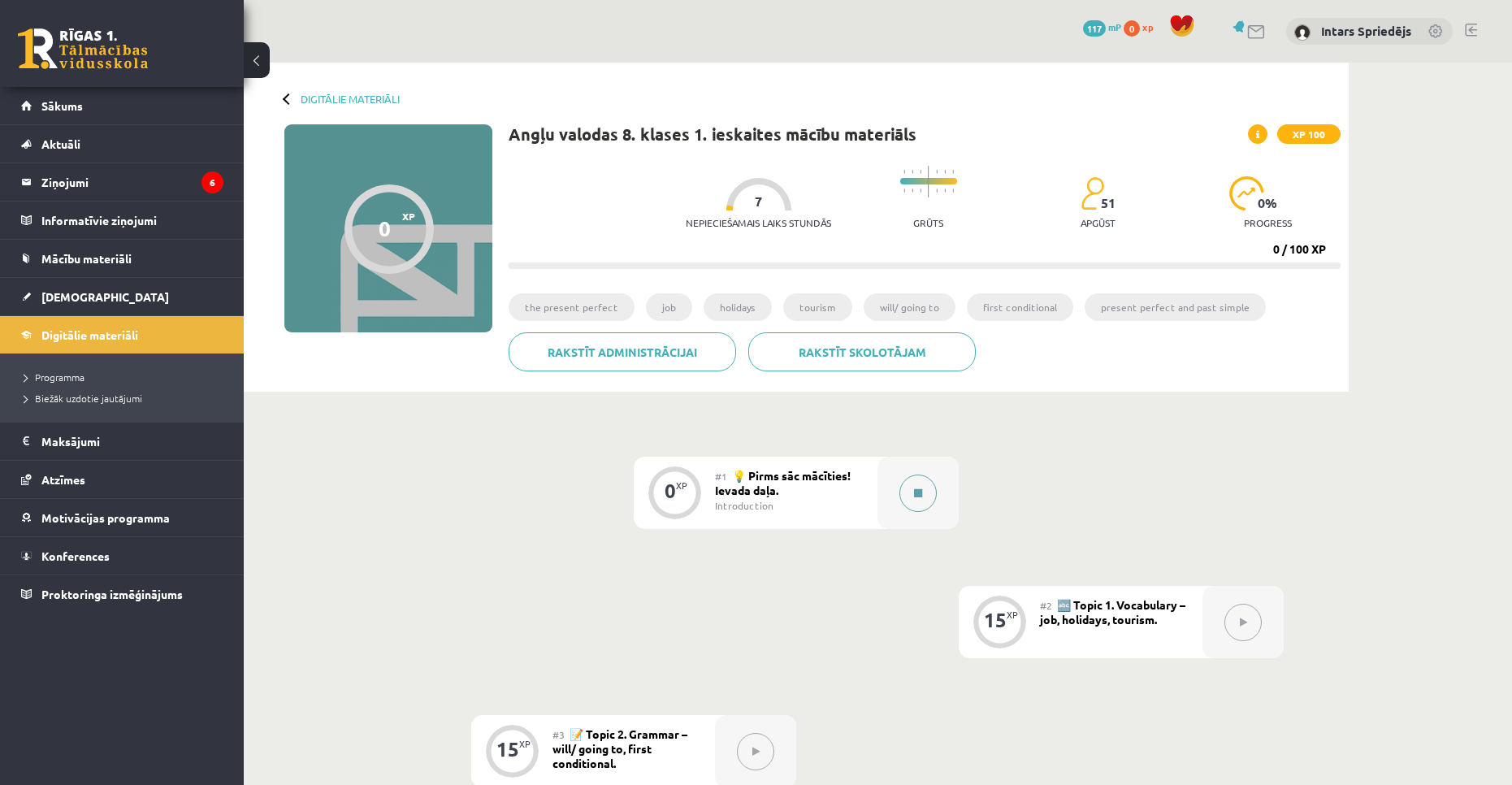
click at [927, 496] on button at bounding box center [918, 493] width 38 height 38
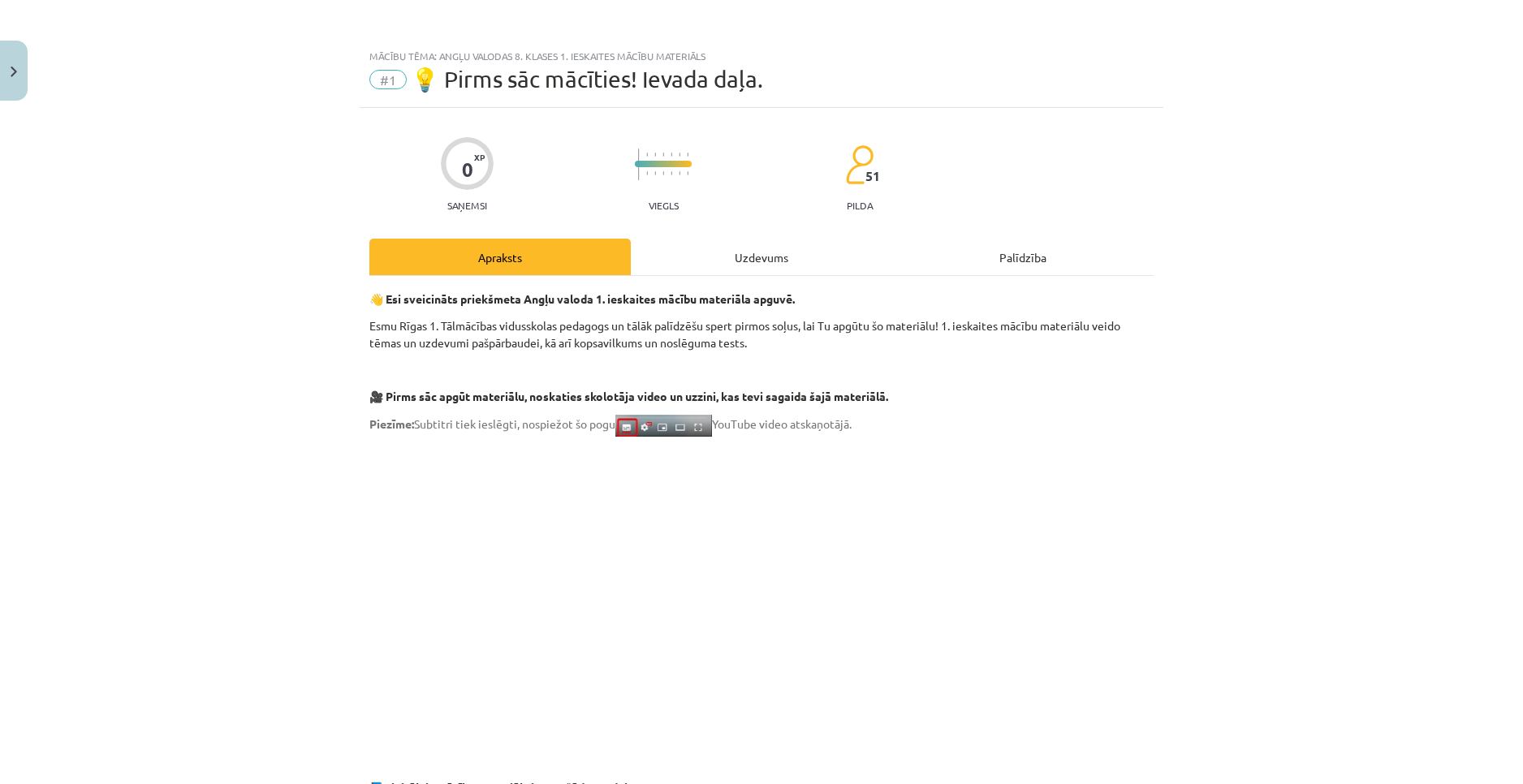
click at [761, 257] on div "Uzdevums" at bounding box center [761, 257] width 262 height 37
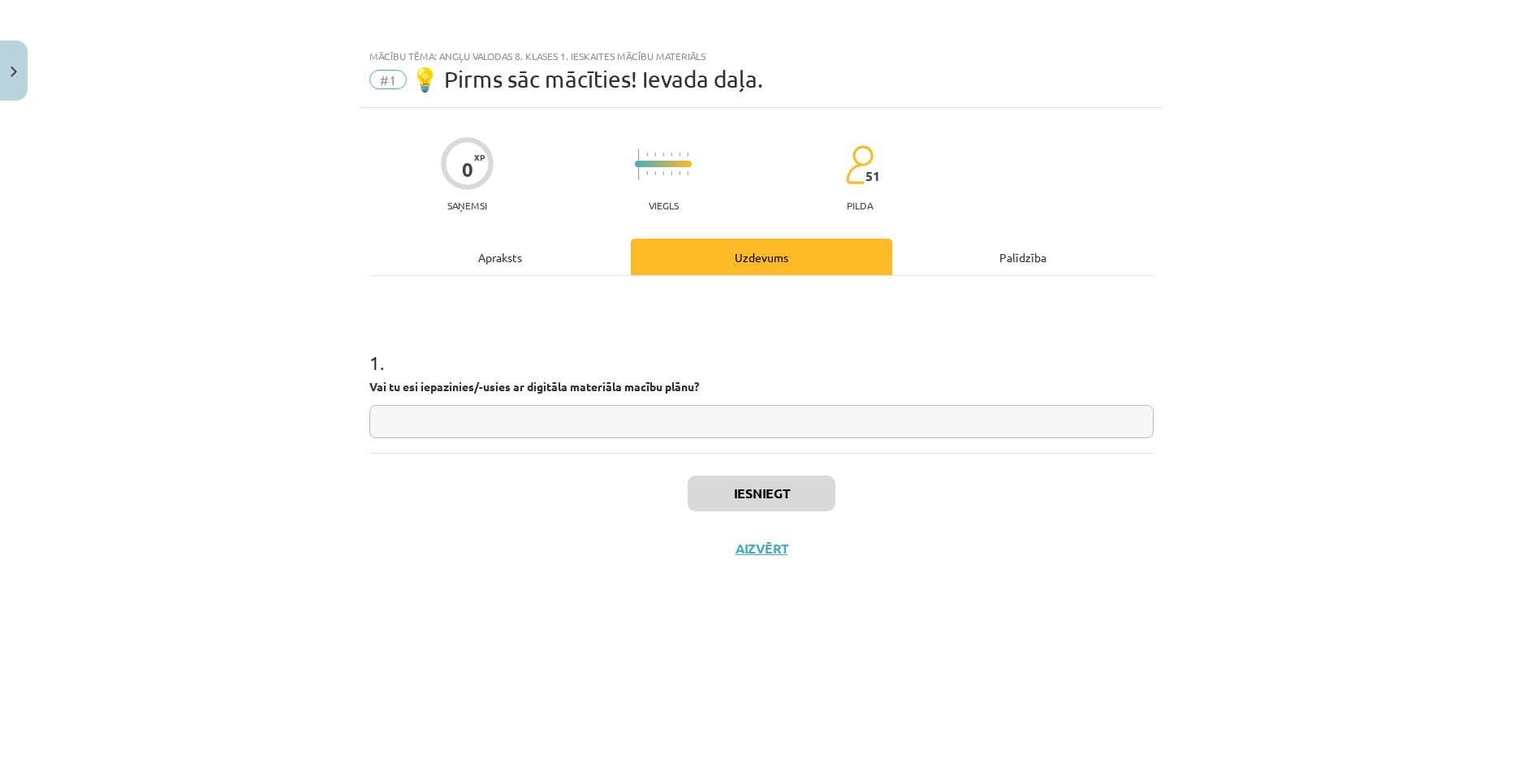
click at [1022, 257] on div "Palīdzība" at bounding box center [1023, 257] width 262 height 37
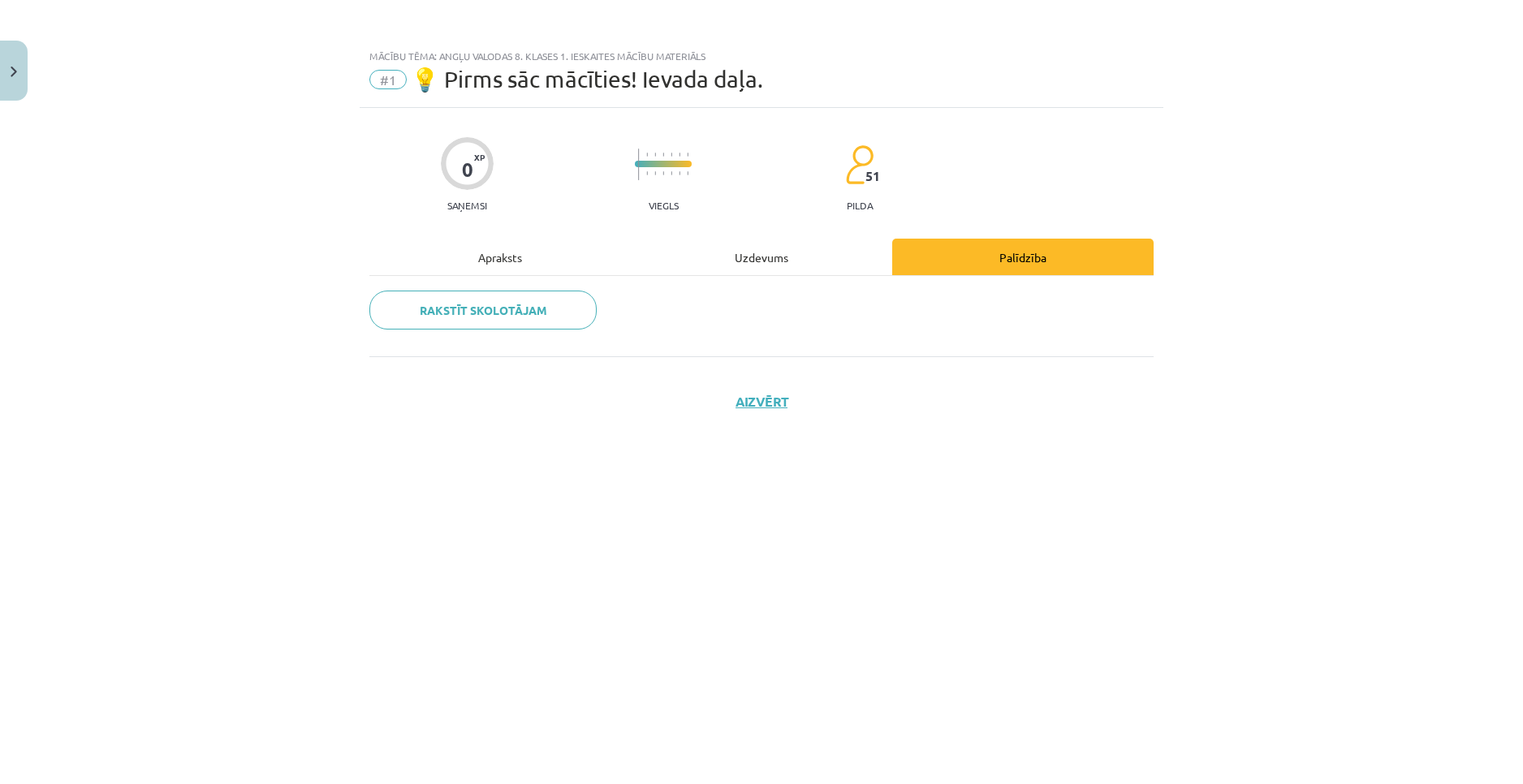
click at [775, 257] on div "Uzdevums" at bounding box center [761, 257] width 262 height 37
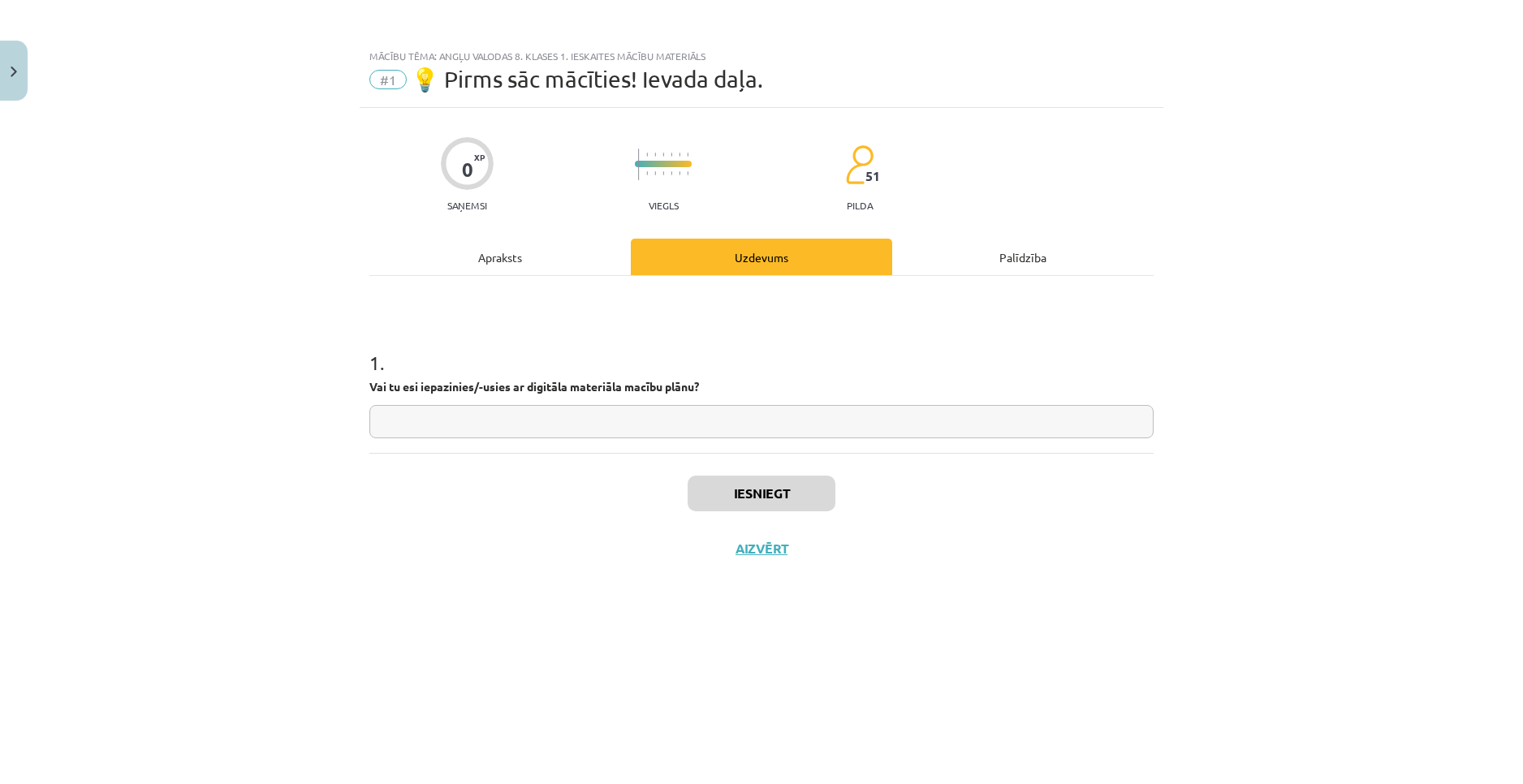
click at [491, 422] on input "text" at bounding box center [761, 421] width 784 height 33
click at [501, 247] on div "Apraksts" at bounding box center [499, 257] width 262 height 37
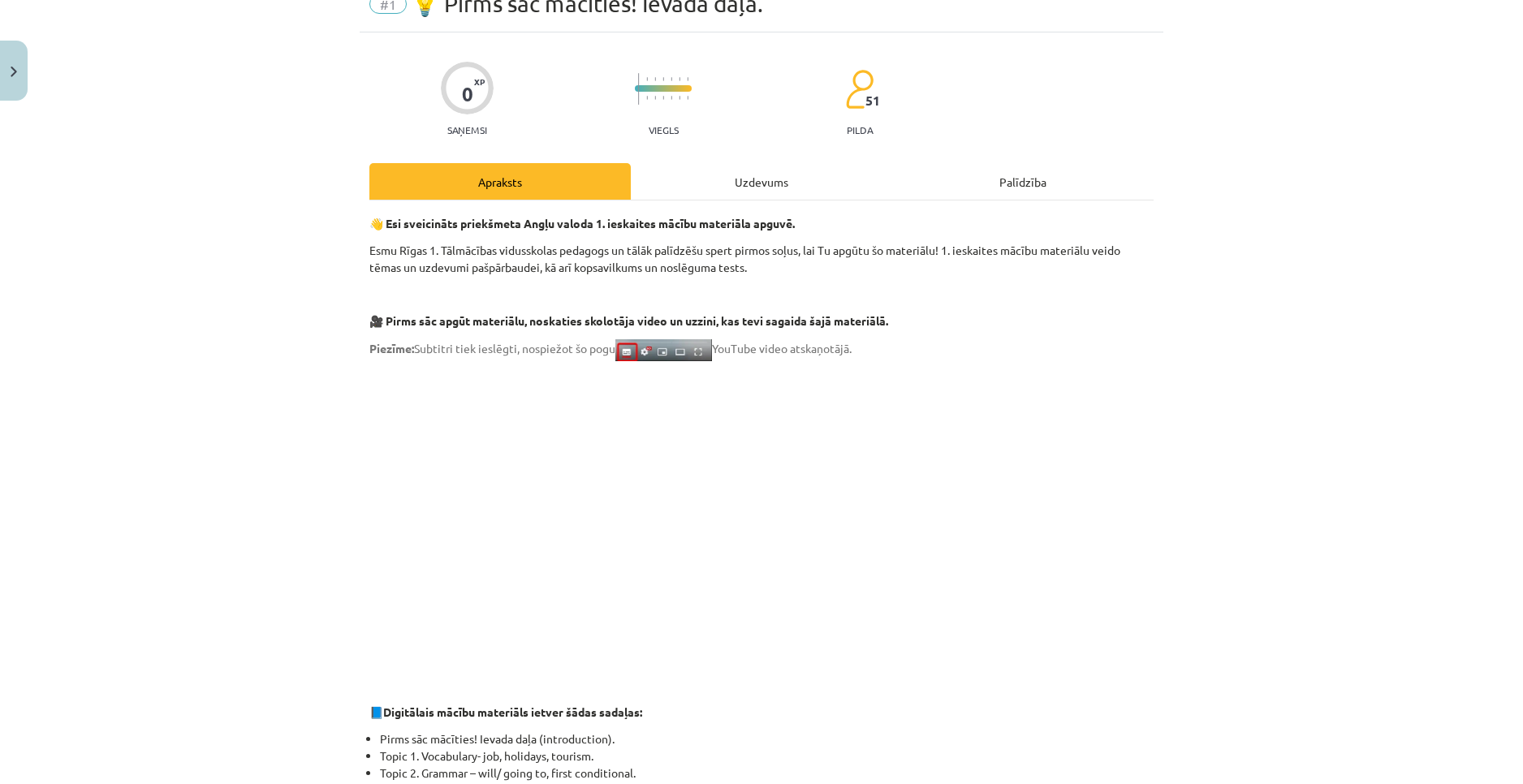
scroll to position [81, 0]
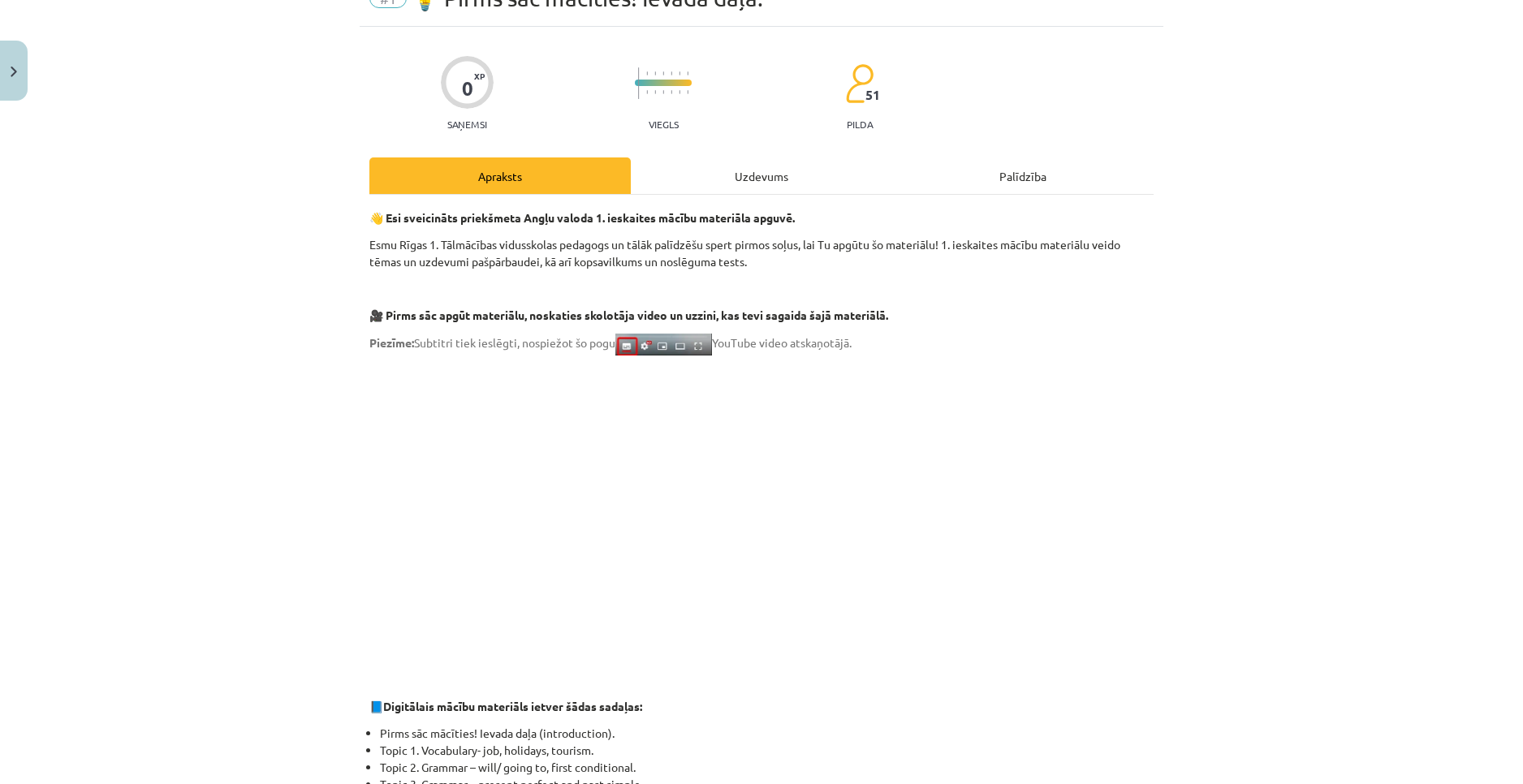
click at [731, 175] on div "Uzdevums" at bounding box center [761, 176] width 262 height 37
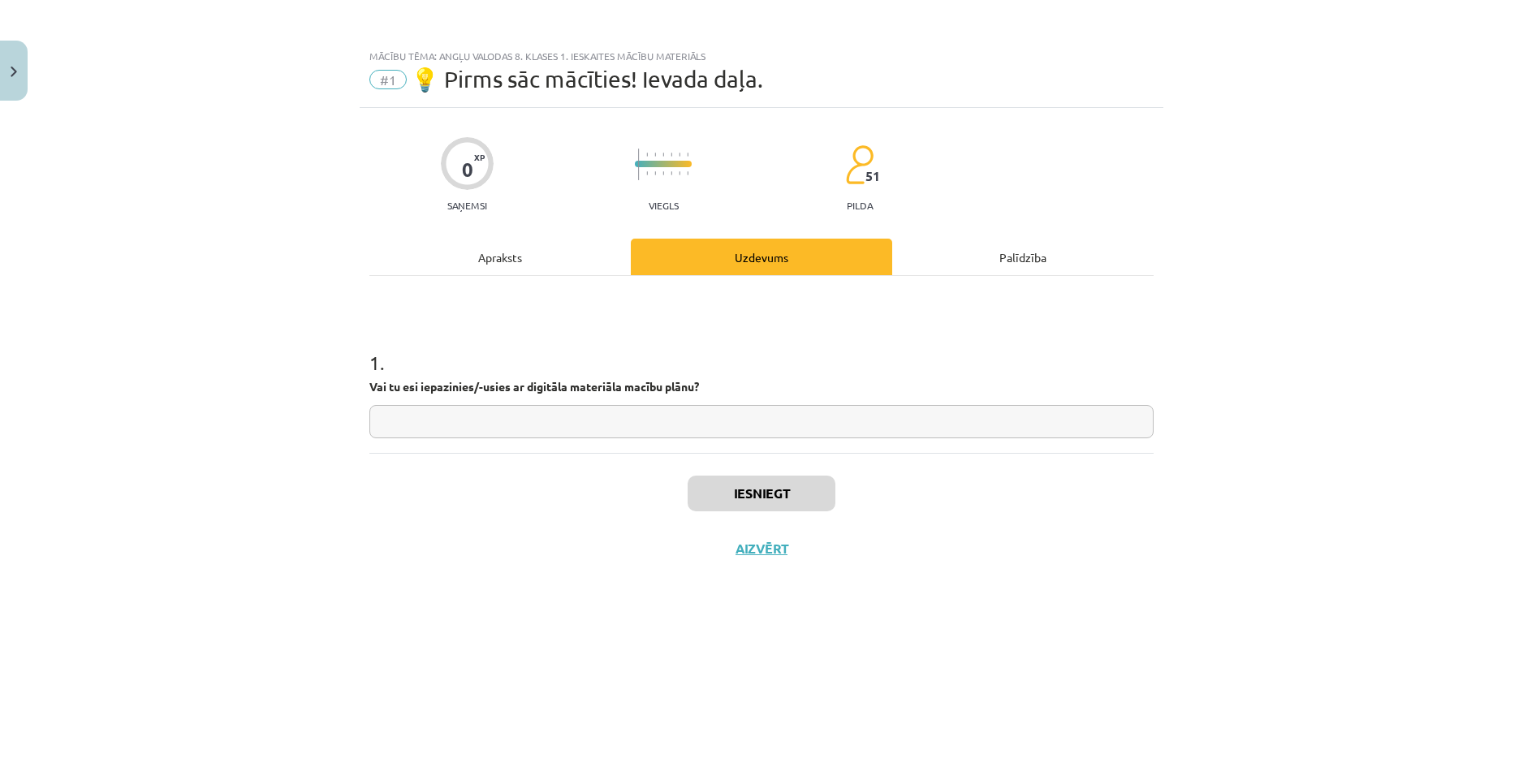
click at [654, 417] on input "text" at bounding box center [761, 421] width 784 height 33
type input "**"
click at [766, 499] on button "Iesniegt" at bounding box center [761, 493] width 148 height 36
click at [778, 557] on button "Nākamā nodarbība" at bounding box center [761, 559] width 159 height 38
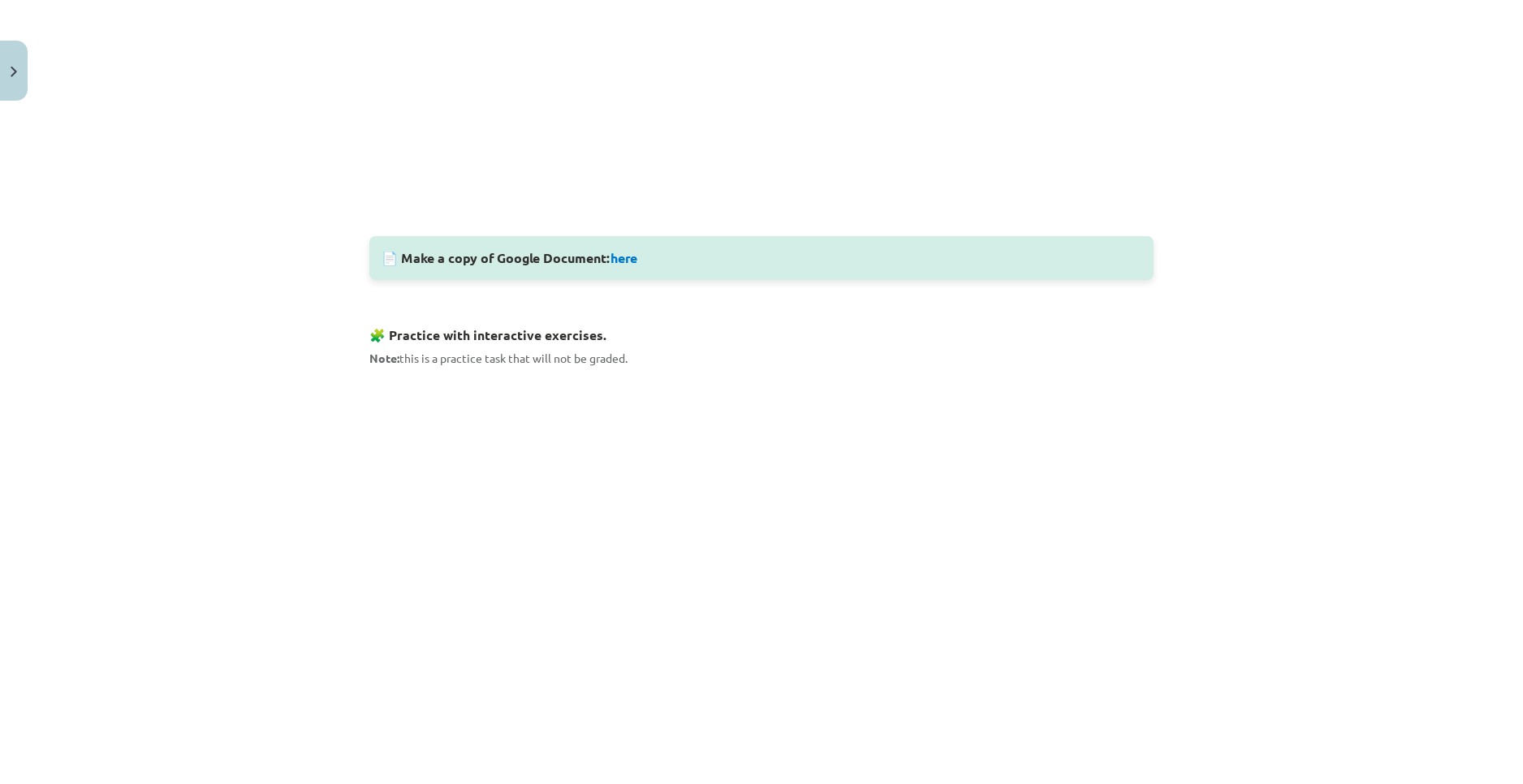
scroll to position [588, 0]
click at [626, 264] on link "here" at bounding box center [624, 261] width 27 height 17
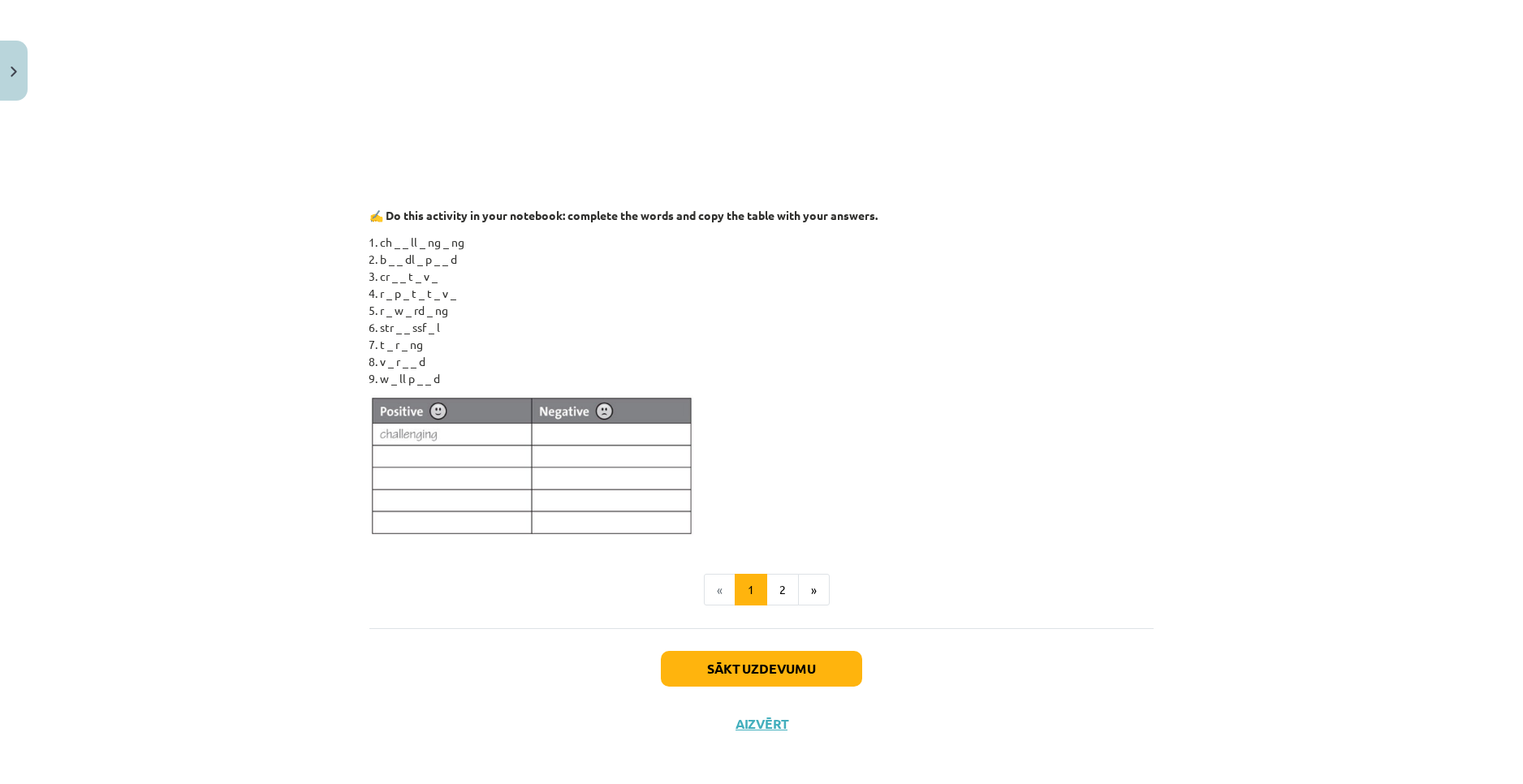
scroll to position [987, 0]
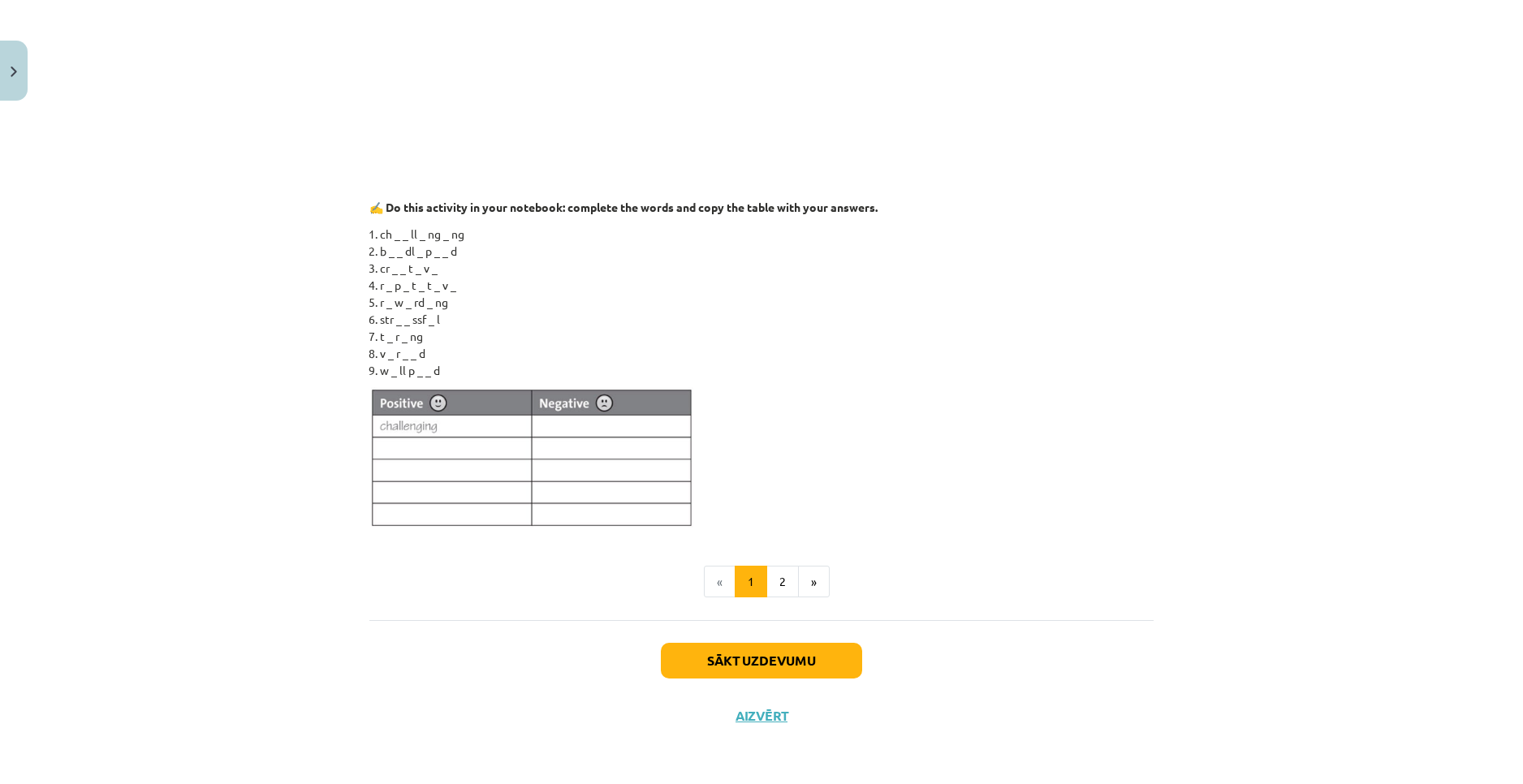
click at [405, 437] on img at bounding box center [531, 458] width 324 height 142
click at [409, 468] on img at bounding box center [531, 458] width 324 height 142
click at [446, 432] on img at bounding box center [531, 458] width 324 height 142
click at [443, 451] on img at bounding box center [531, 458] width 324 height 142
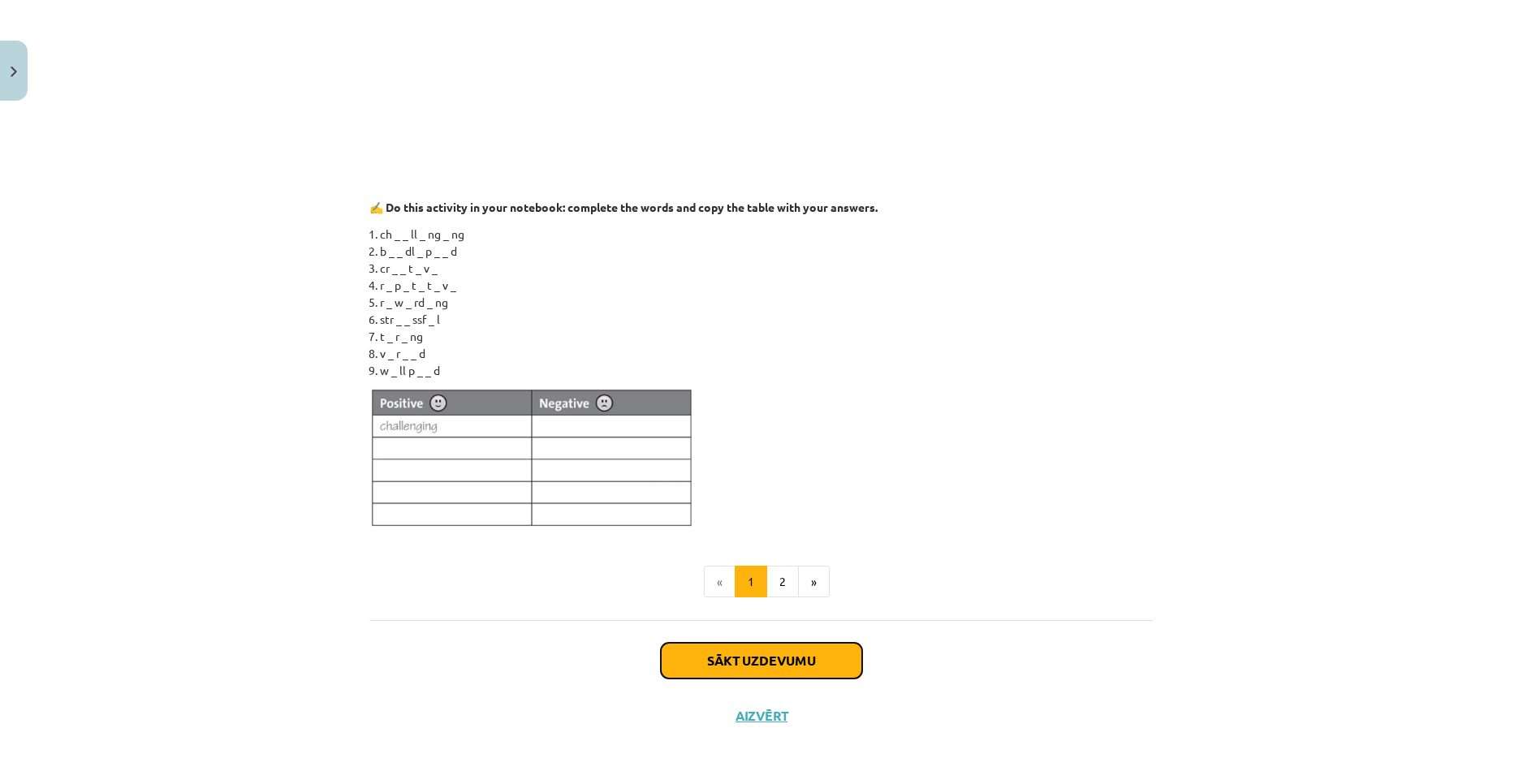
click at [818, 660] on button "Sākt uzdevumu" at bounding box center [761, 660] width 201 height 36
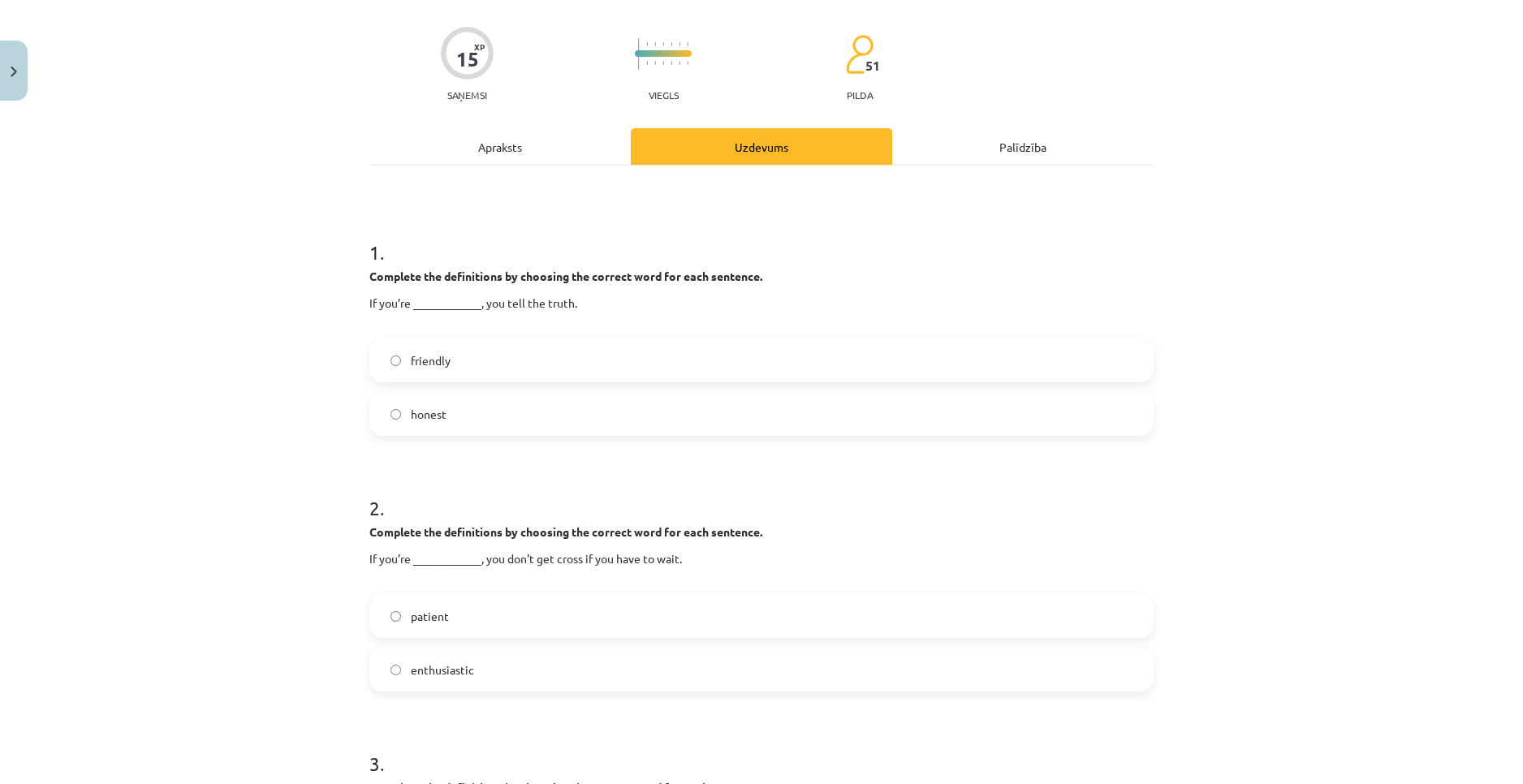
scroll to position [41, 0]
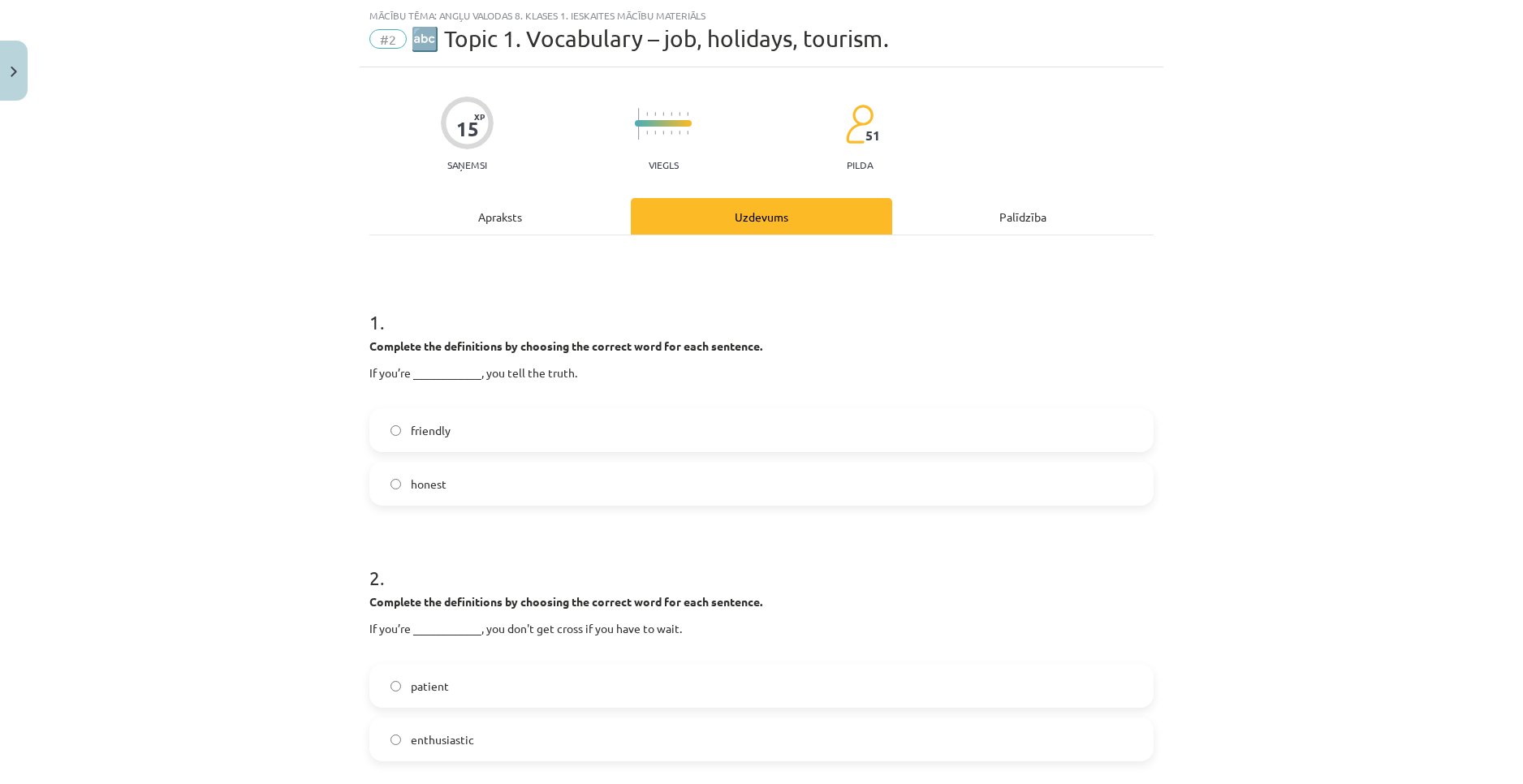
click at [455, 494] on label "honest" at bounding box center [761, 484] width 781 height 41
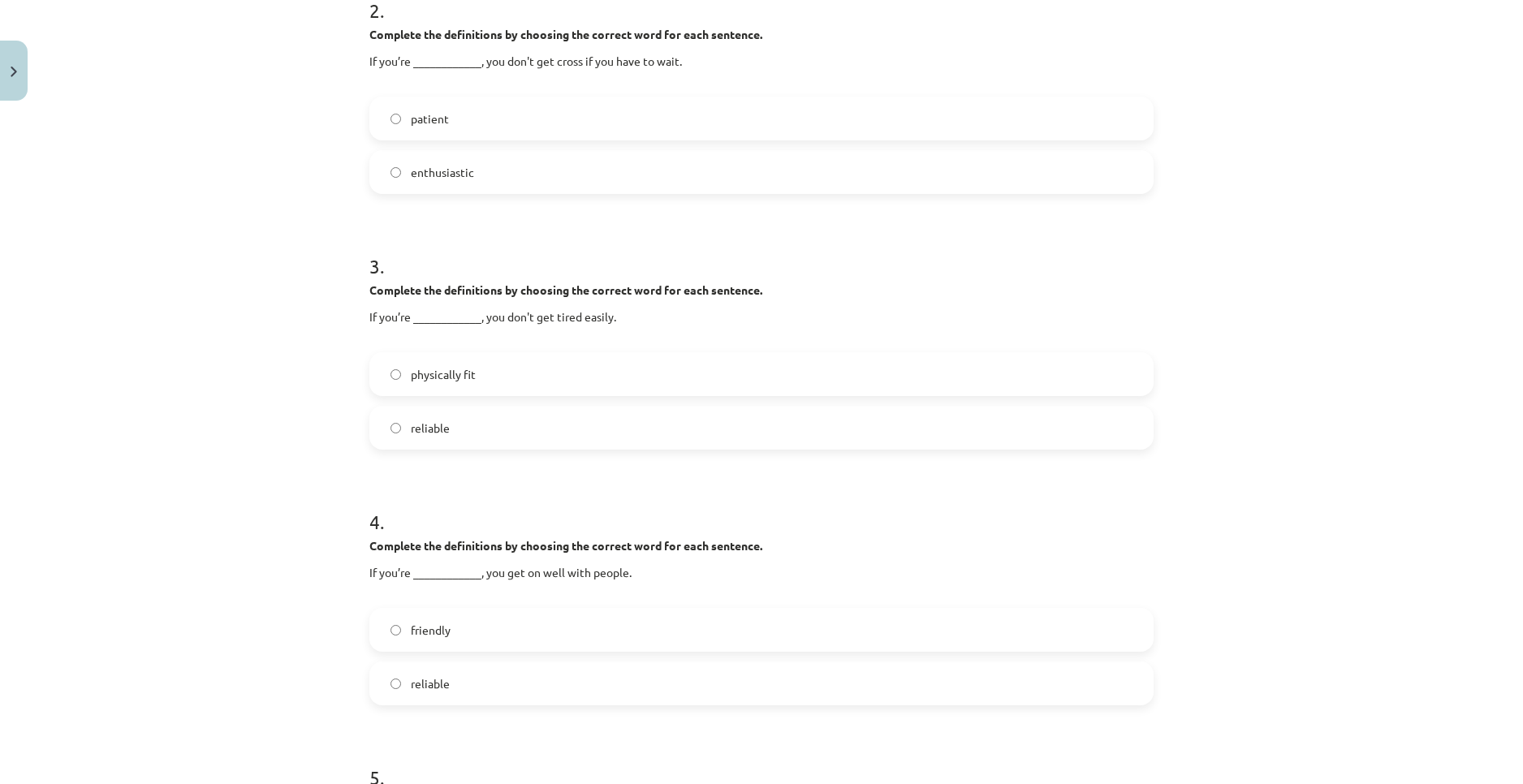
scroll to position [608, 0]
click at [374, 377] on label "physically fit" at bounding box center [761, 374] width 781 height 41
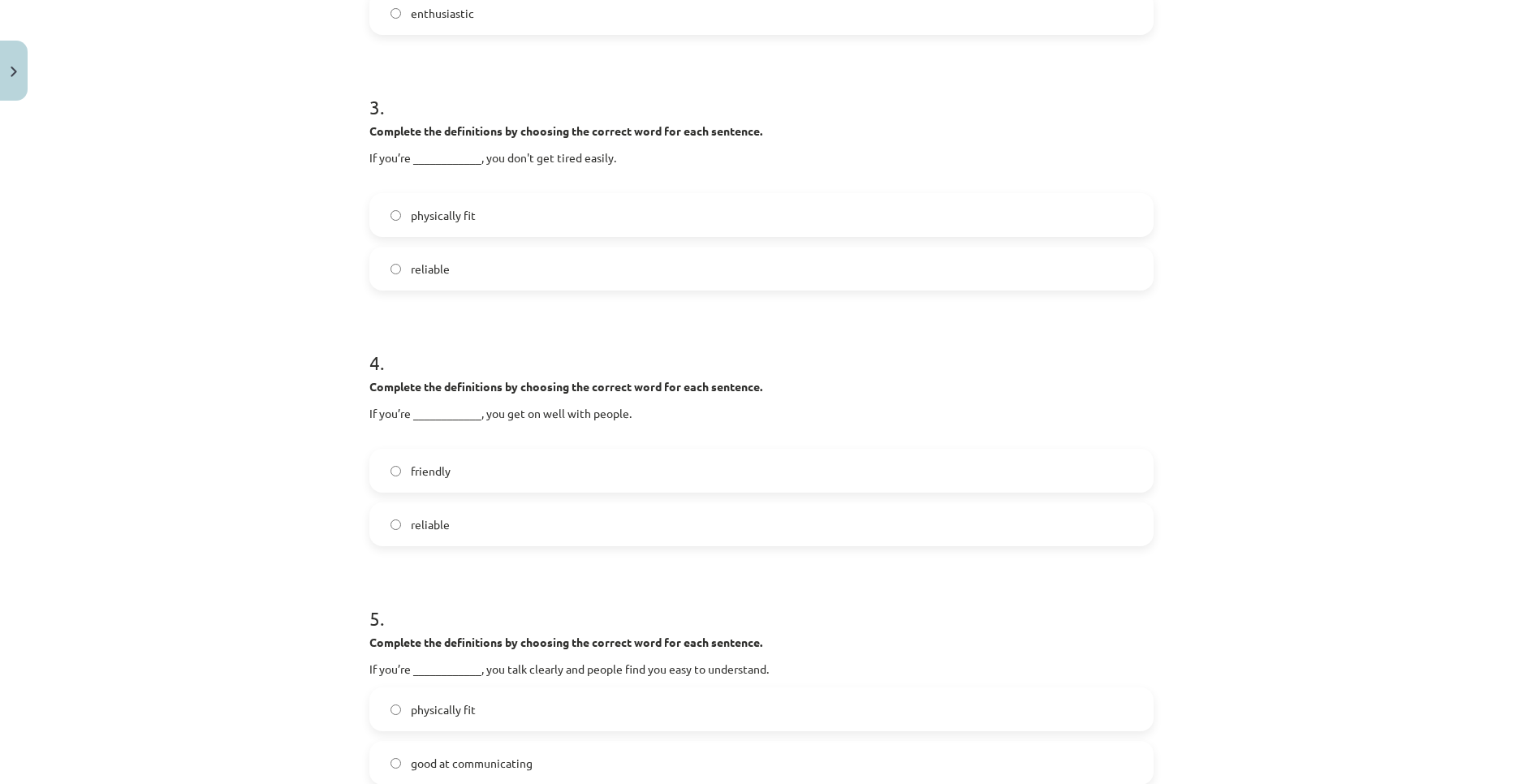
scroll to position [853, 0]
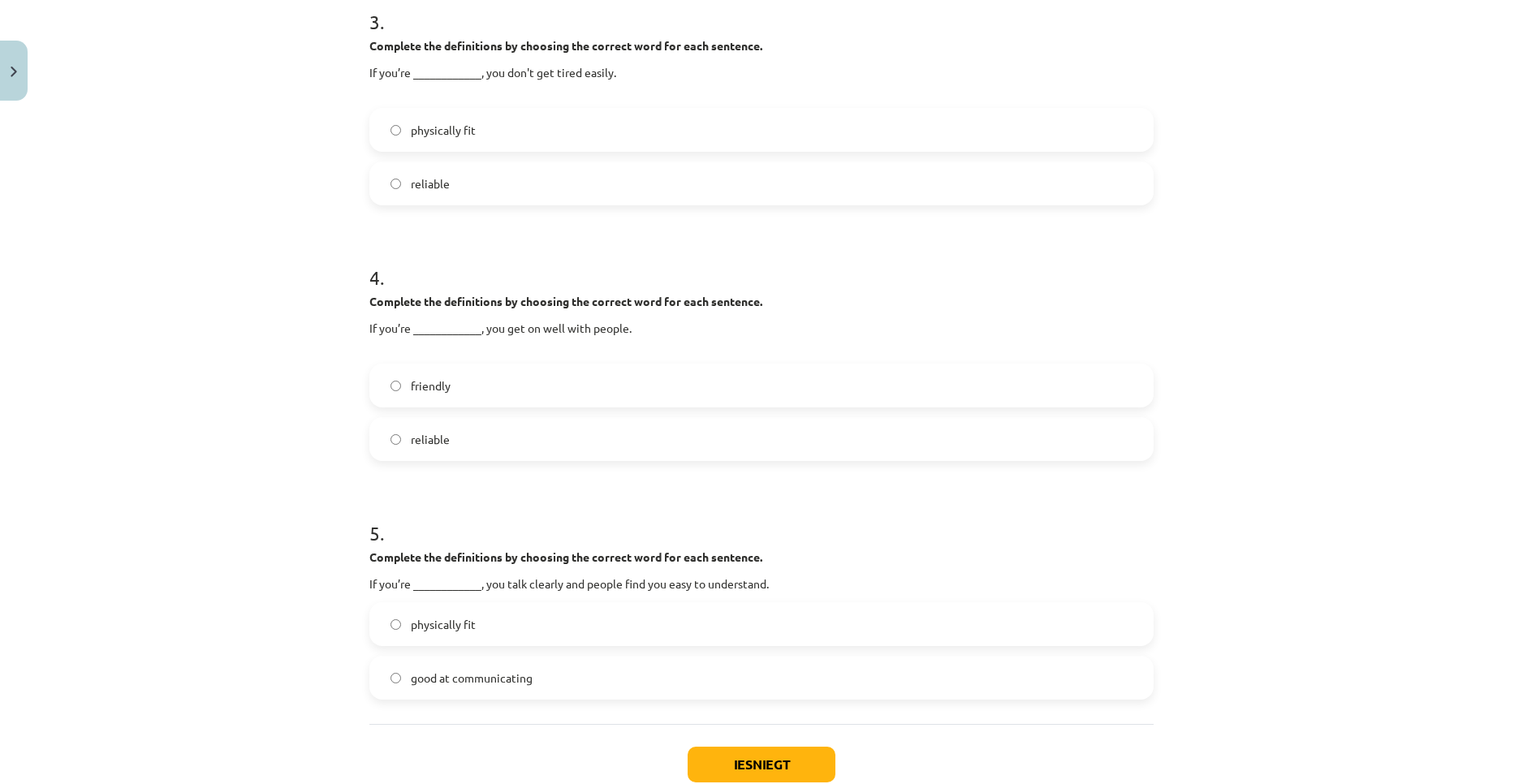
click at [425, 375] on label "friendly" at bounding box center [761, 385] width 781 height 41
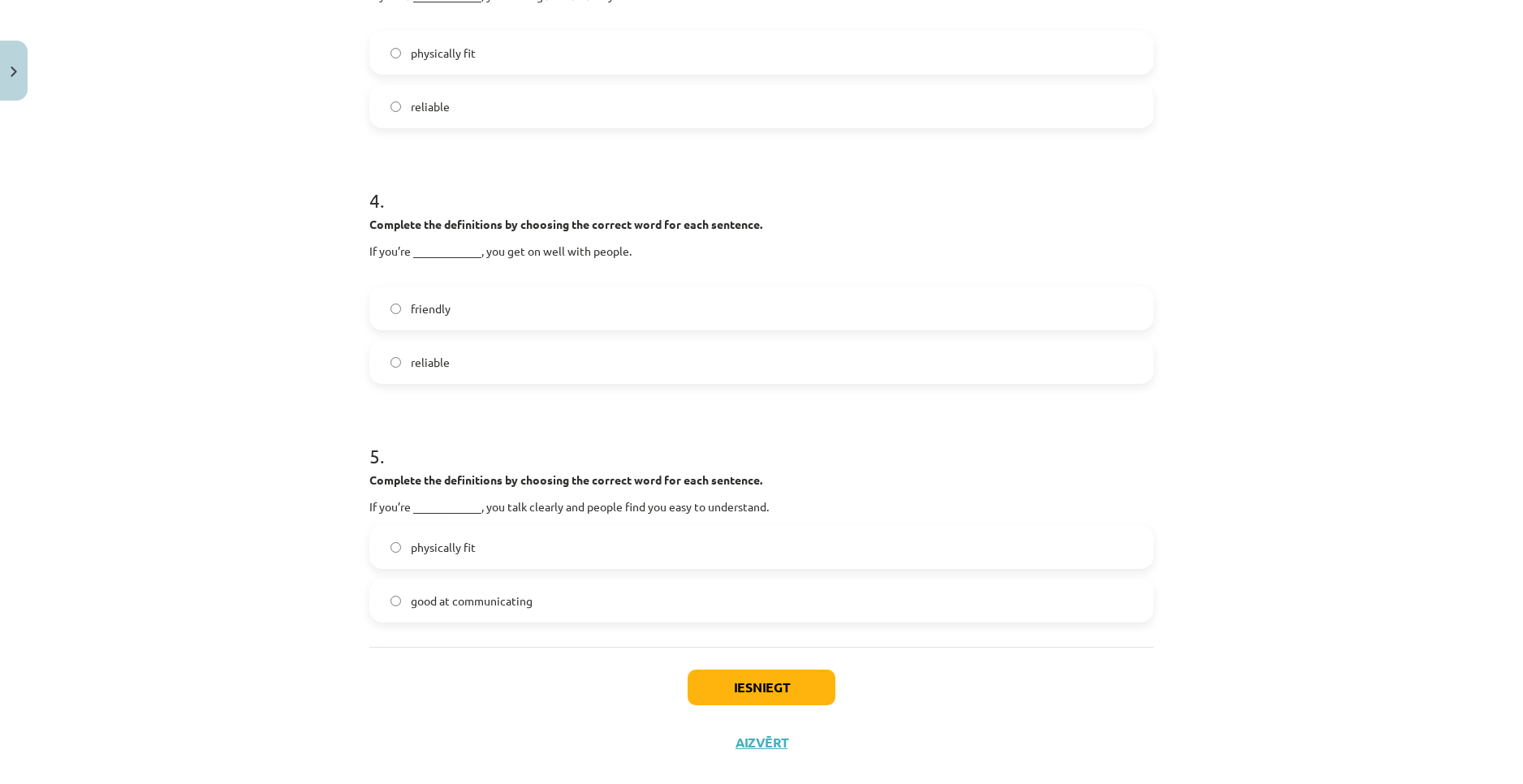
scroll to position [956, 0]
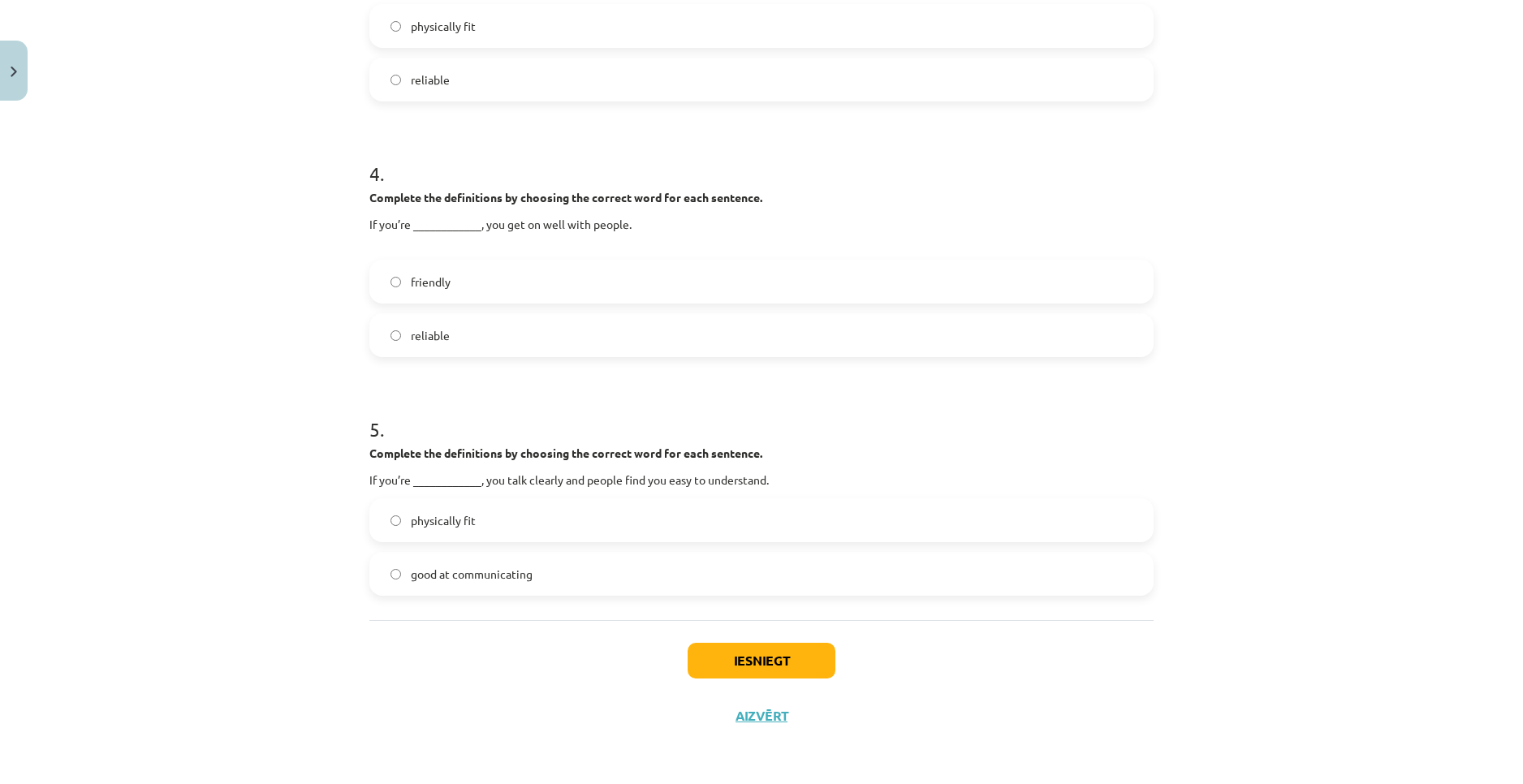
click at [445, 575] on span "good at communicating" at bounding box center [471, 574] width 122 height 17
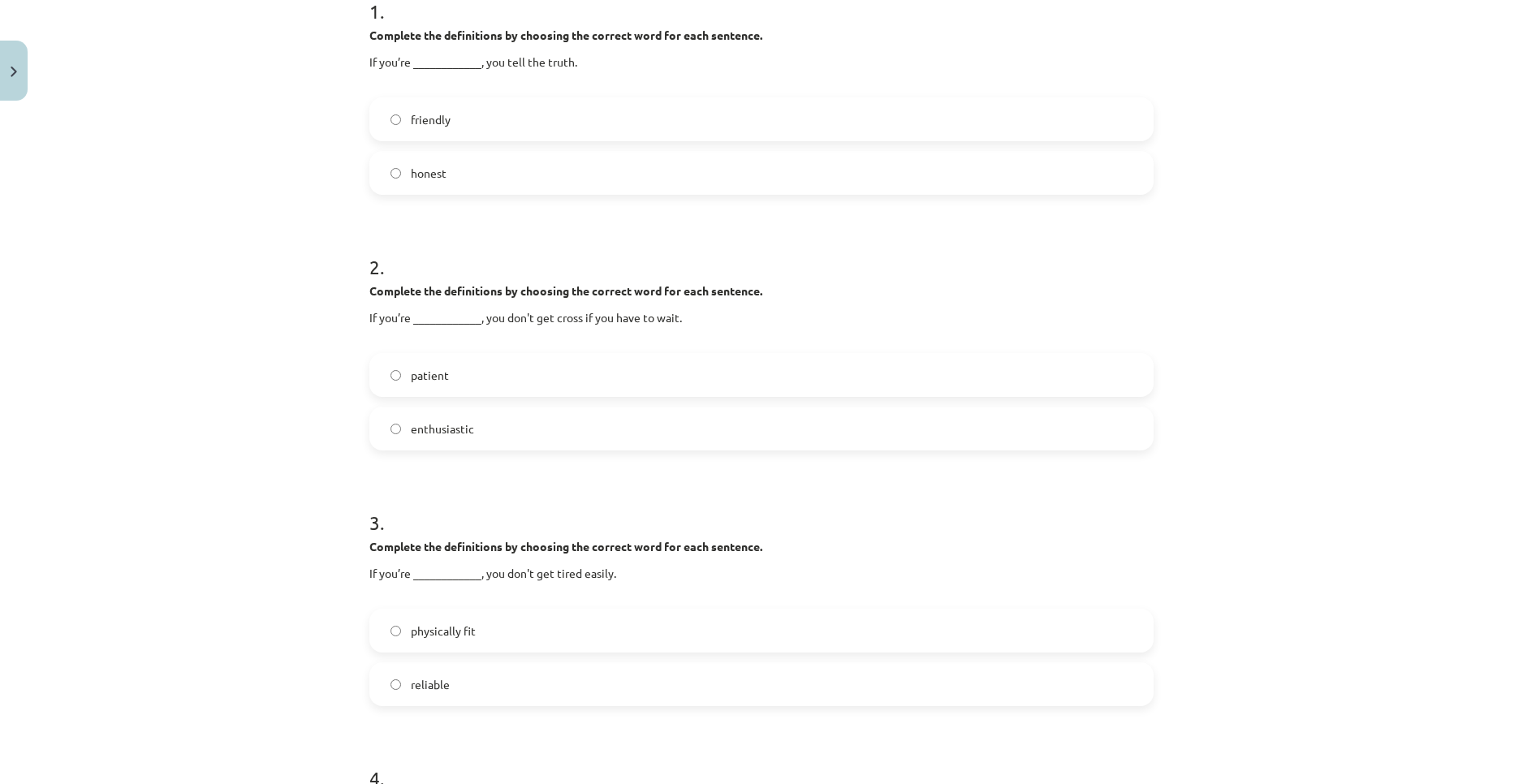
scroll to position [307, 0]
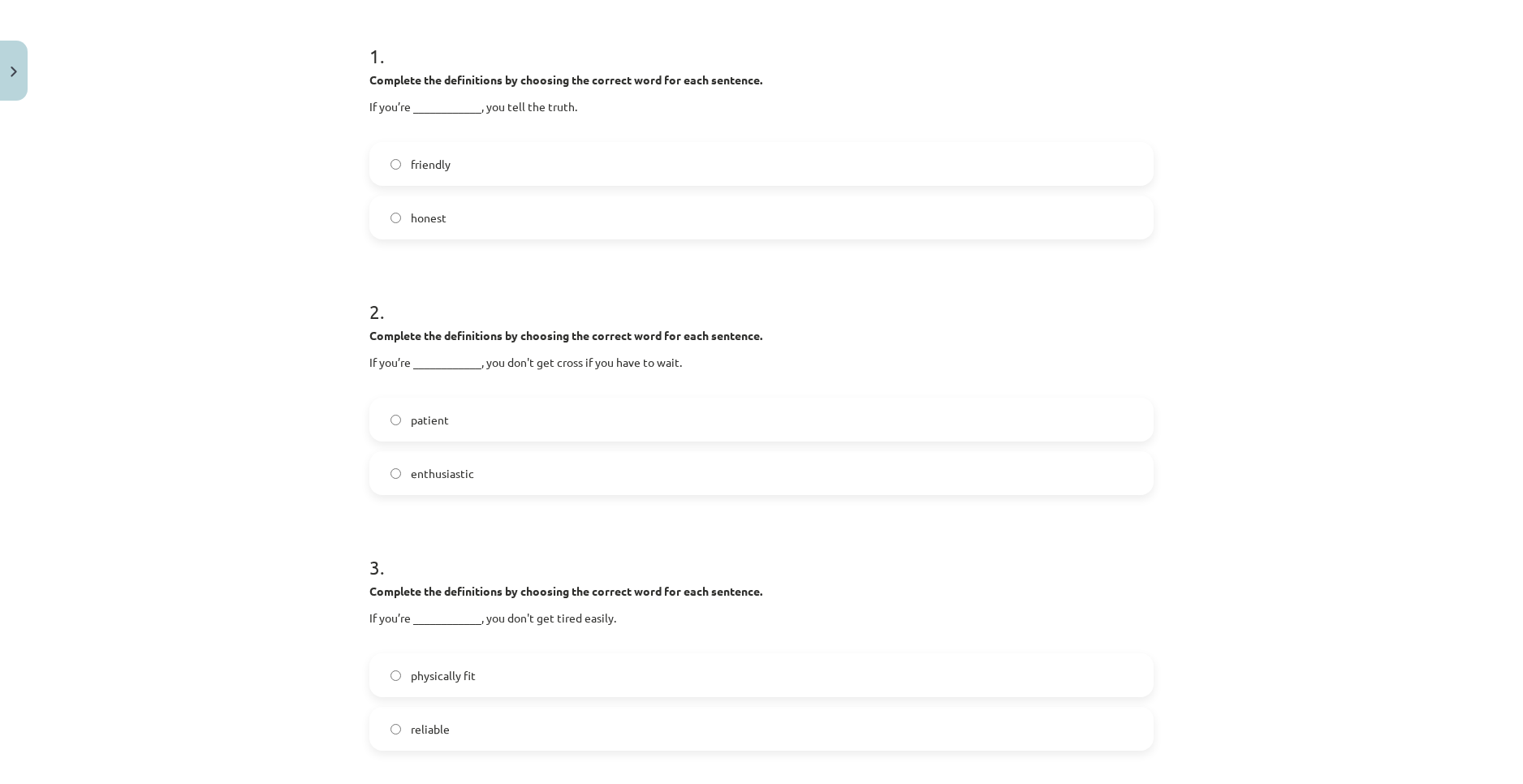
click at [410, 427] on span "patient" at bounding box center [430, 420] width 39 height 17
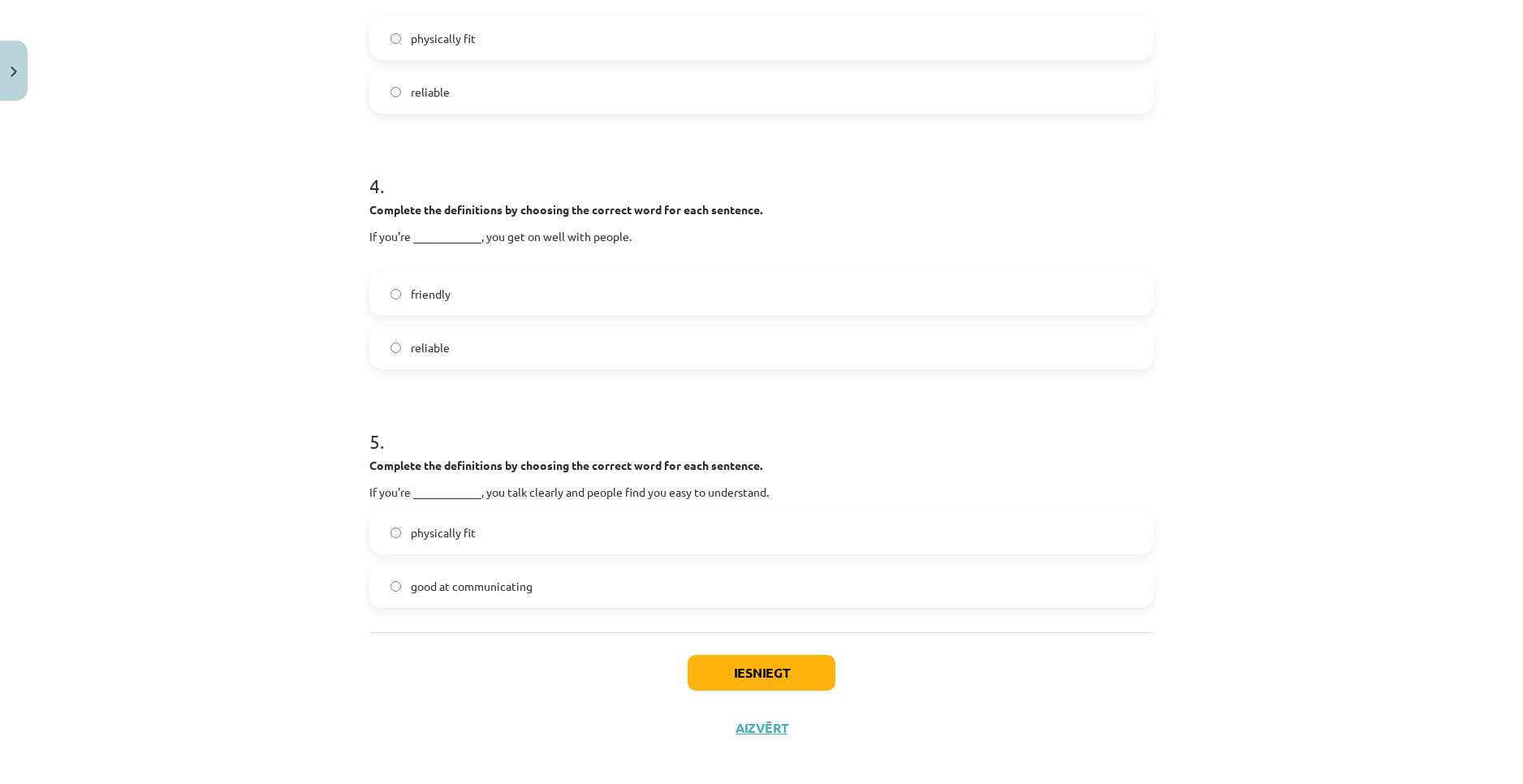
scroll to position [956, 0]
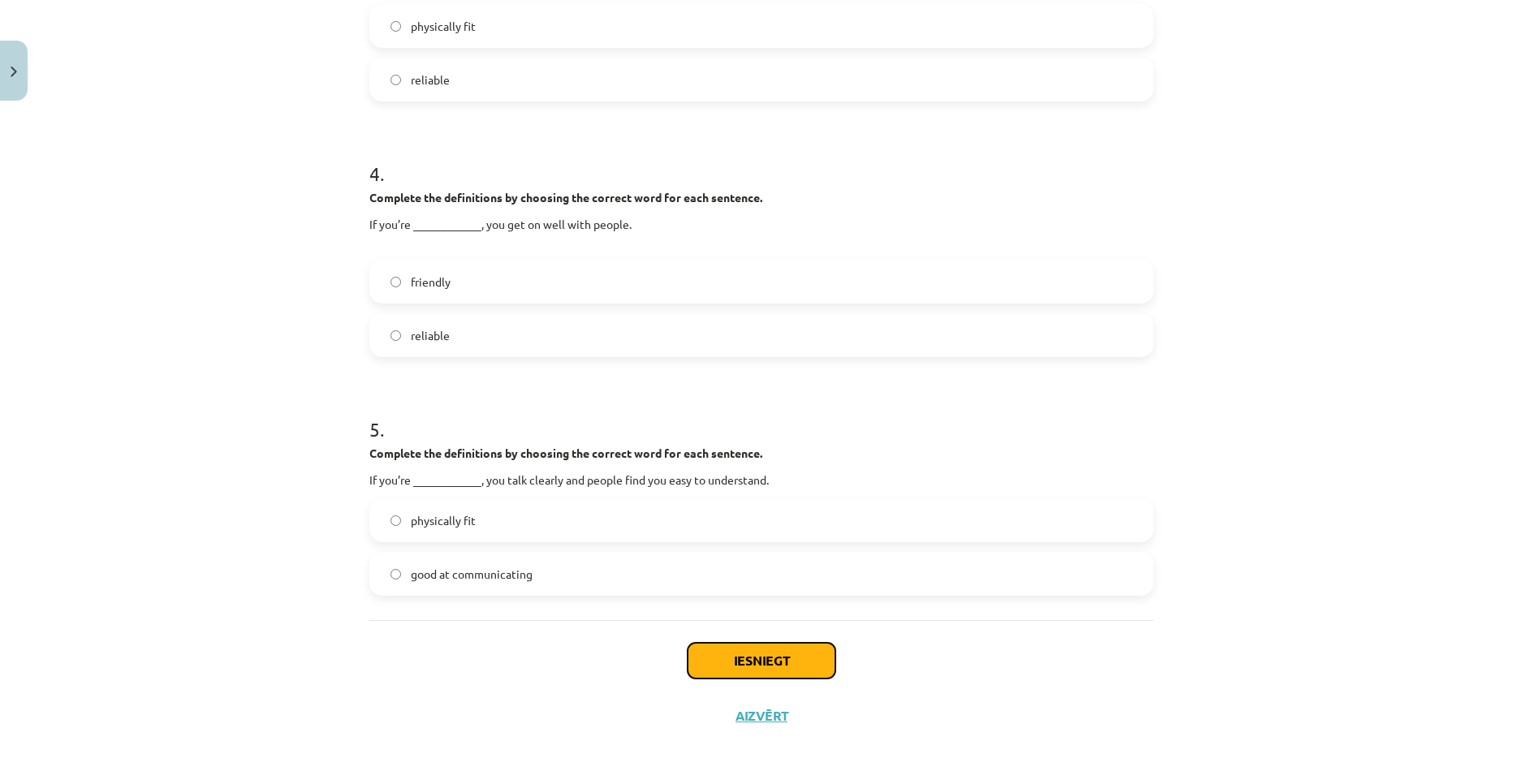
click at [741, 659] on button "Iesniegt" at bounding box center [761, 660] width 148 height 36
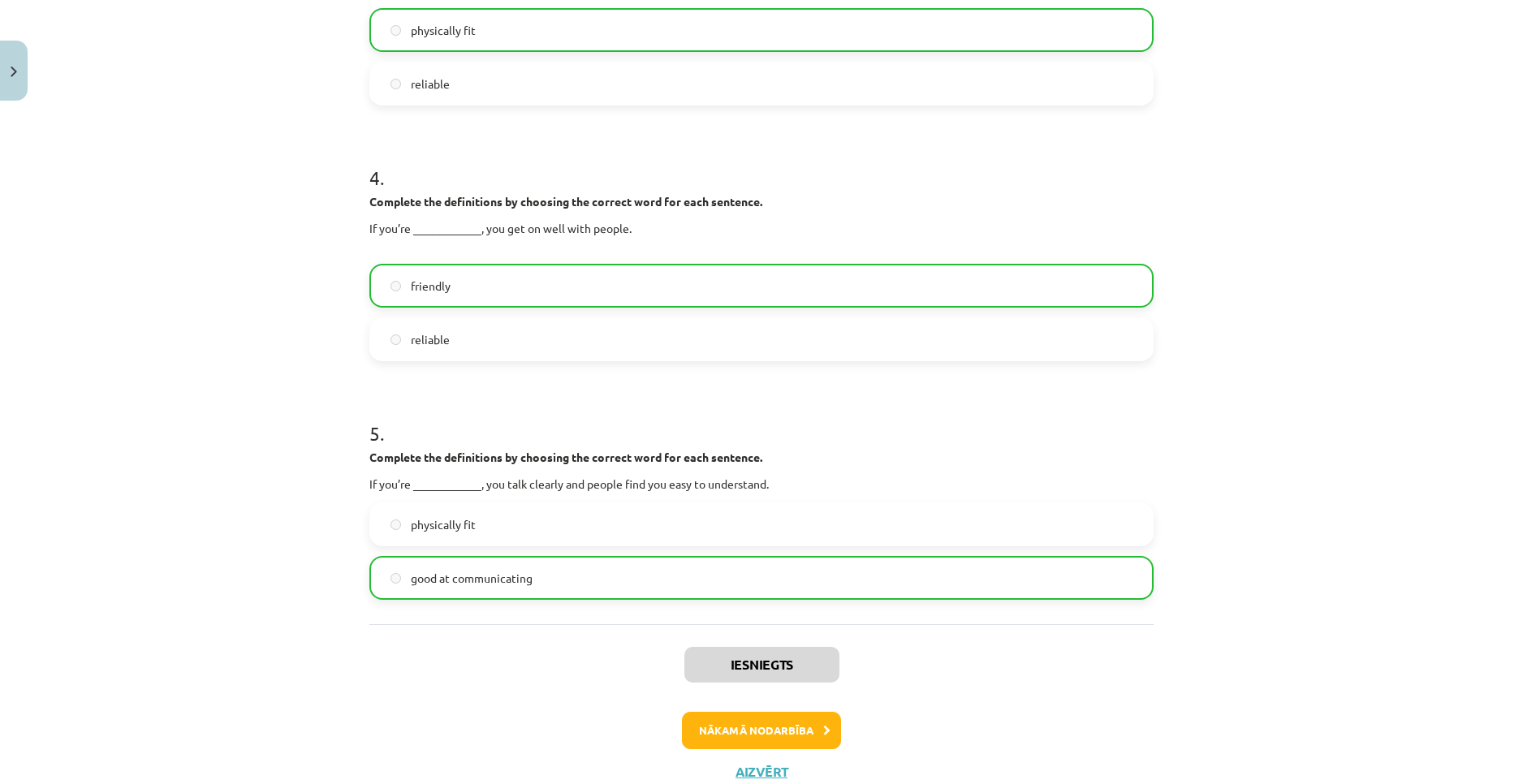
scroll to position [1008, 0]
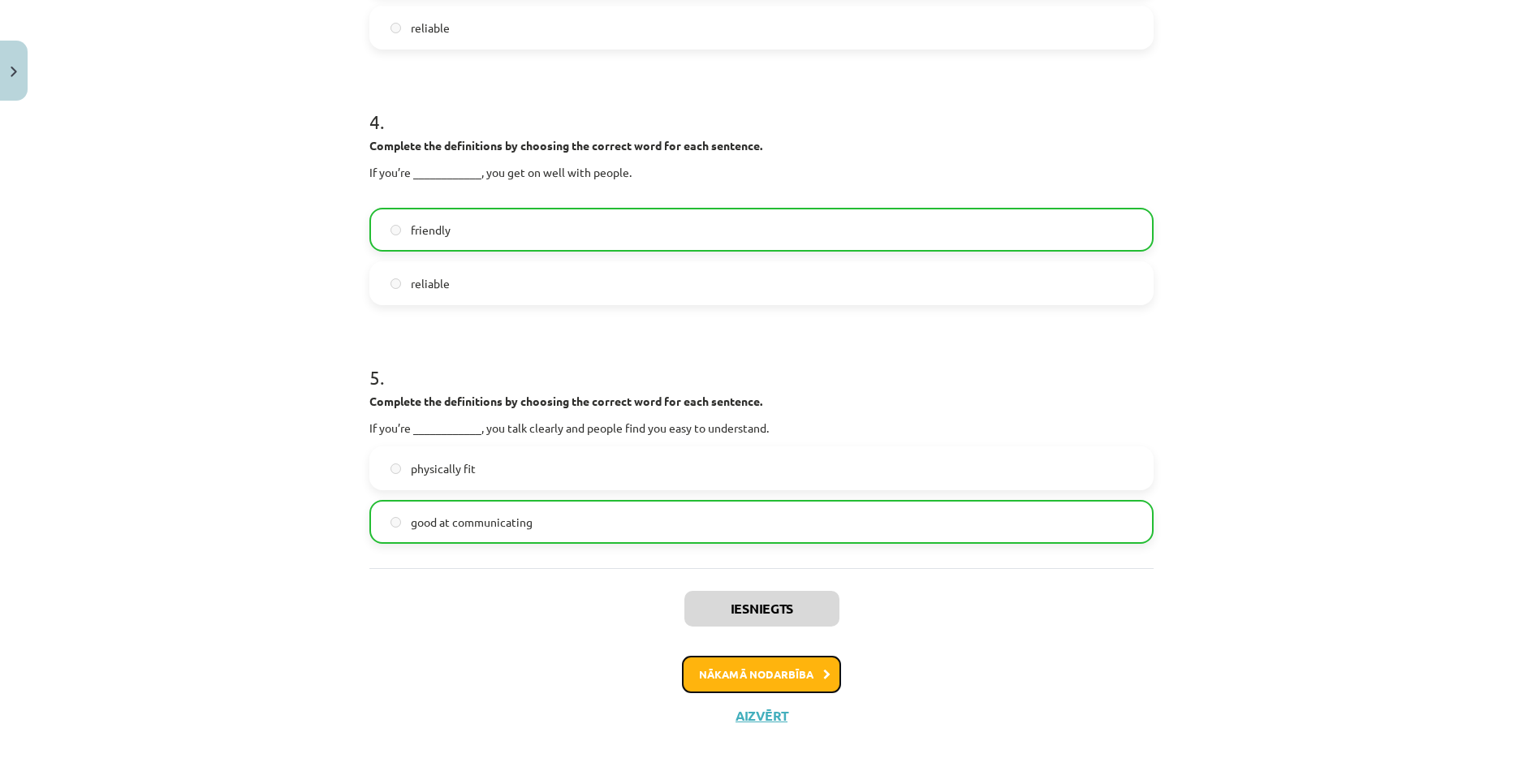
click at [800, 681] on button "Nākamā nodarbība" at bounding box center [761, 674] width 159 height 38
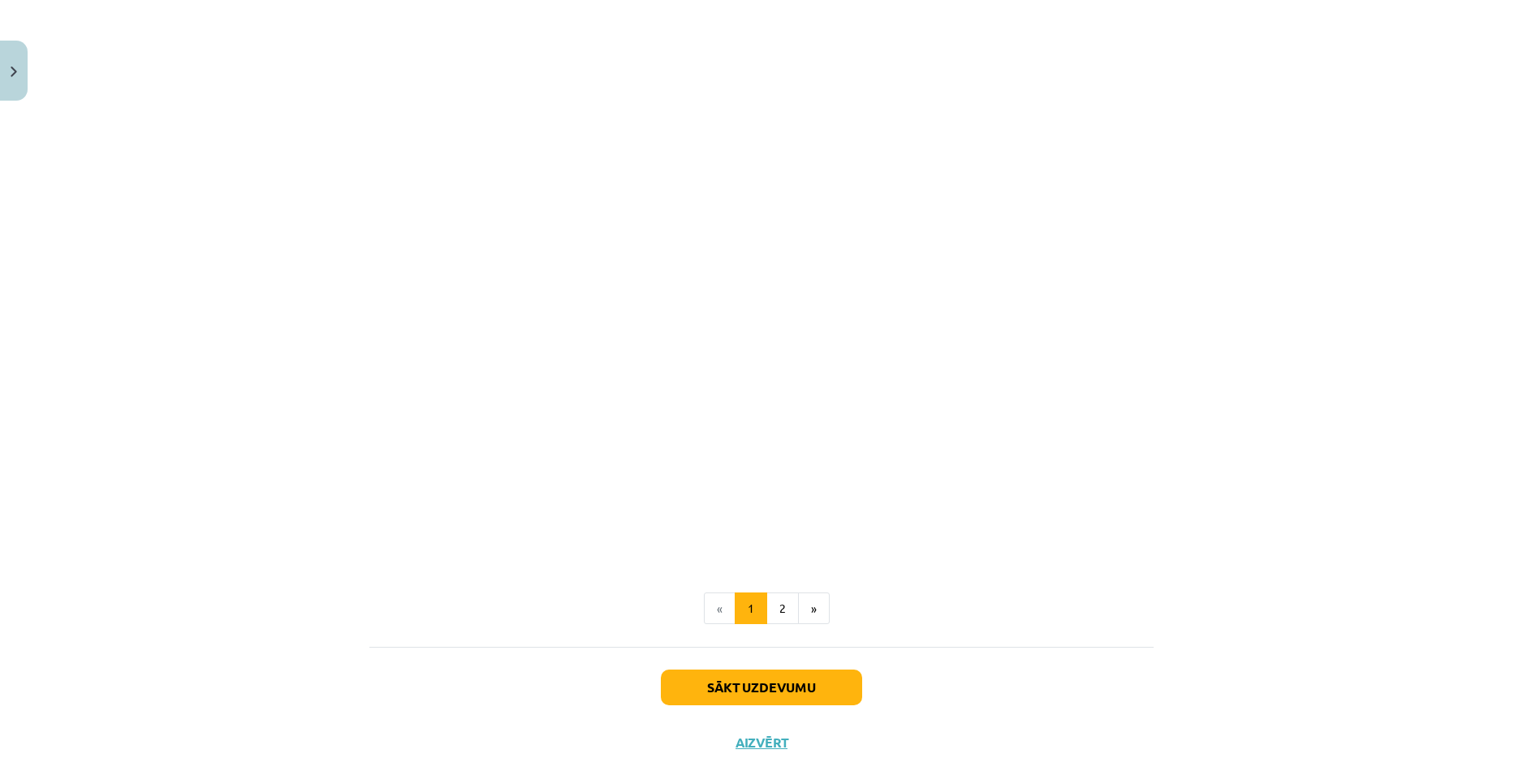
scroll to position [1816, 0]
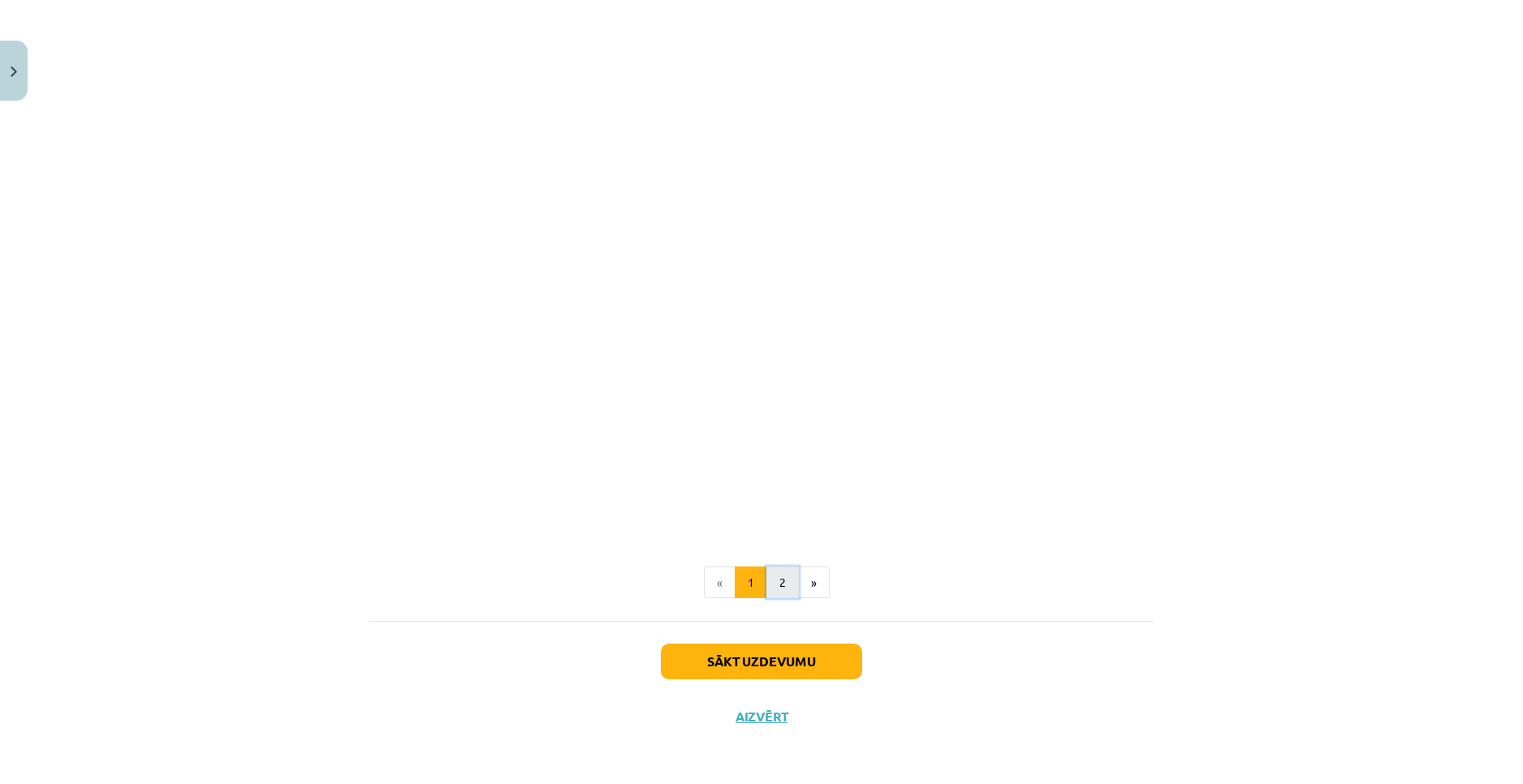
click at [776, 579] on button "2" at bounding box center [782, 583] width 33 height 33
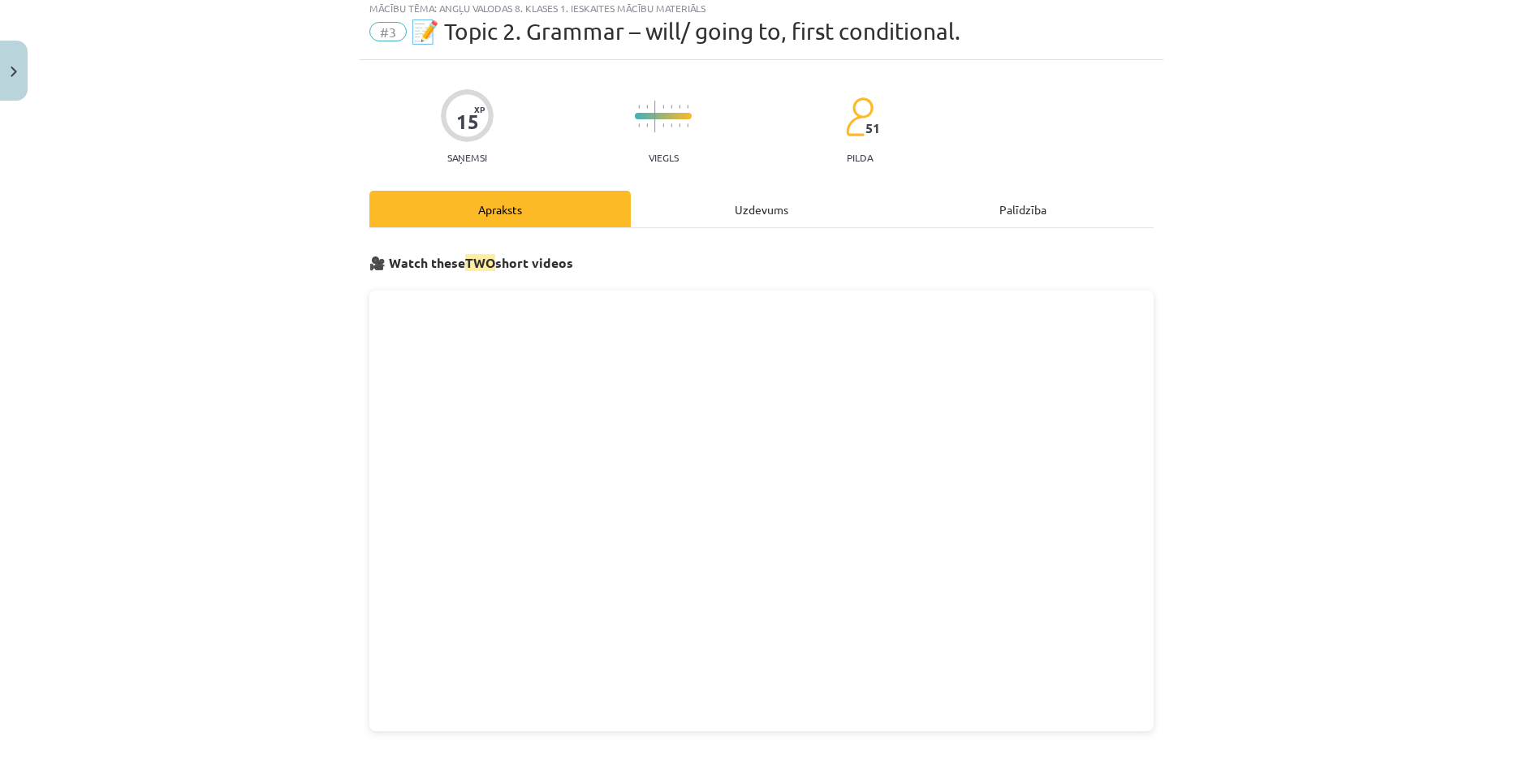
scroll to position [0, 0]
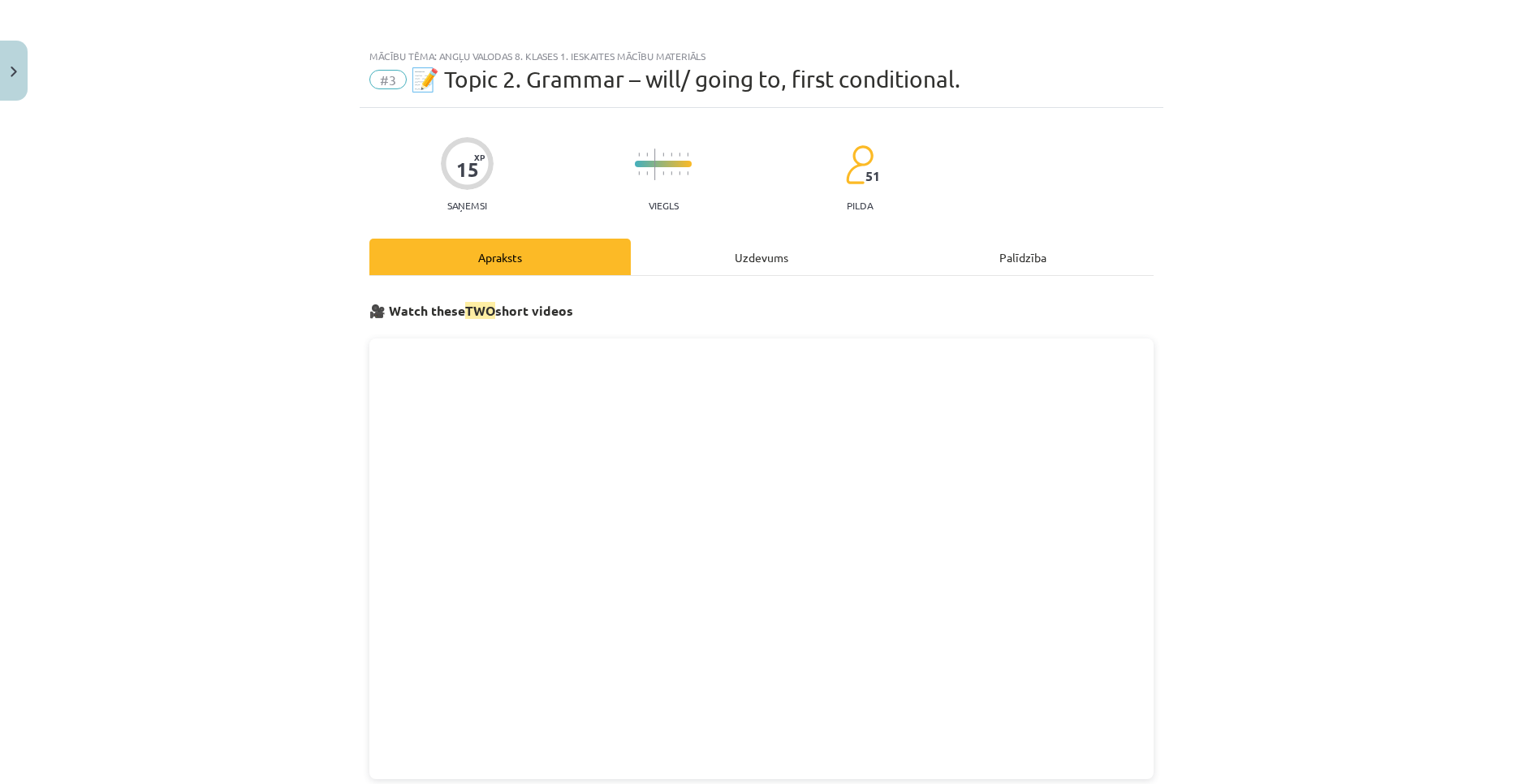
click at [866, 176] on span "51" at bounding box center [872, 176] width 14 height 14
click at [896, 198] on div "15 XP Saņemsi Viegls 51 pilda" at bounding box center [761, 169] width 784 height 84
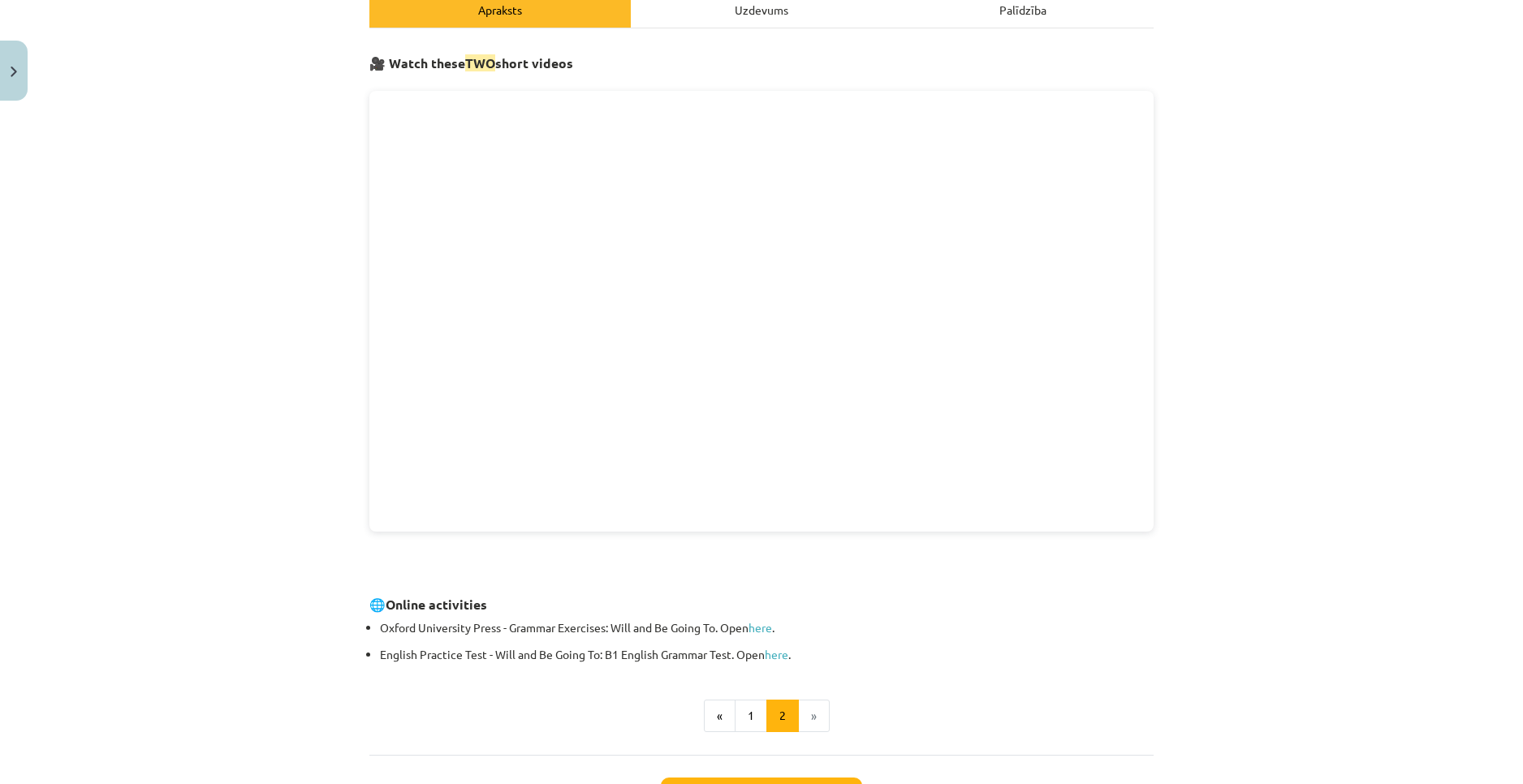
scroll to position [299, 0]
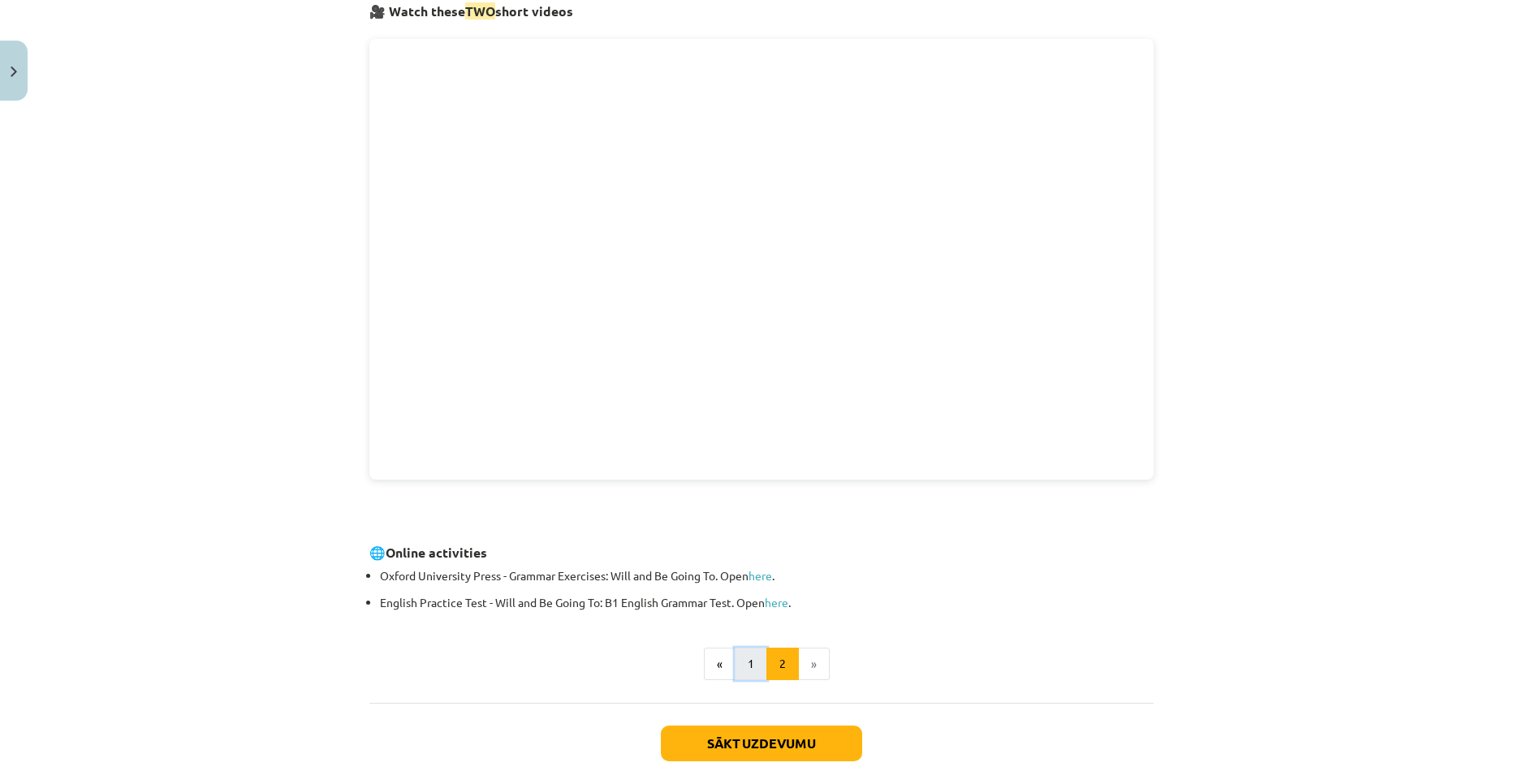
click at [743, 654] on button "1" at bounding box center [751, 664] width 33 height 33
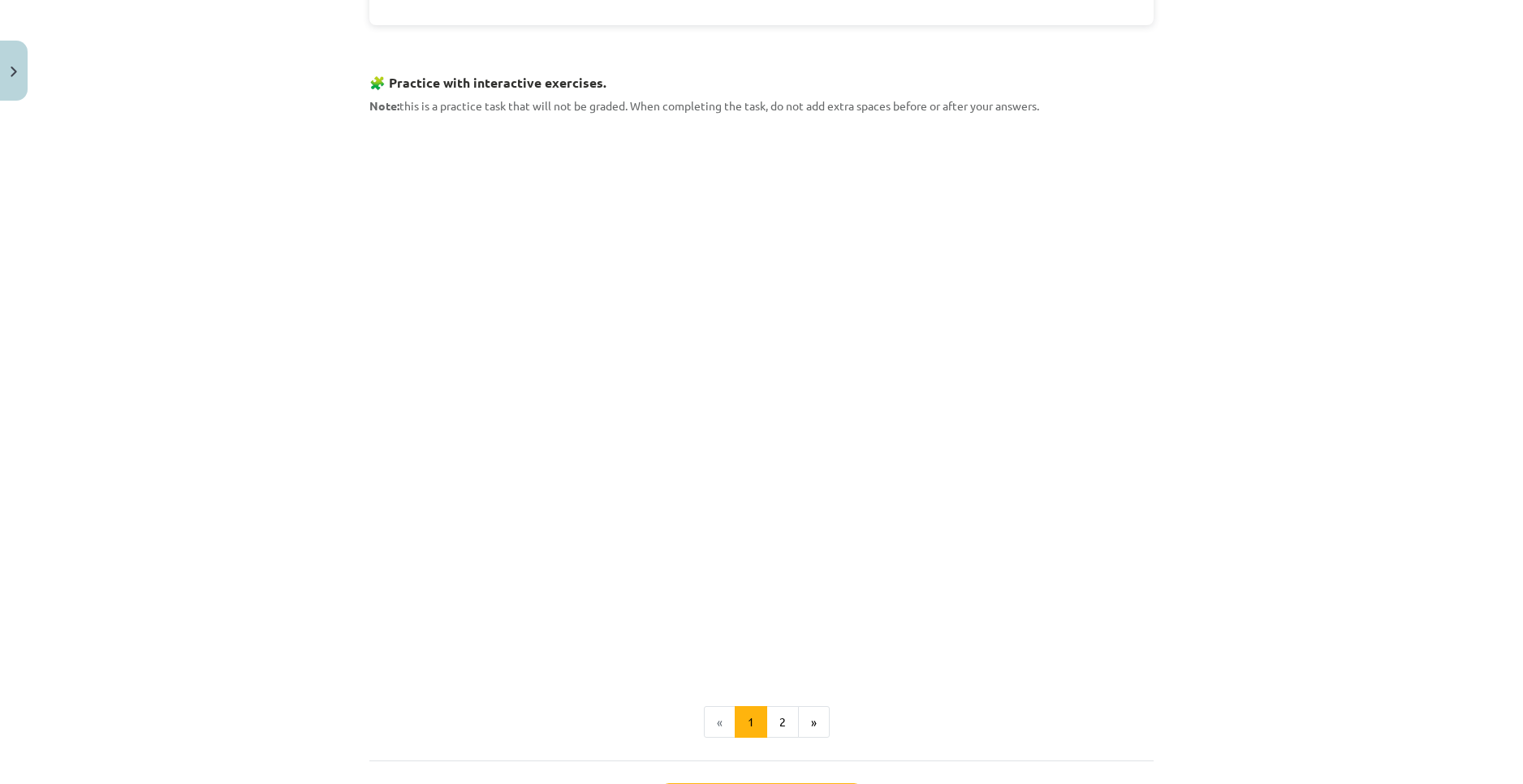
scroll to position [1445, 0]
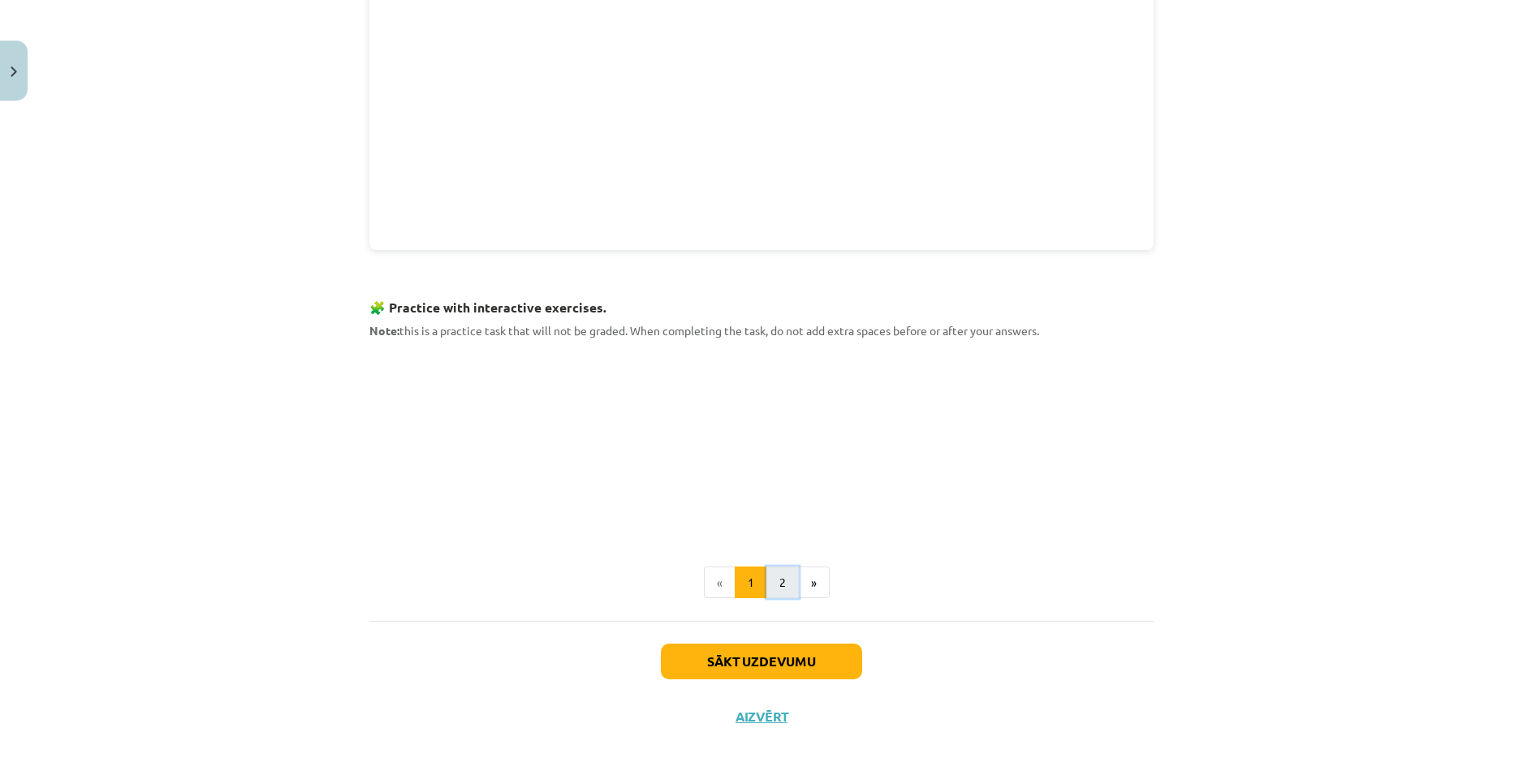
click at [779, 591] on button "2" at bounding box center [782, 583] width 33 height 33
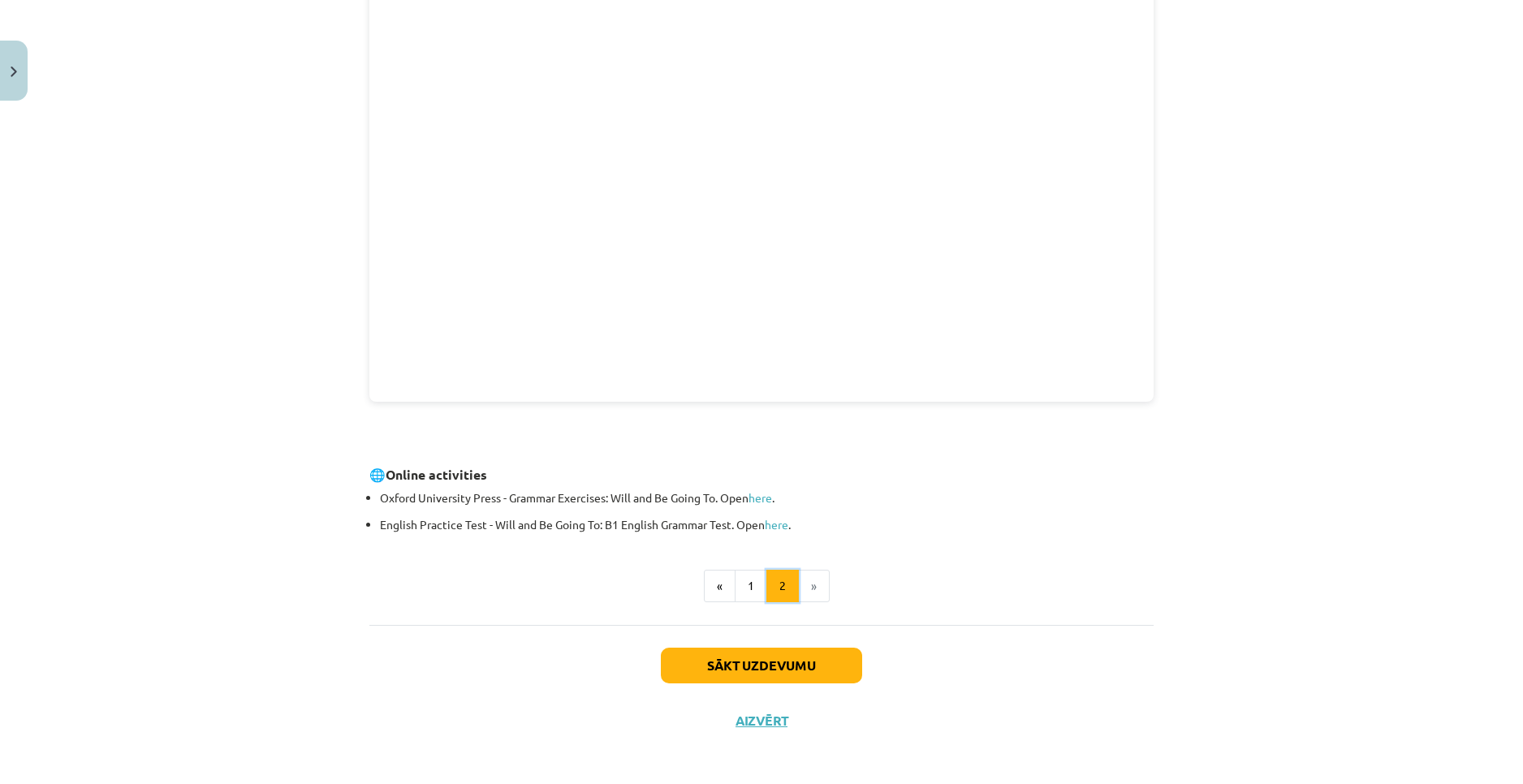
scroll to position [380, 0]
click at [789, 664] on button "Sākt uzdevumu" at bounding box center [761, 661] width 201 height 36
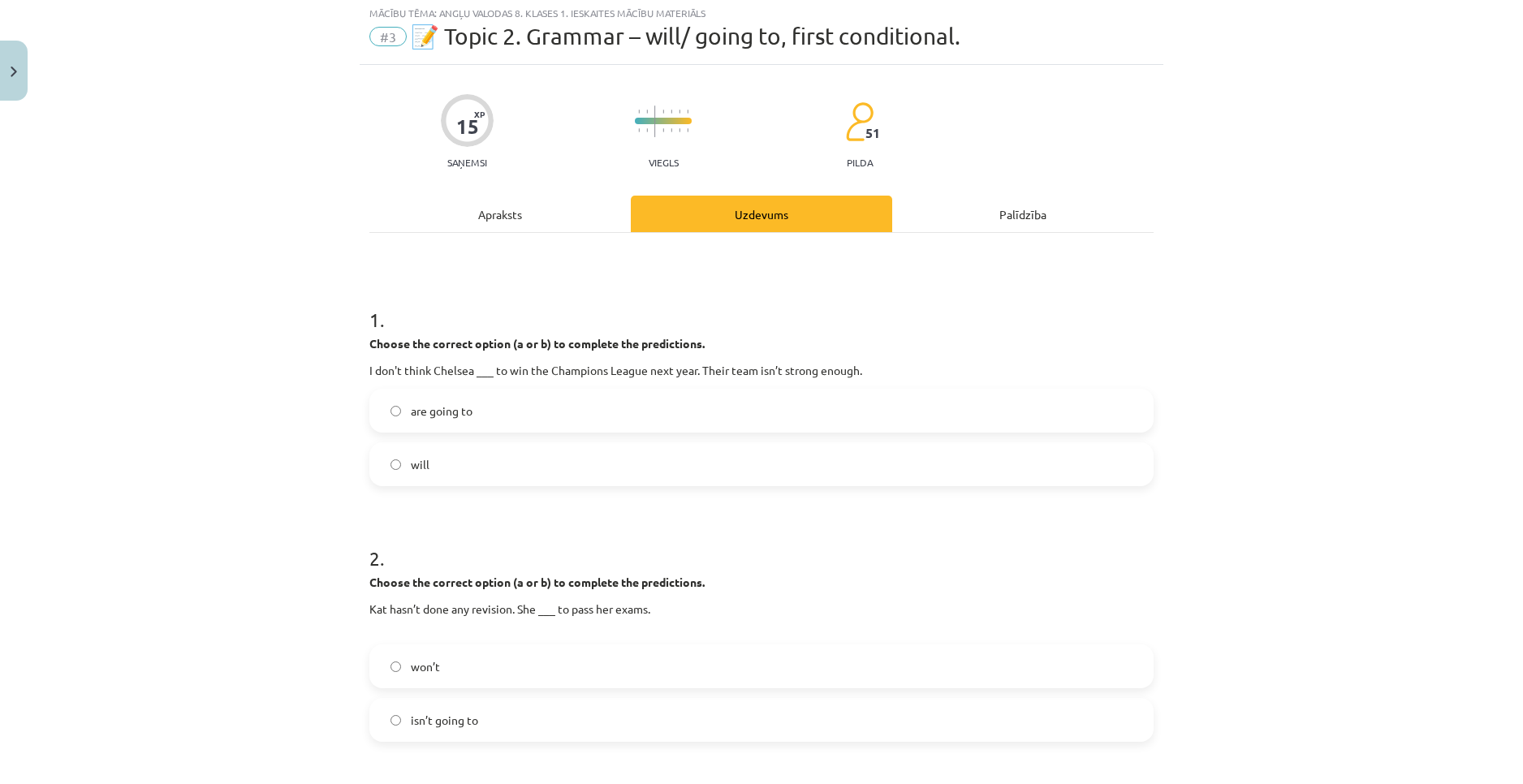
scroll to position [41, 0]
click at [496, 412] on label "are going to" at bounding box center [761, 413] width 781 height 41
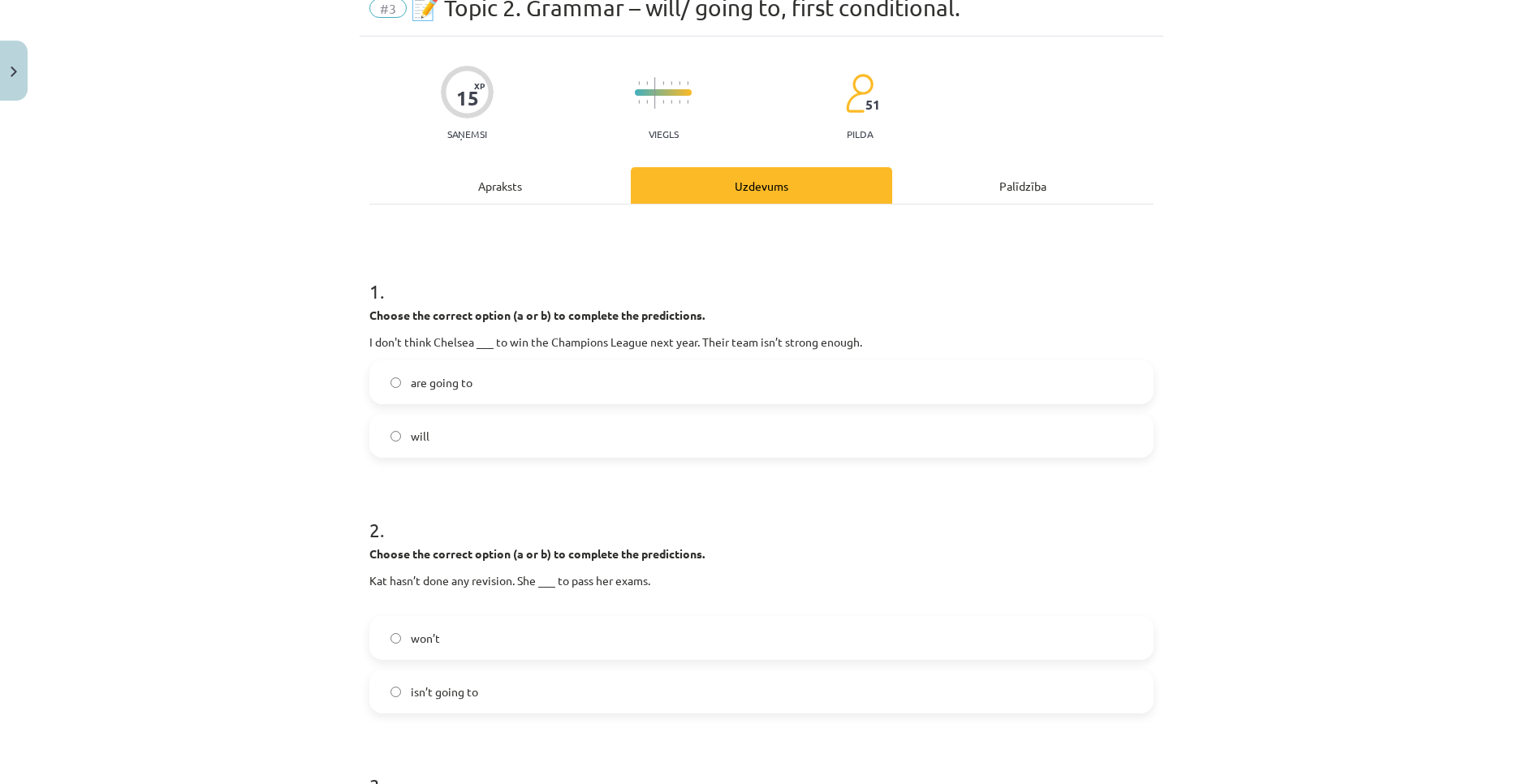
scroll to position [203, 0]
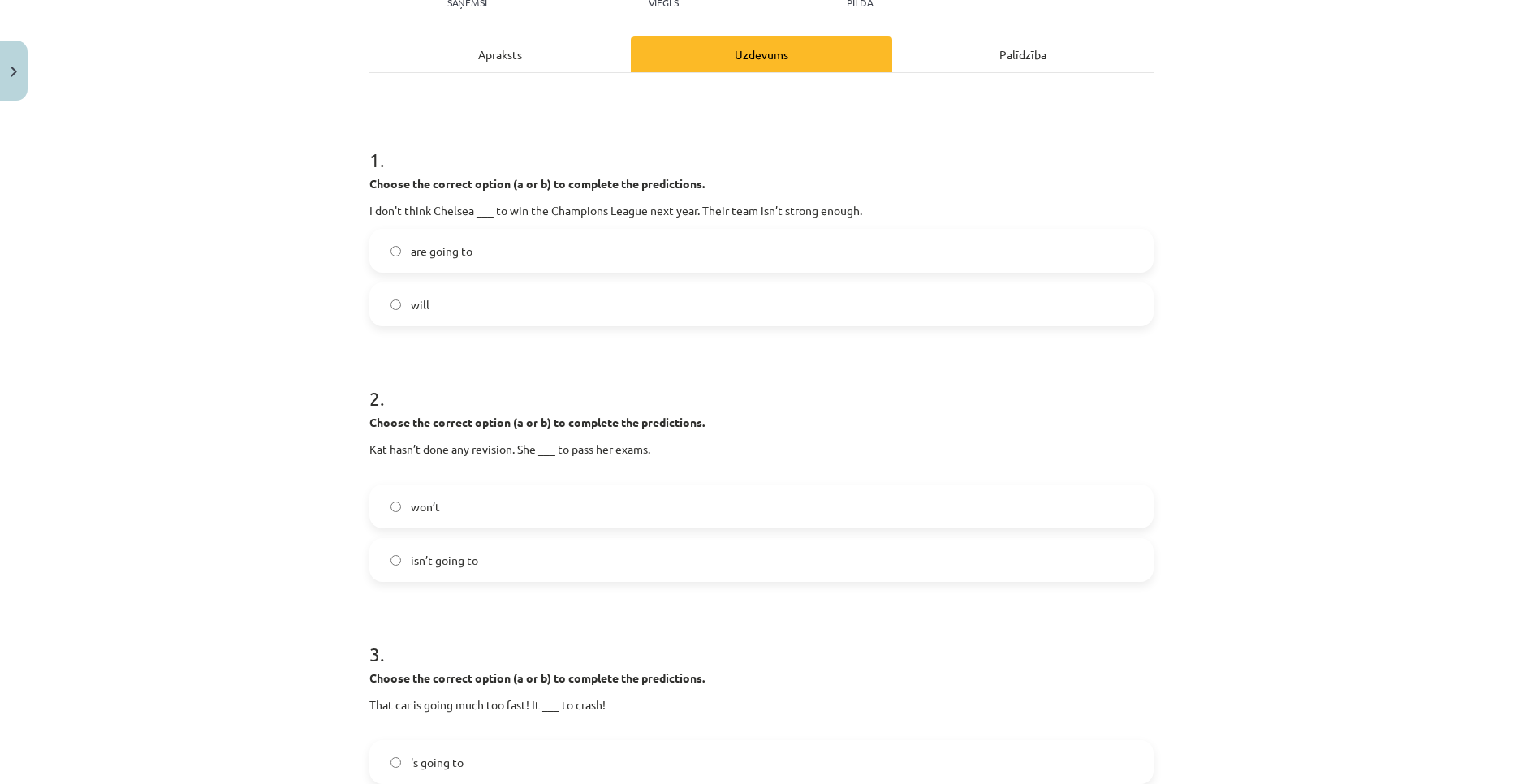
click at [474, 525] on label "won’t" at bounding box center [761, 507] width 781 height 41
click at [440, 293] on label "will" at bounding box center [761, 304] width 781 height 41
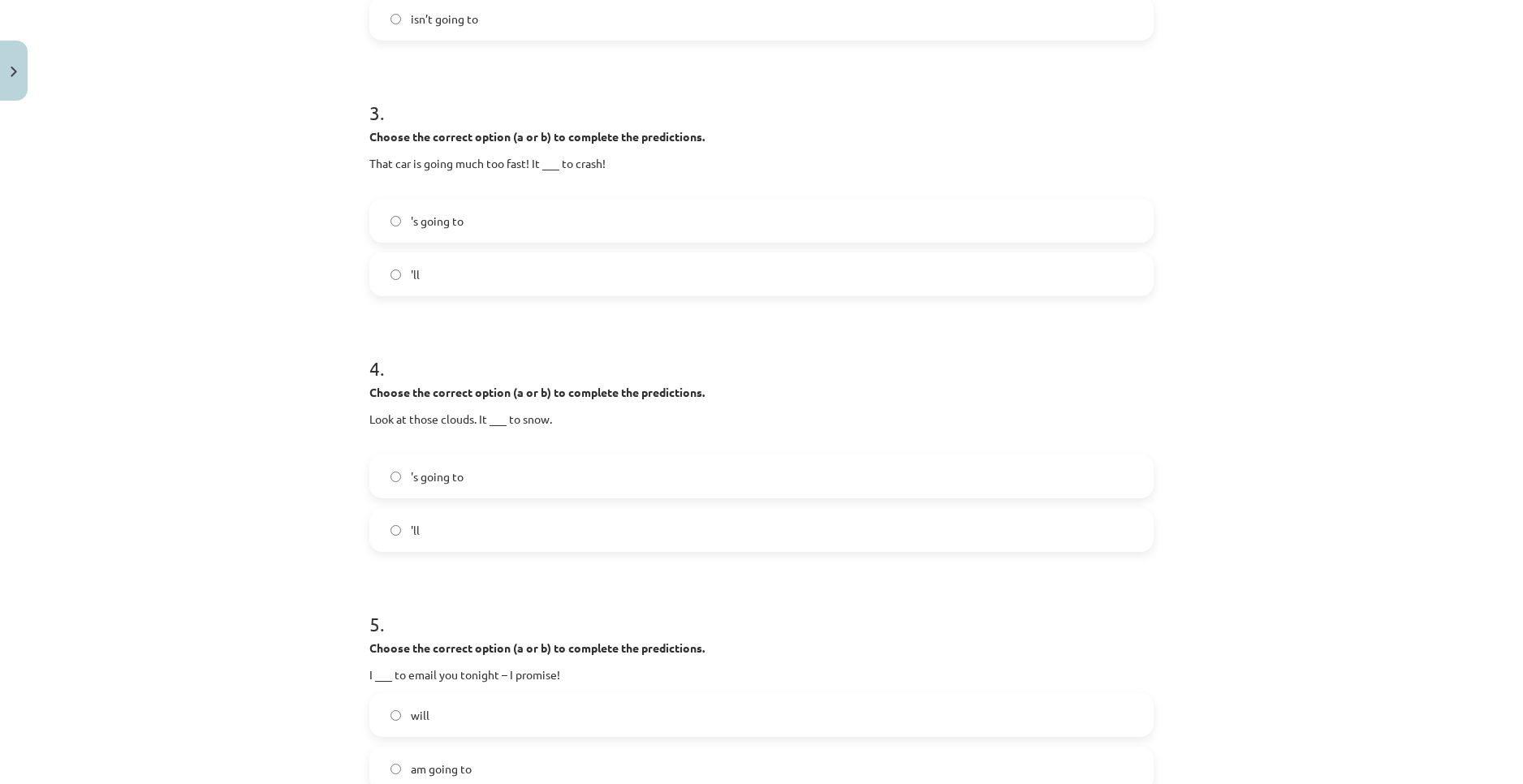
scroll to position [934, 0]
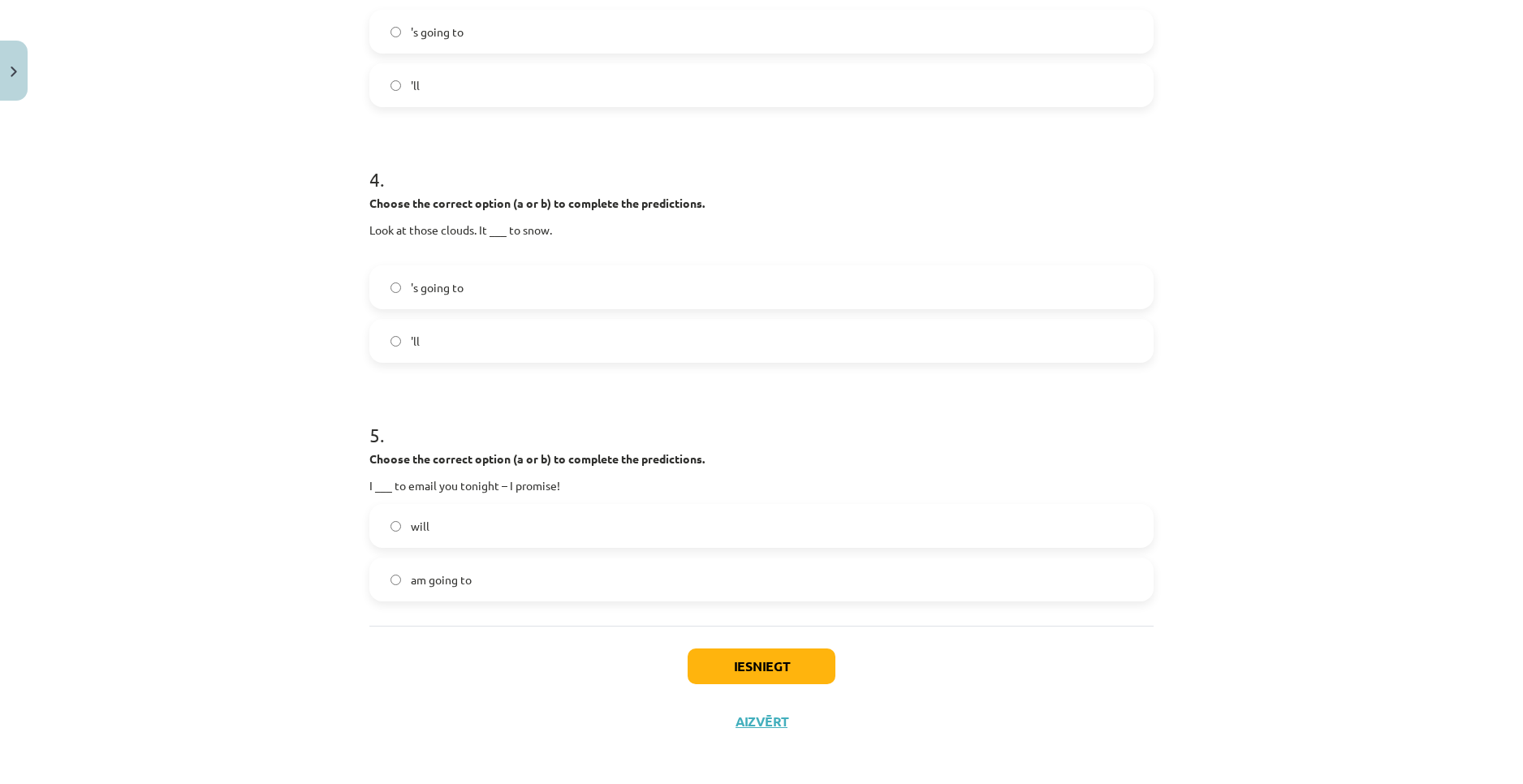
click at [431, 339] on label "'ll" at bounding box center [761, 341] width 781 height 41
click at [427, 340] on label "'ll" at bounding box center [761, 341] width 781 height 41
click at [433, 302] on label "'s going to" at bounding box center [761, 288] width 781 height 41
click at [393, 587] on label "am going to" at bounding box center [761, 574] width 781 height 41
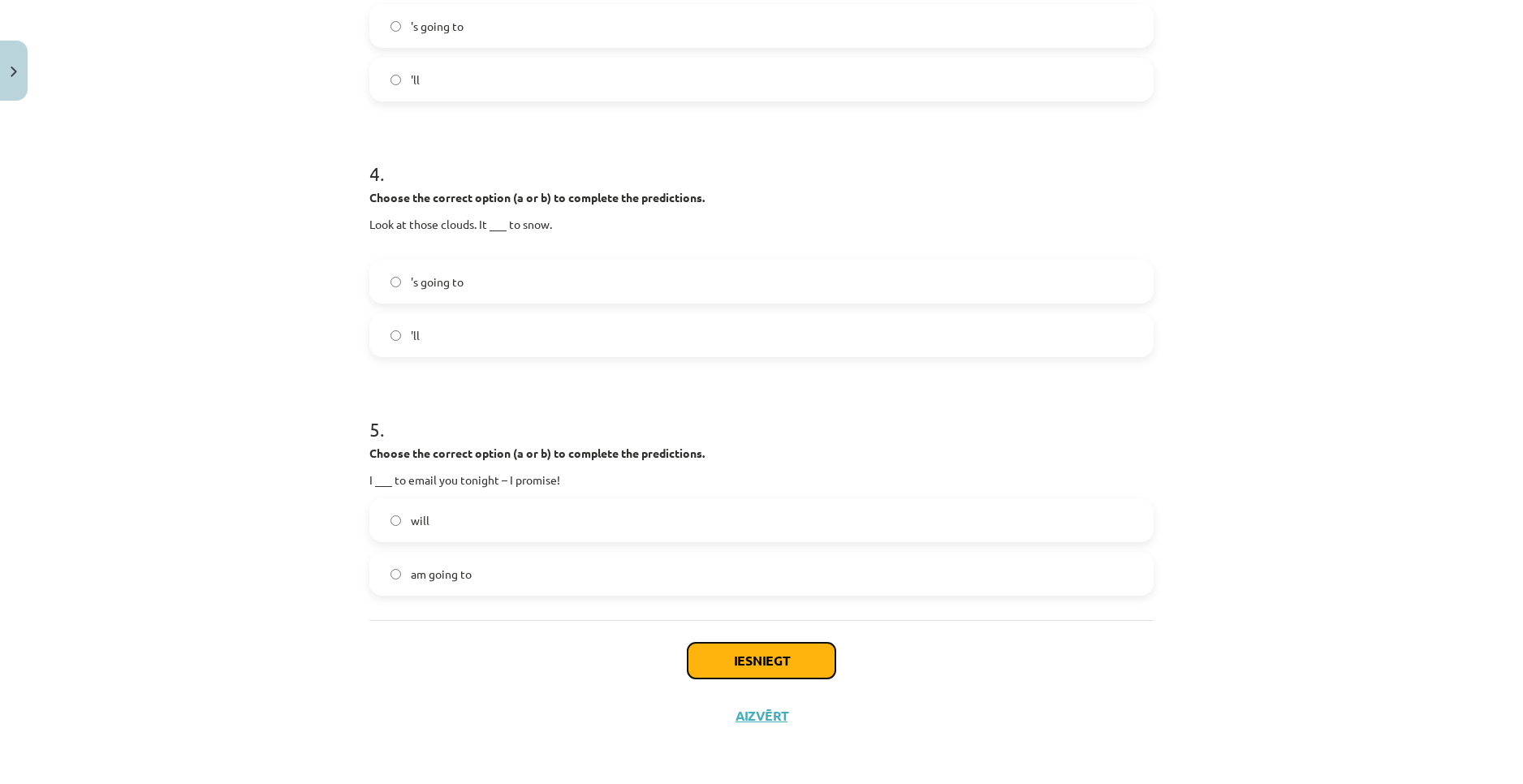
click at [742, 673] on button "Iesniegt" at bounding box center [761, 660] width 148 height 36
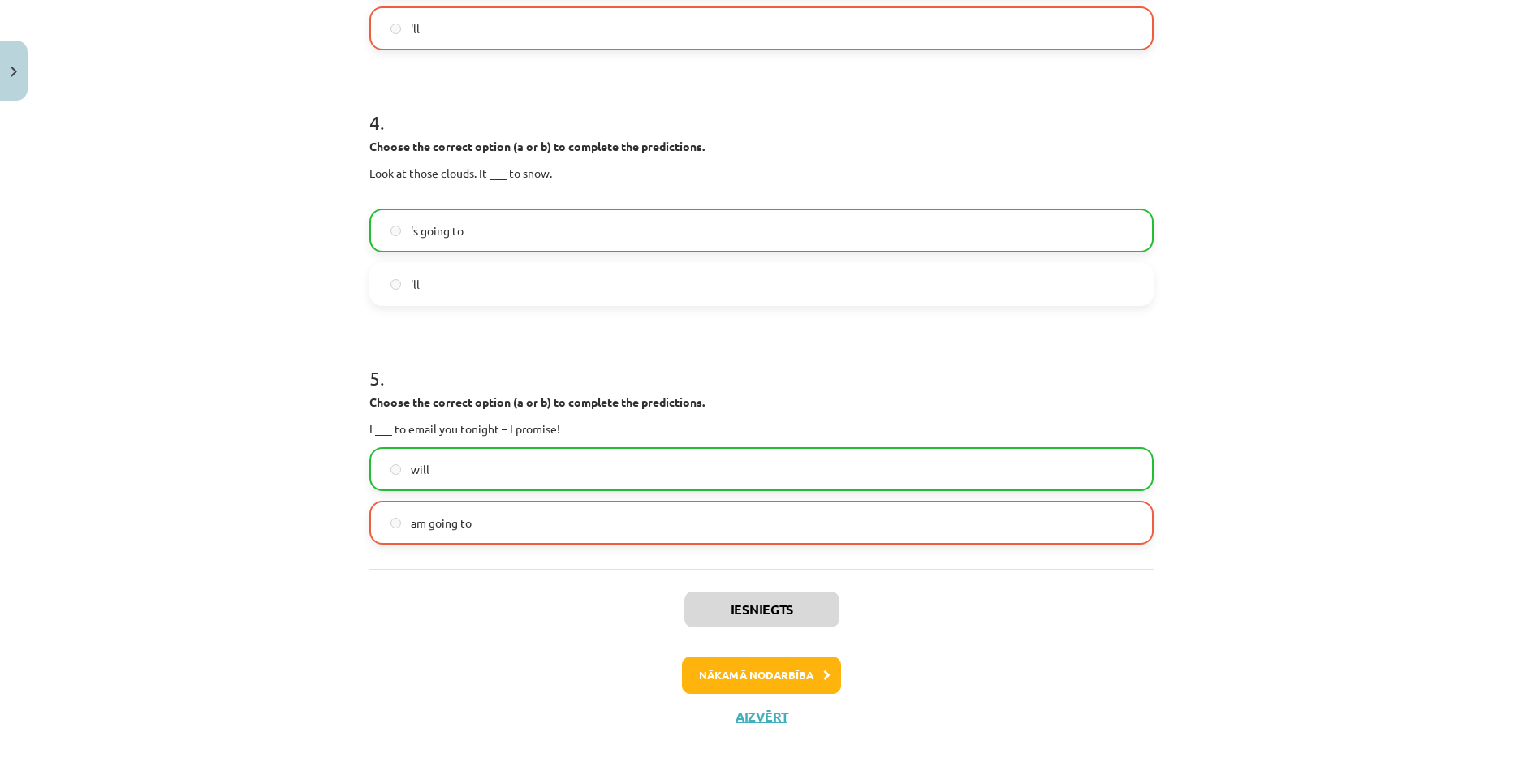
scroll to position [991, 0]
click at [803, 679] on button "Nākamā nodarbība" at bounding box center [761, 674] width 159 height 38
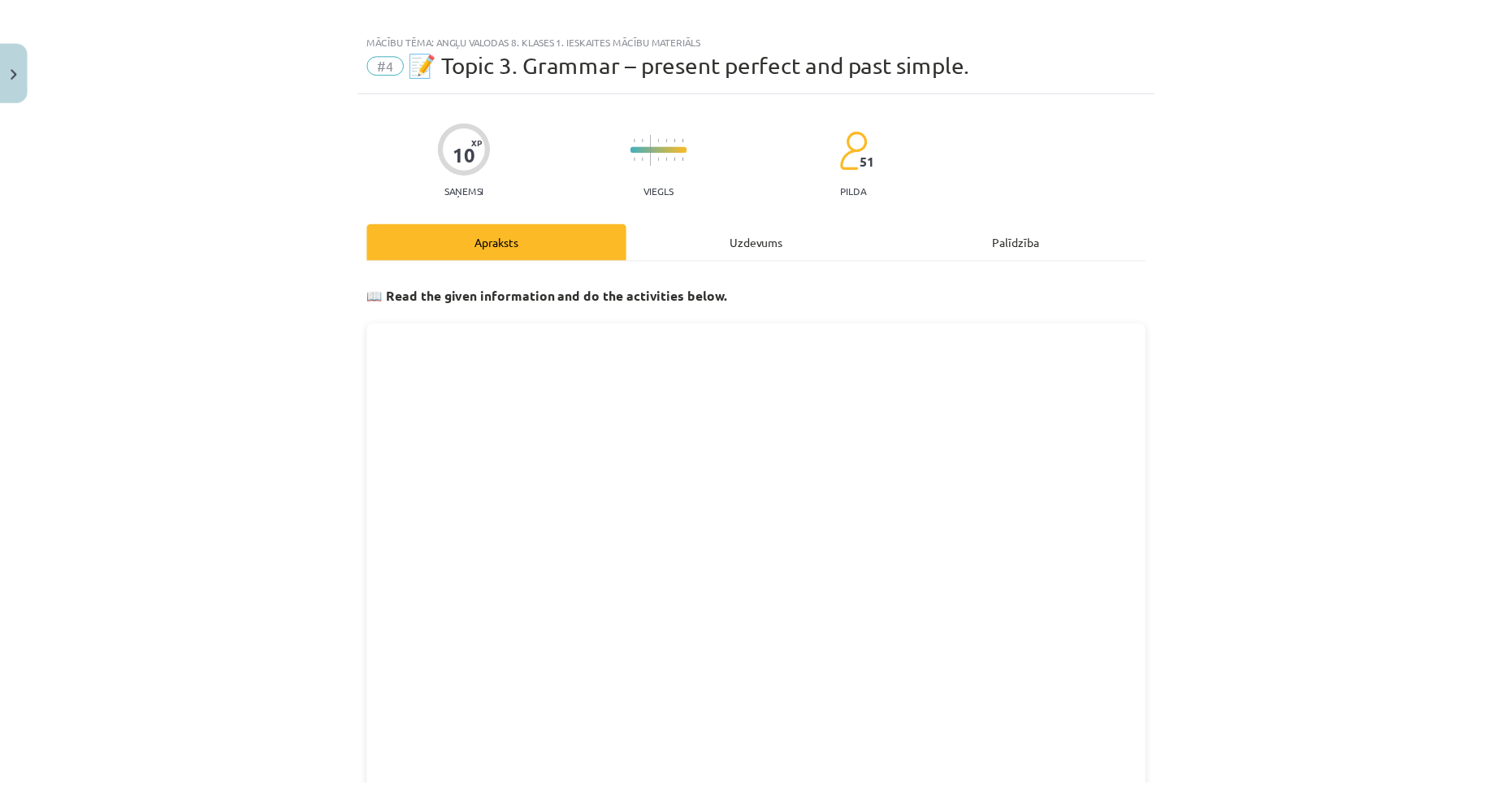
scroll to position [0, 0]
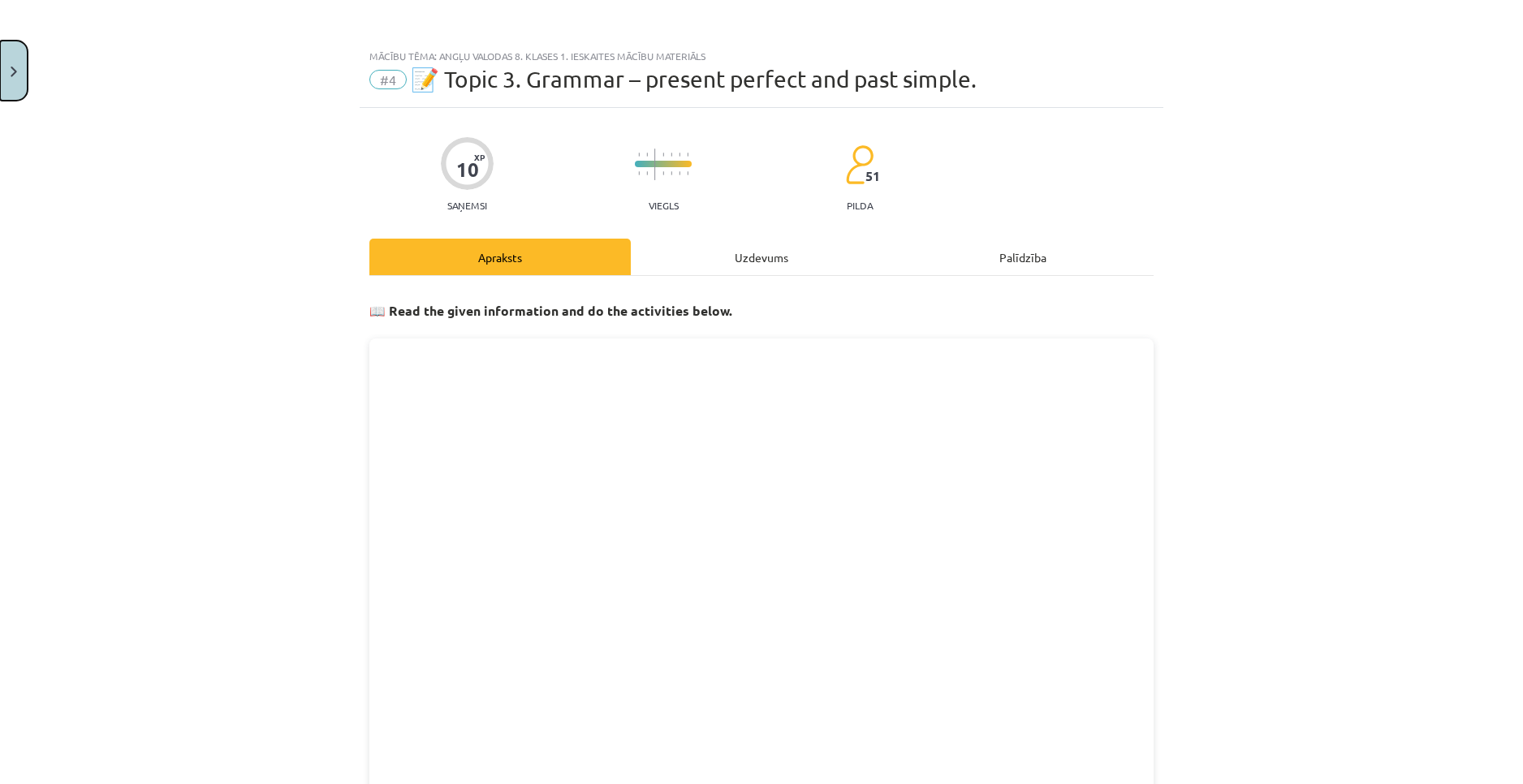
click at [8, 79] on button "Close" at bounding box center [14, 70] width 28 height 60
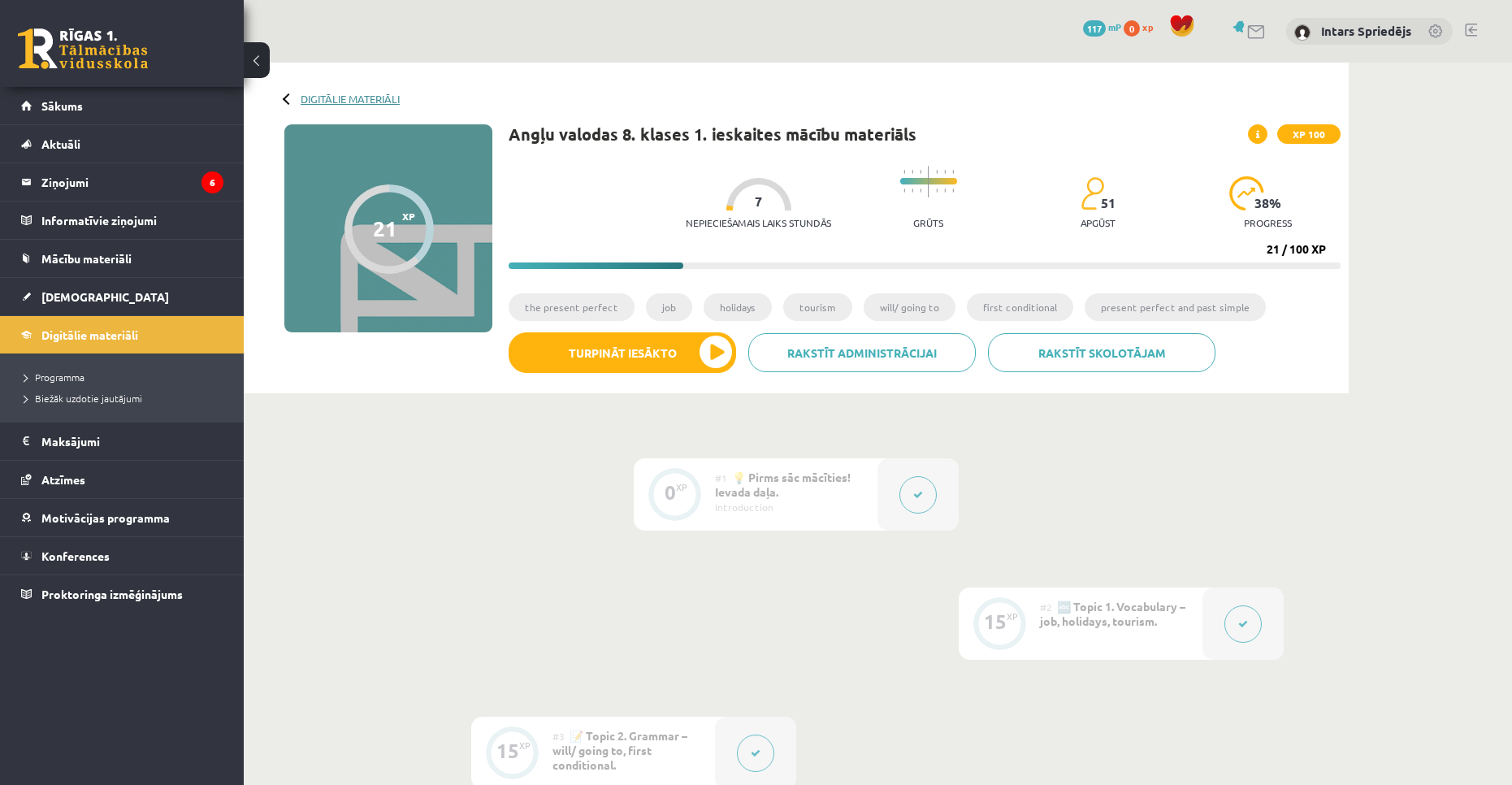
click at [302, 100] on link "Digitālie materiāli" at bounding box center [350, 99] width 100 height 13
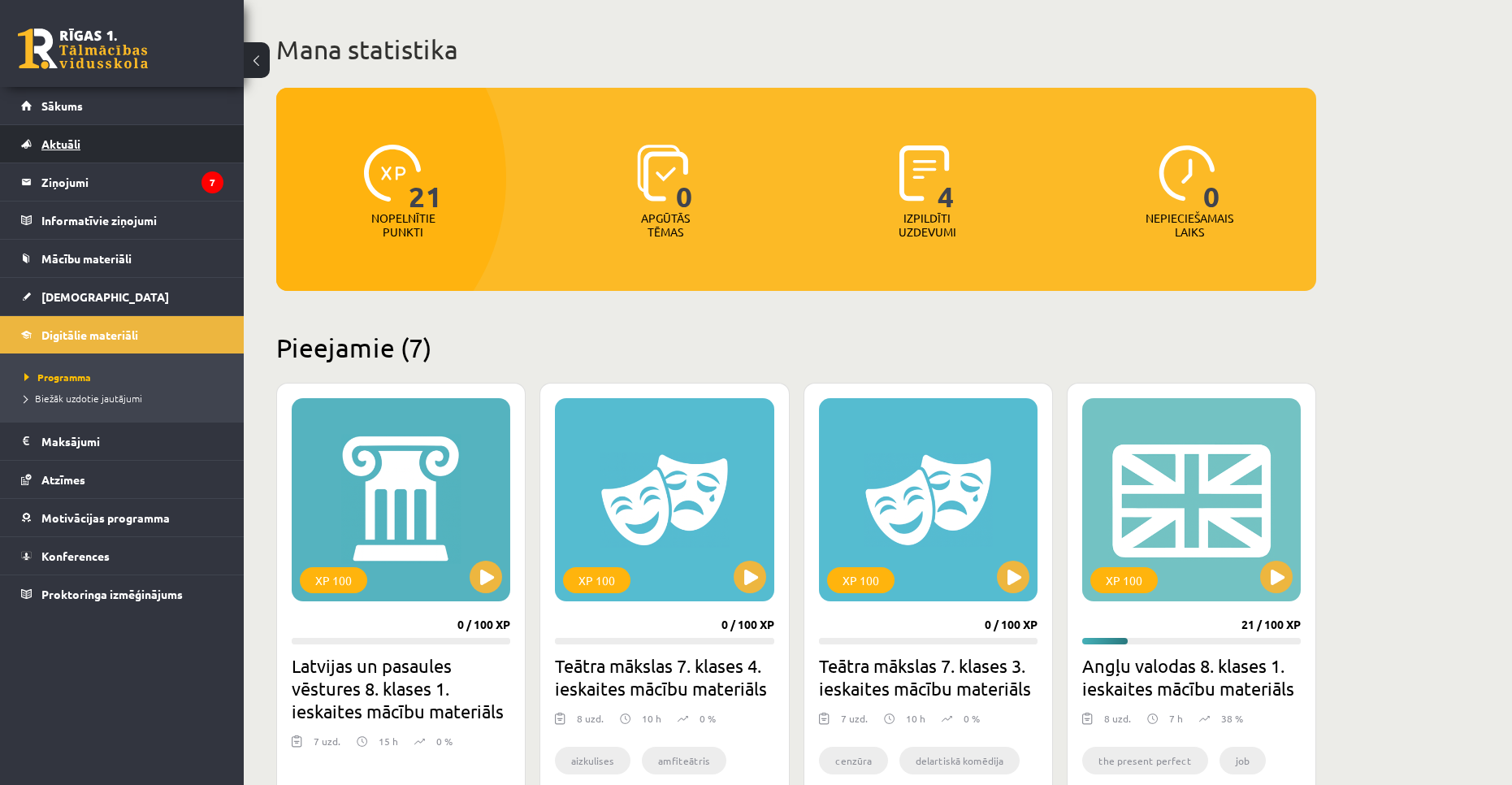
scroll to position [81, 0]
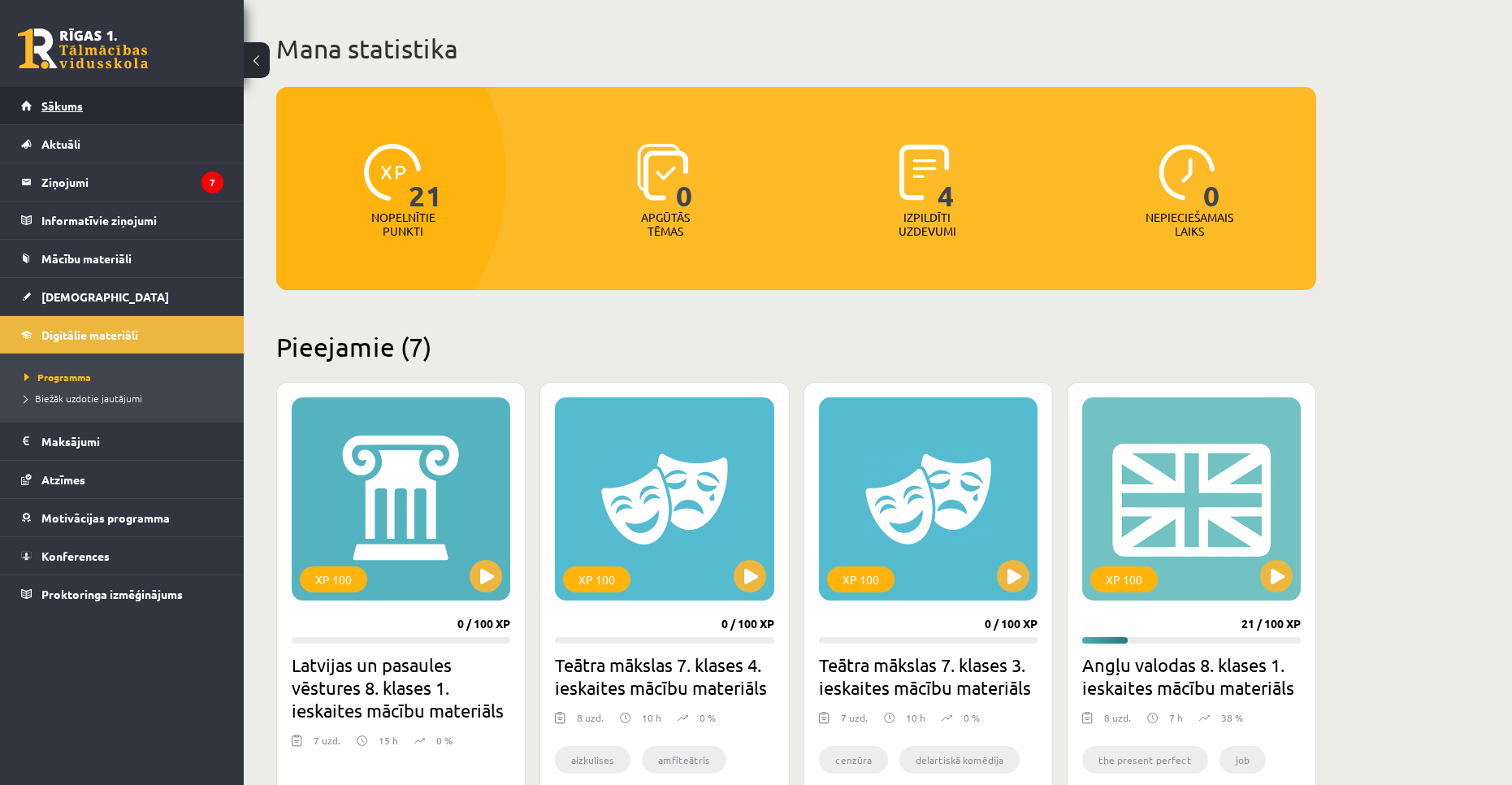
click at [71, 109] on span "Sākums" at bounding box center [62, 105] width 42 height 15
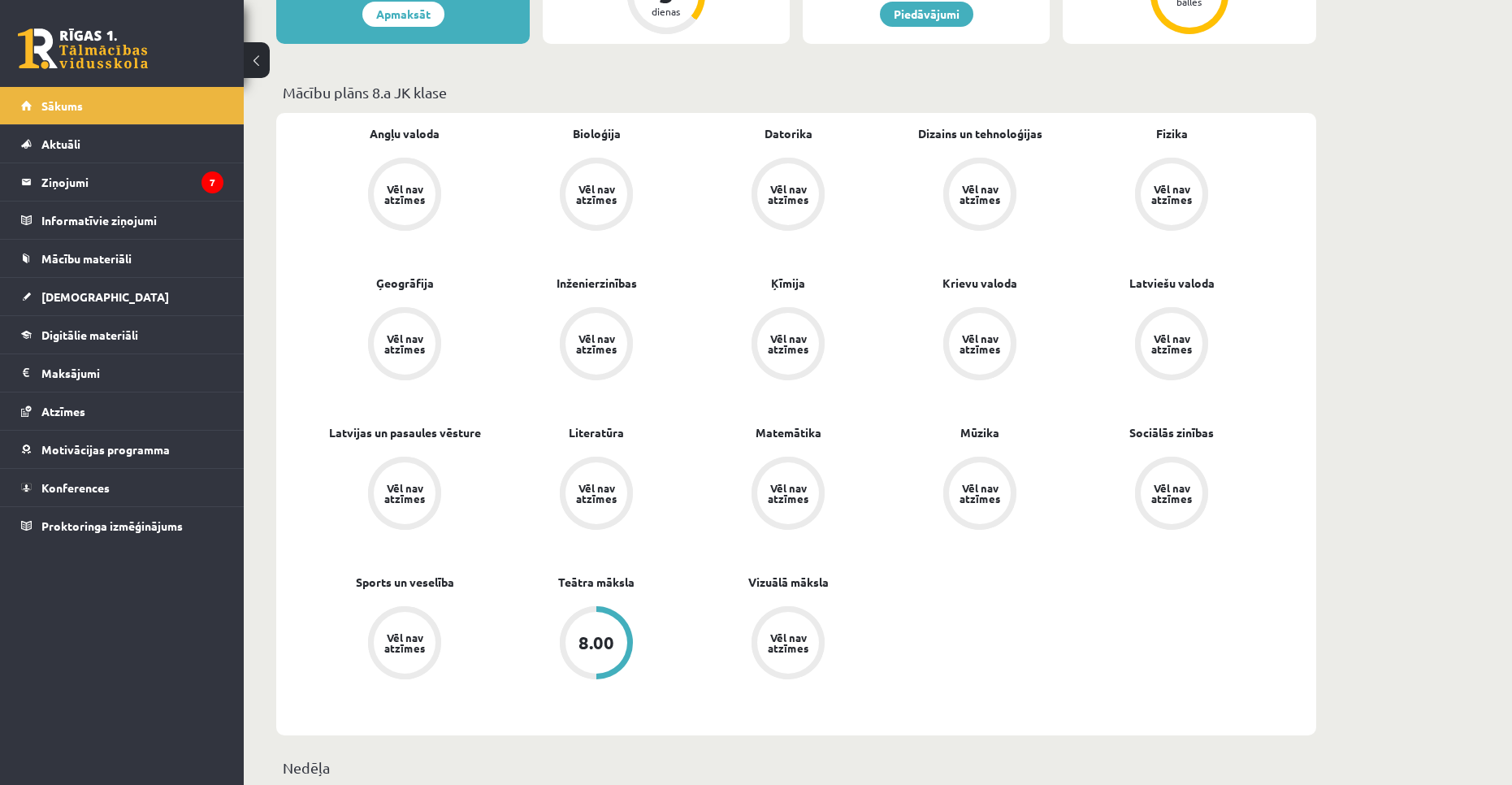
scroll to position [406, 0]
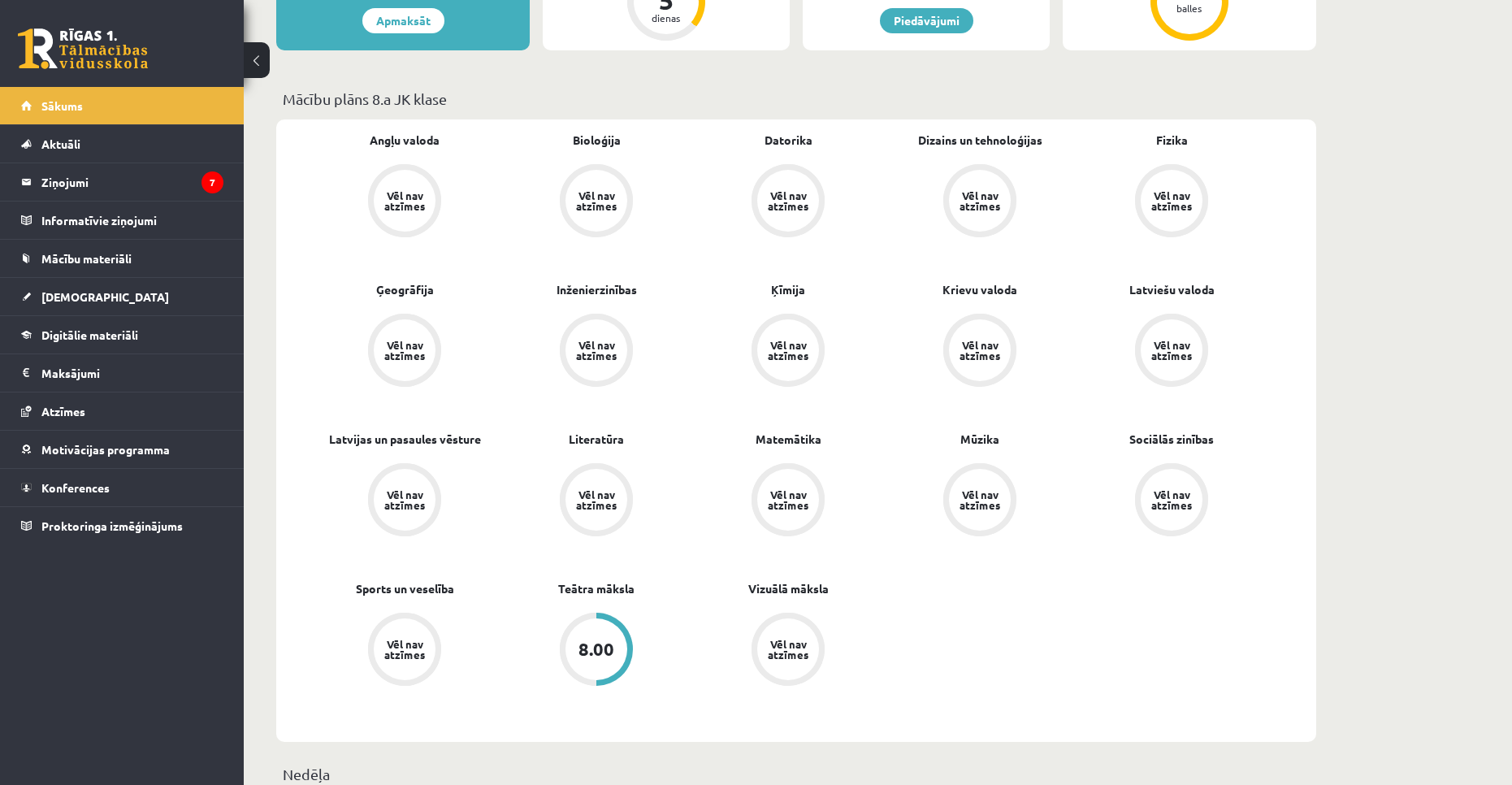
click at [400, 171] on div "Vēl nav atzīmes" at bounding box center [405, 201] width 62 height 62
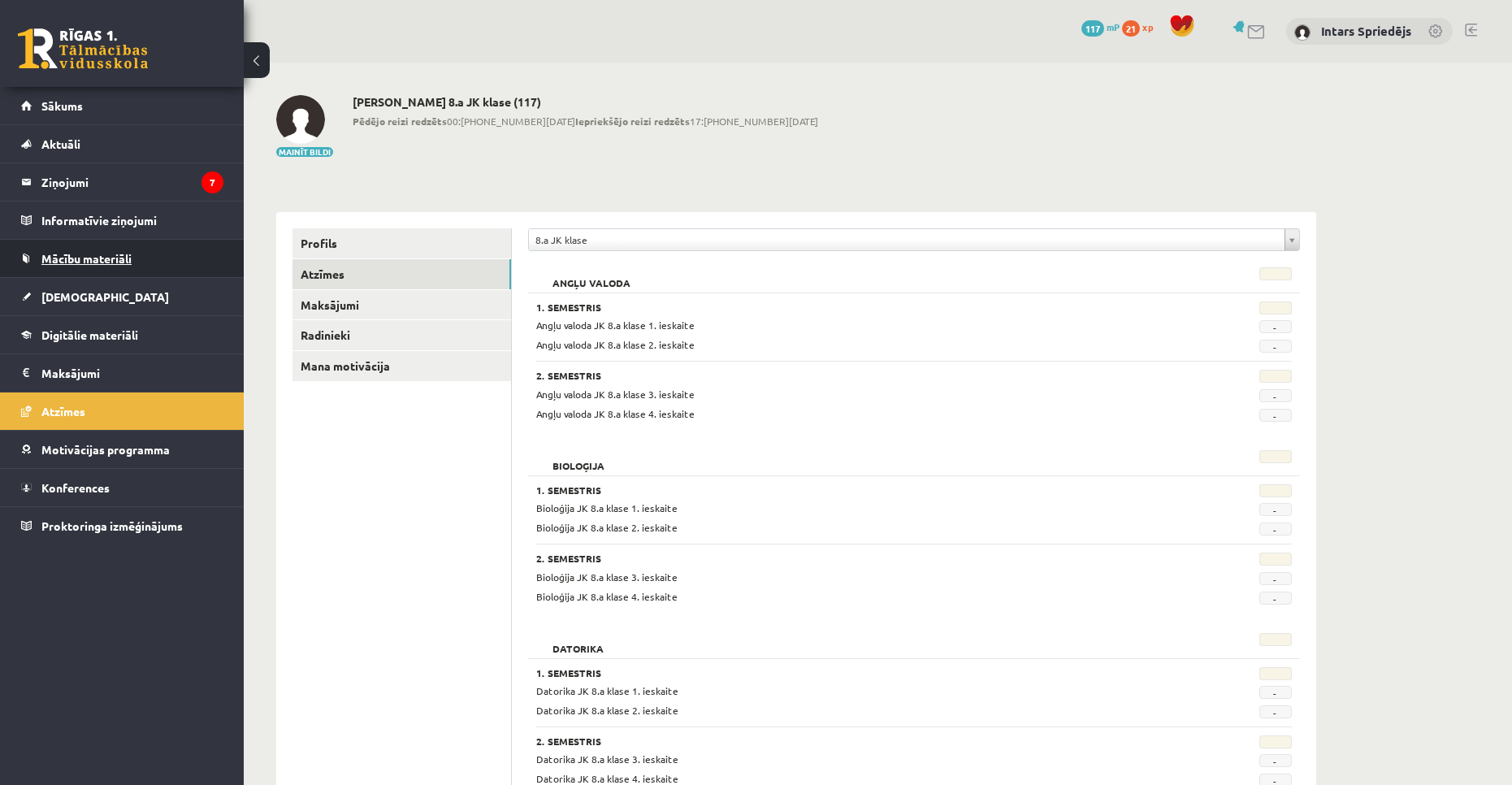
click at [141, 254] on link "Mācību materiāli" at bounding box center [122, 258] width 202 height 38
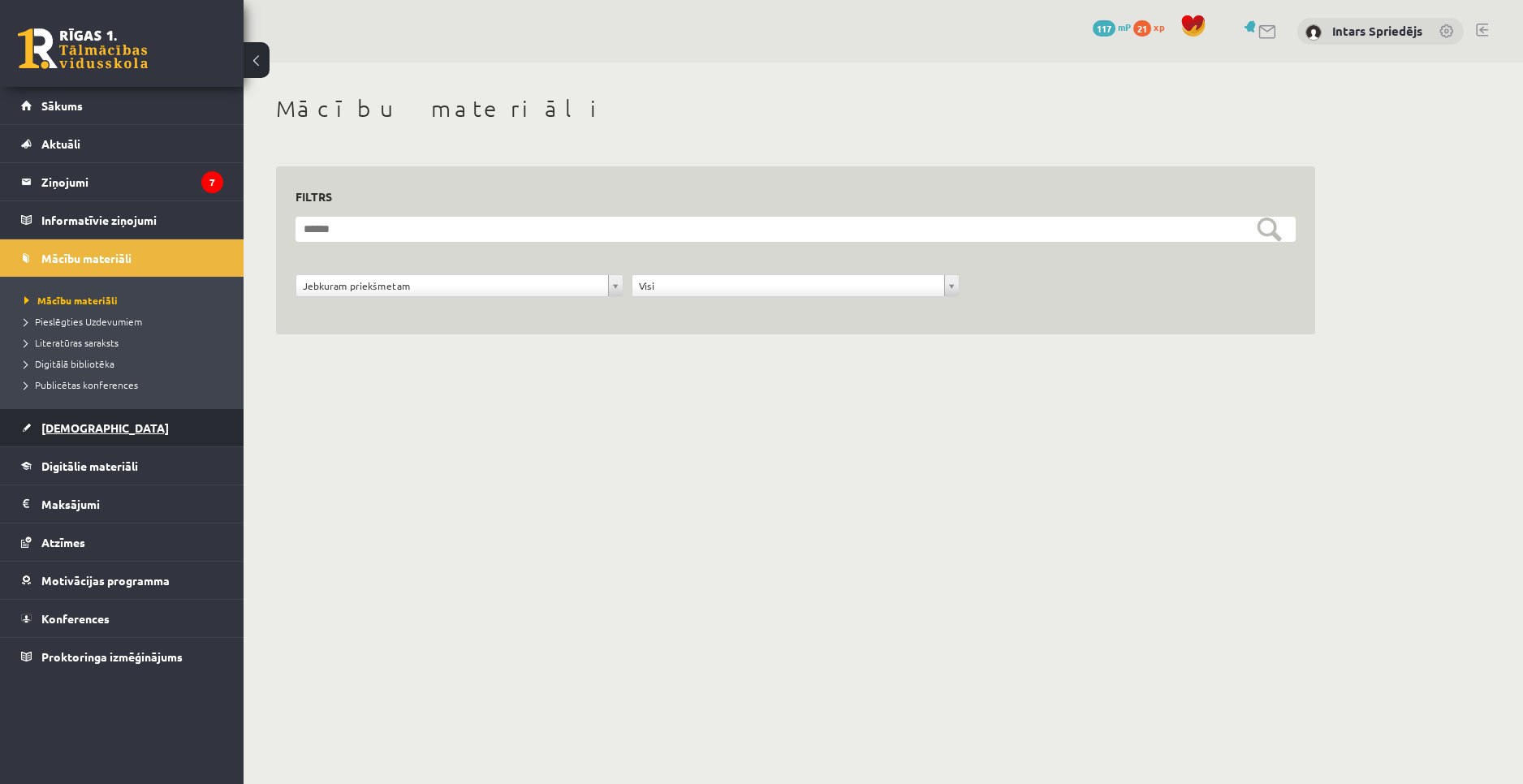
click at [170, 435] on link "[DEMOGRAPHIC_DATA]" at bounding box center [122, 428] width 202 height 38
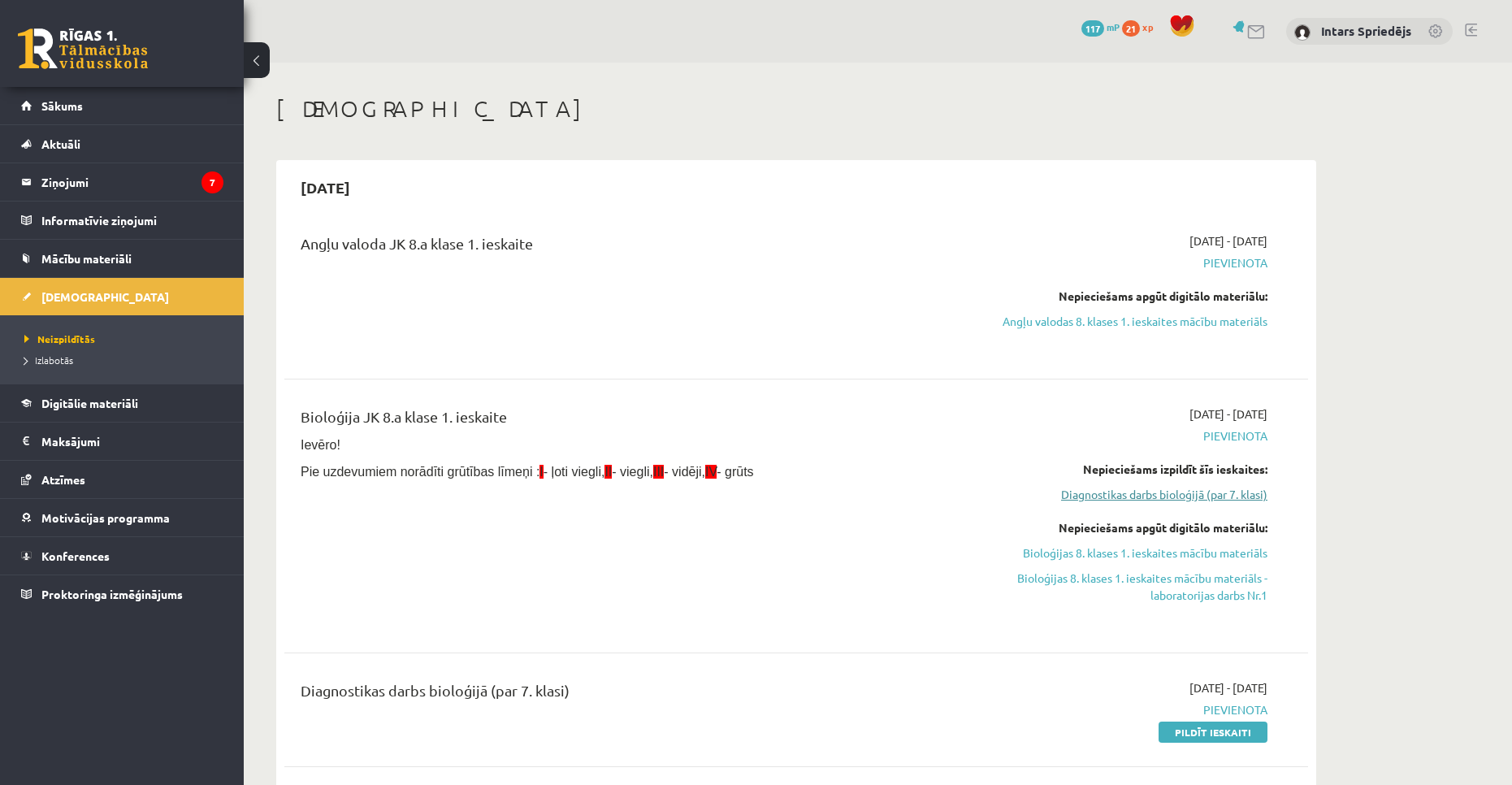
click at [1214, 497] on link "Diagnostikas darbs bioloģijā (par 7. klasi)" at bounding box center [1114, 495] width 306 height 17
click at [1215, 491] on link "Diagnostikas darbs bioloģijā (par 7. klasi)" at bounding box center [1114, 495] width 306 height 17
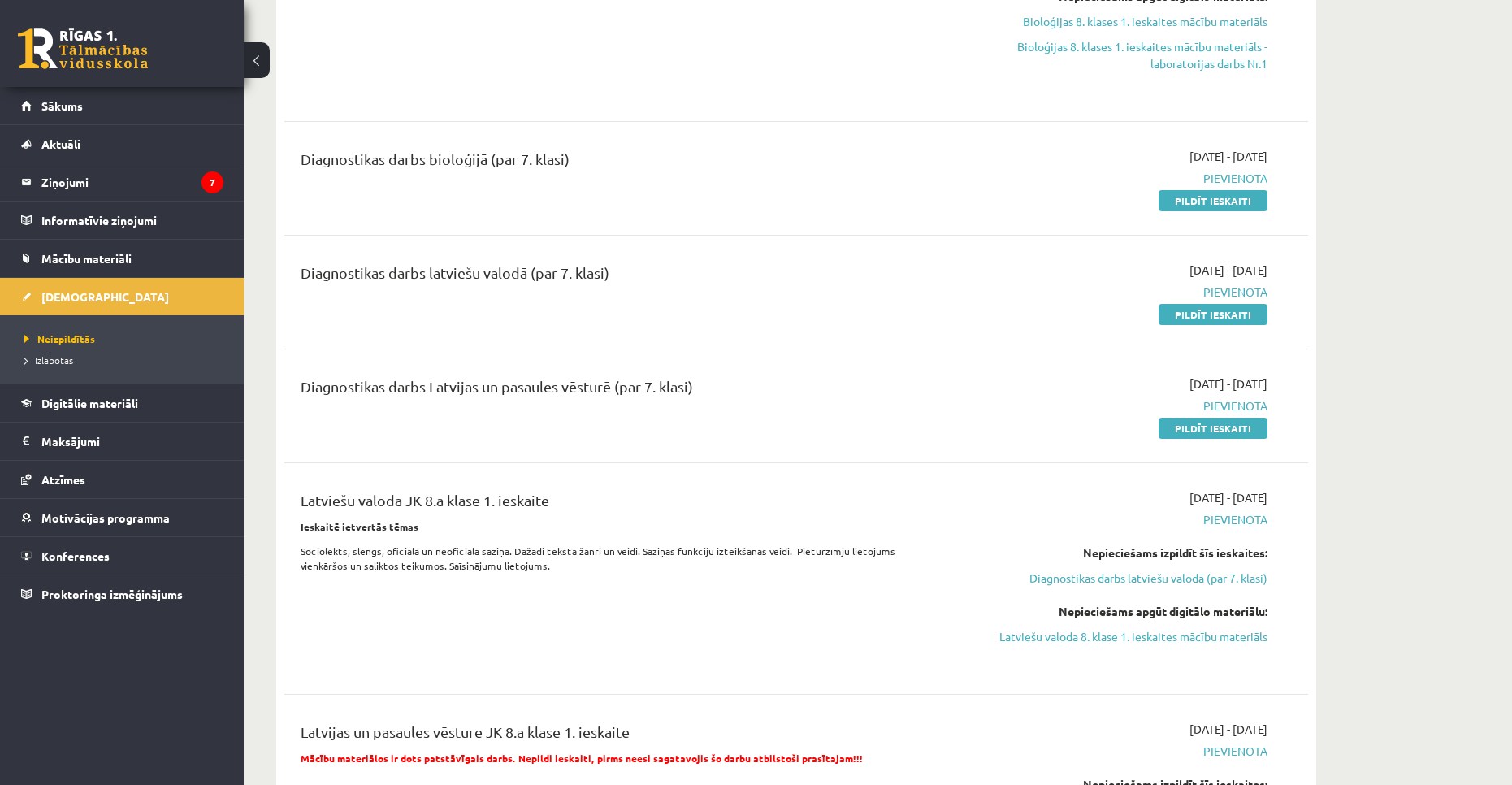
scroll to position [420, 0]
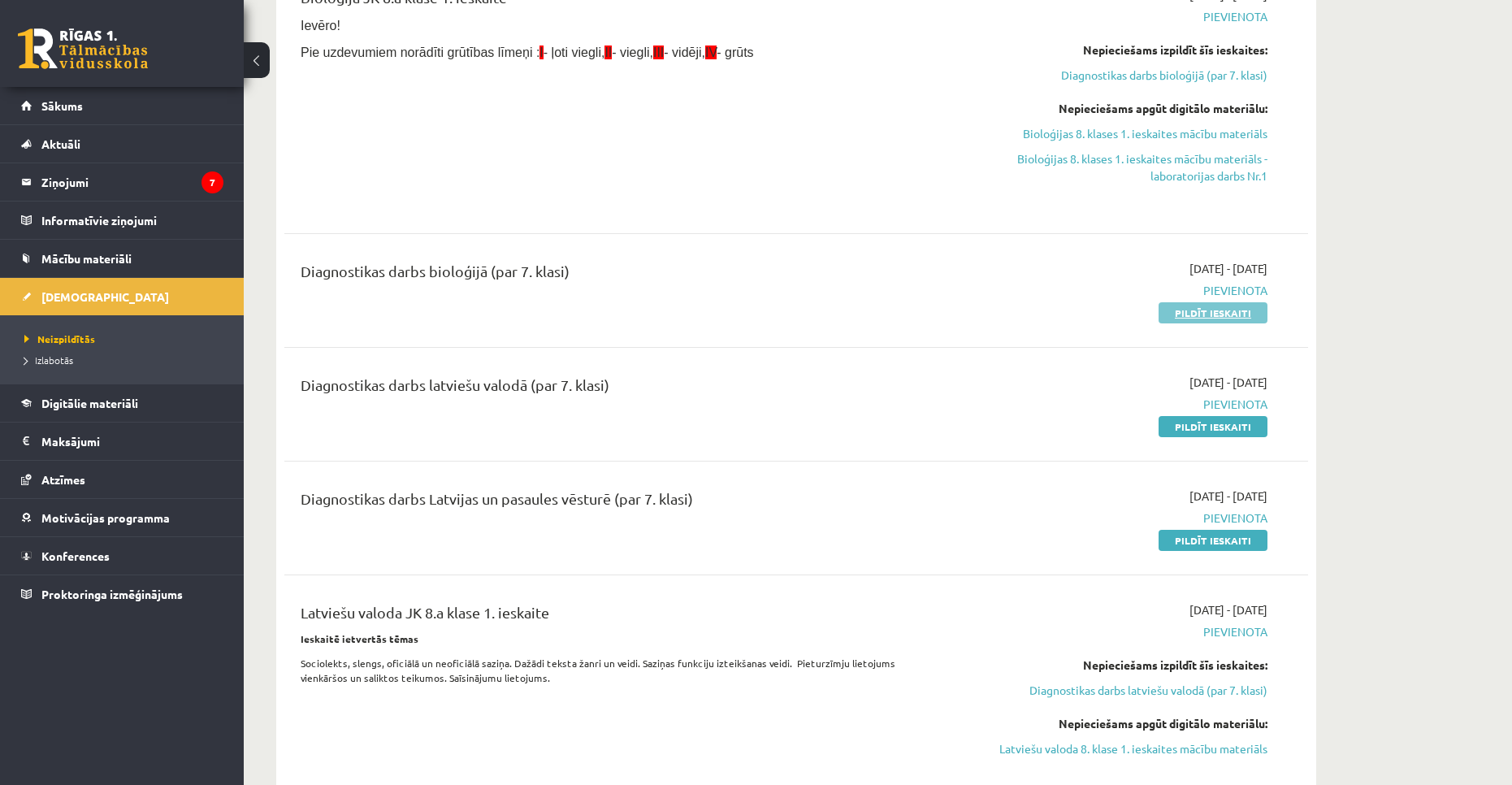
click at [1207, 316] on link "Pildīt ieskaiti" at bounding box center [1213, 313] width 109 height 21
